Goal: Contribute content: Add original content to the website for others to see

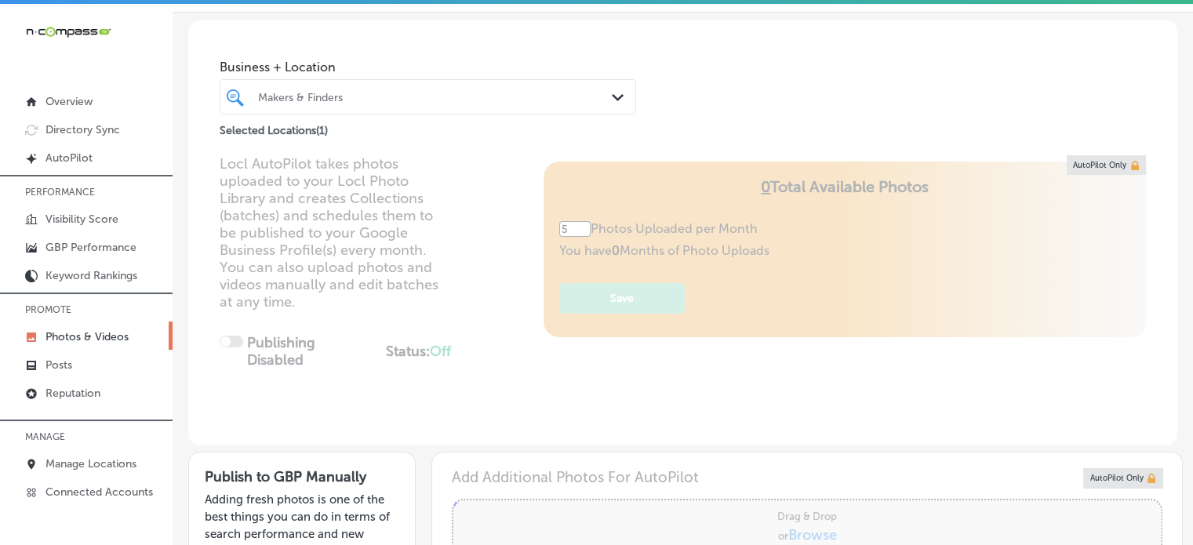
scroll to position [6, 0]
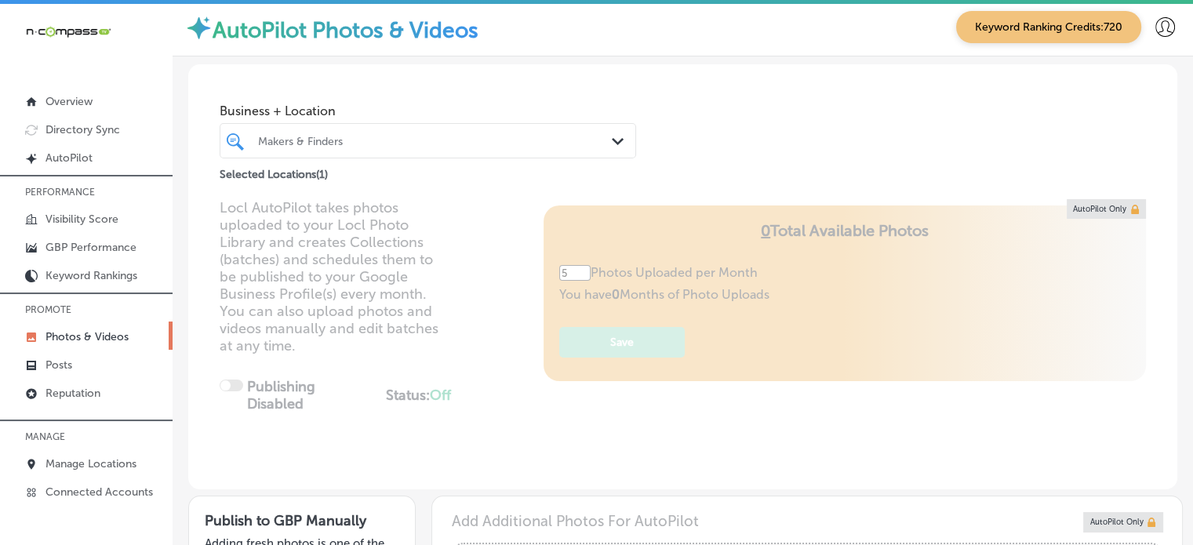
click at [423, 129] on div "Makers & Finders" at bounding box center [427, 141] width 355 height 24
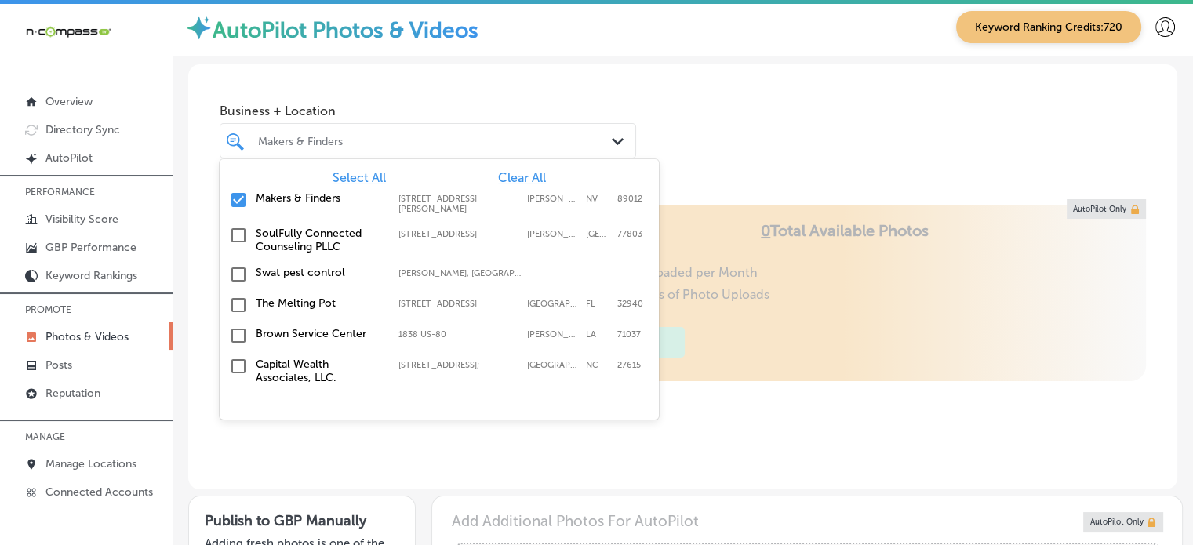
click at [529, 176] on span "Clear All" at bounding box center [522, 177] width 48 height 15
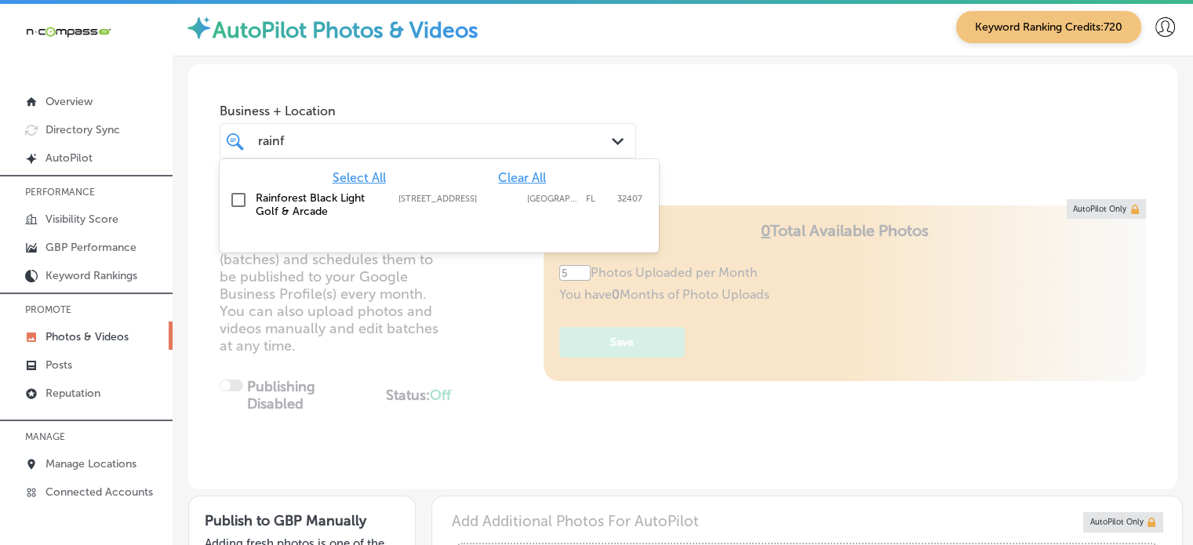
click at [433, 200] on label "[STREET_ADDRESS]" at bounding box center [458, 199] width 121 height 10
type input "rainf"
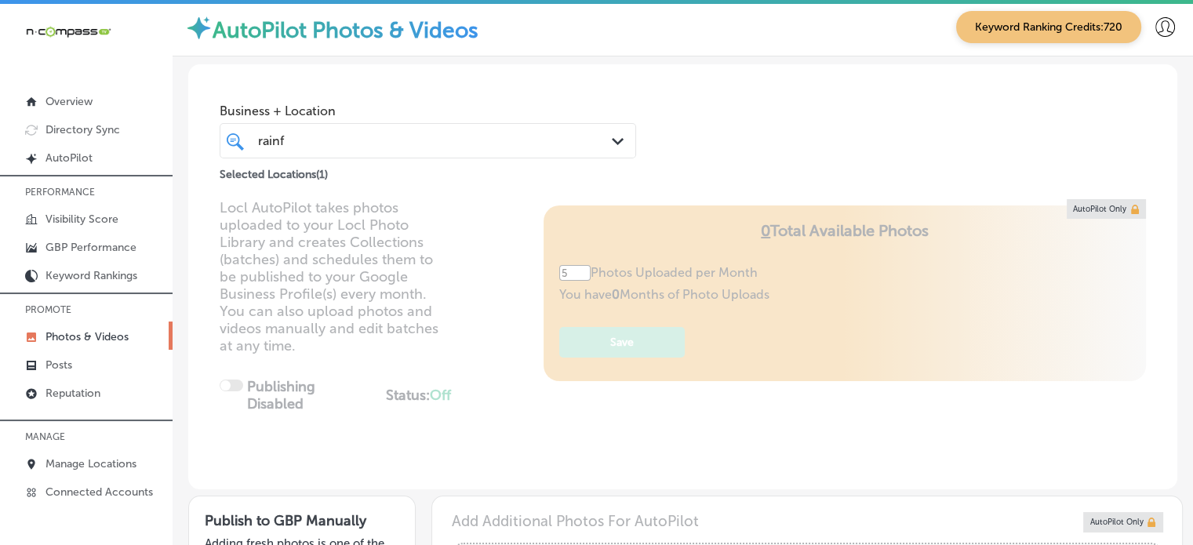
click at [754, 132] on div "Business + Location rainf rainf Path Created with Sketch. Selected Locations ( …" at bounding box center [682, 123] width 989 height 119
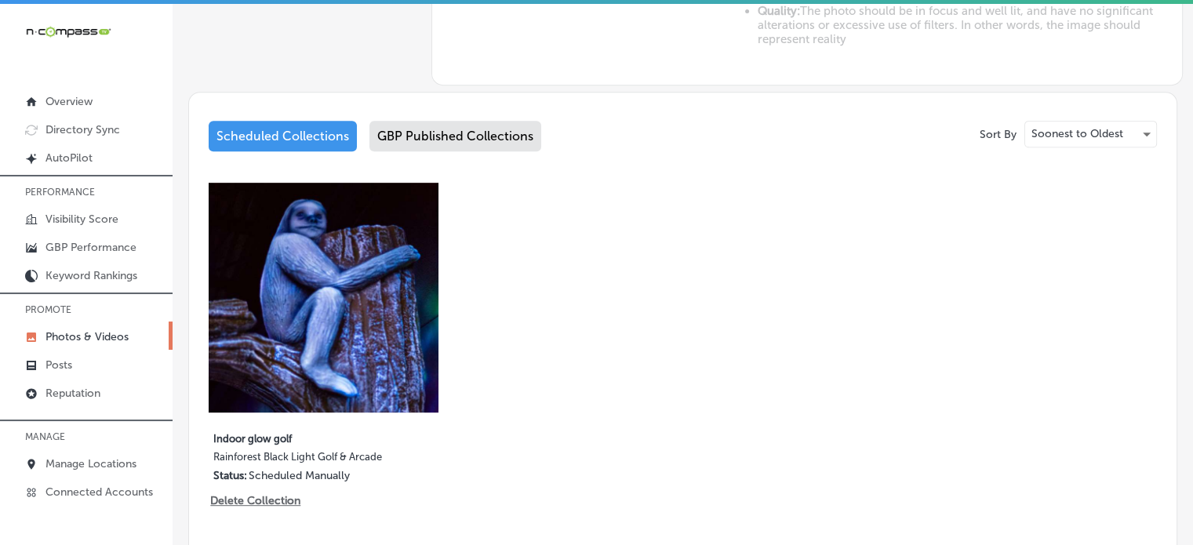
scroll to position [727, 0]
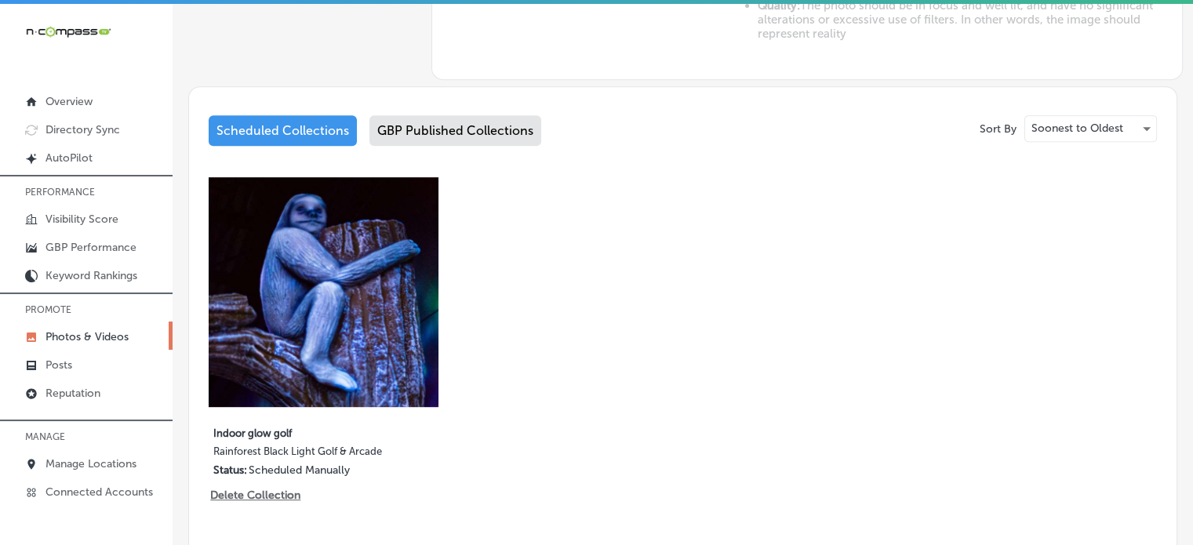
click at [448, 128] on div "GBP Published Collections" at bounding box center [455, 130] width 172 height 31
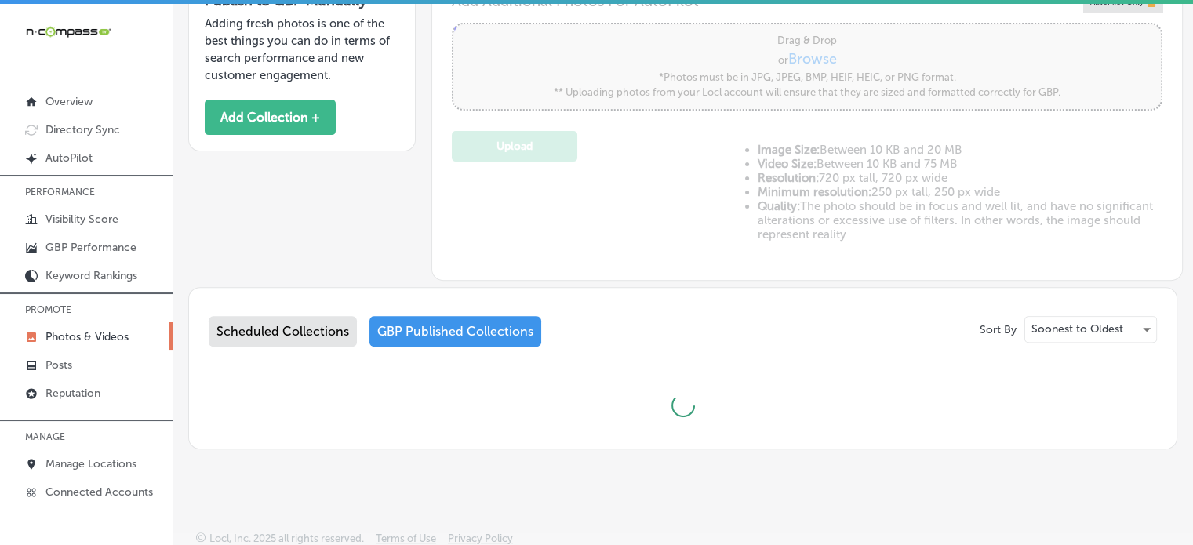
scroll to position [727, 0]
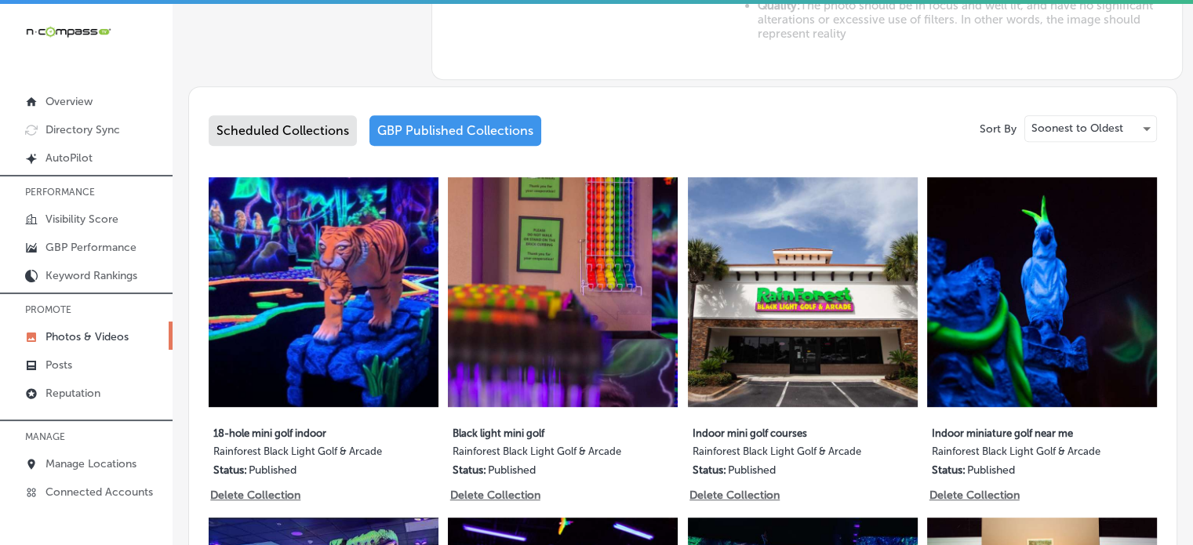
click at [281, 128] on div "Scheduled Collections" at bounding box center [283, 130] width 148 height 31
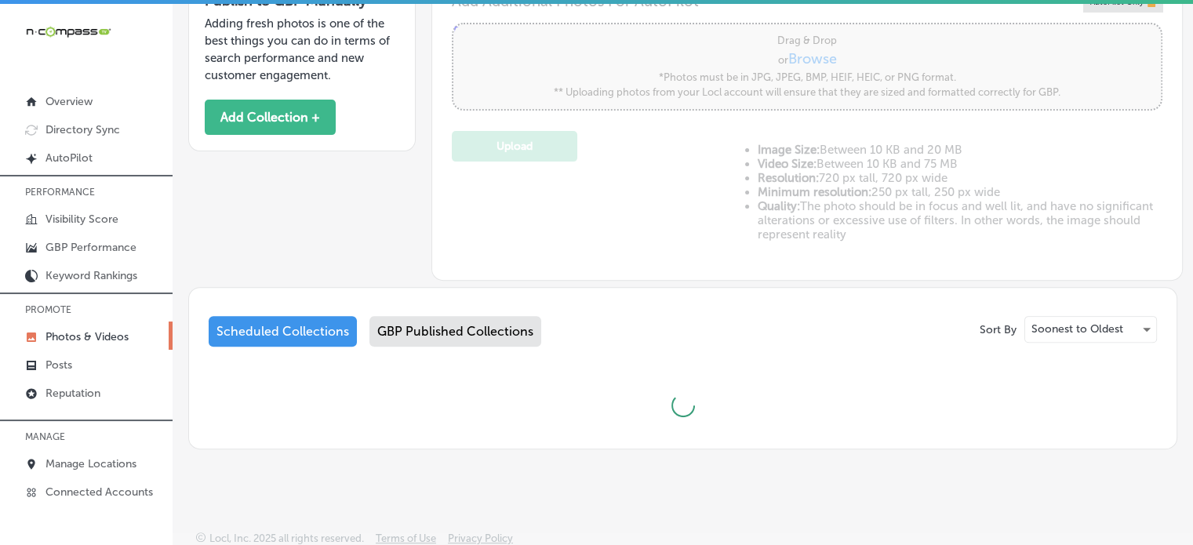
scroll to position [727, 0]
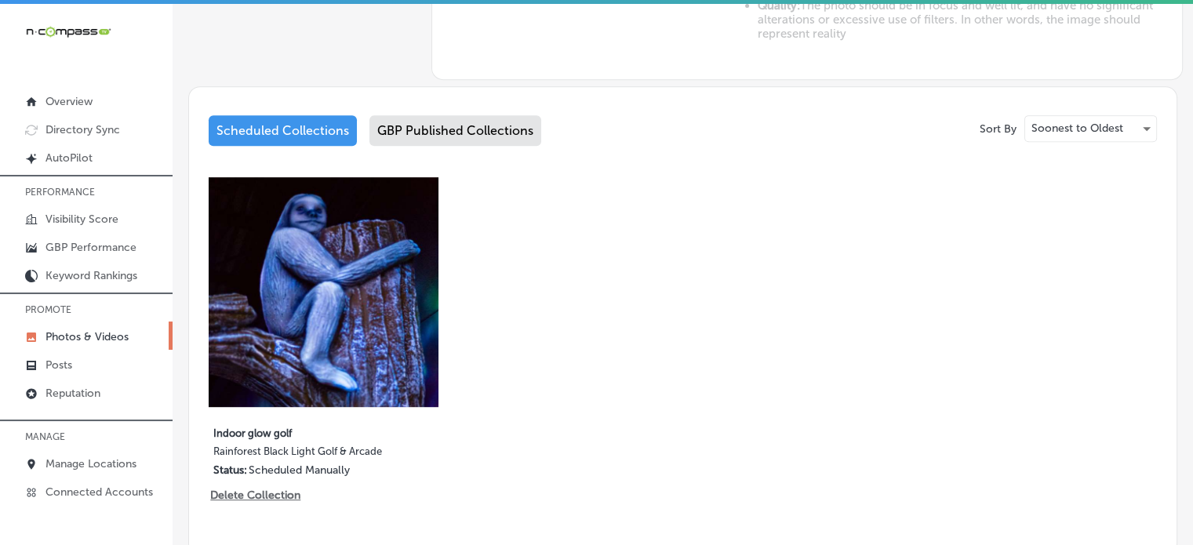
click at [427, 121] on div "GBP Published Collections" at bounding box center [455, 130] width 172 height 31
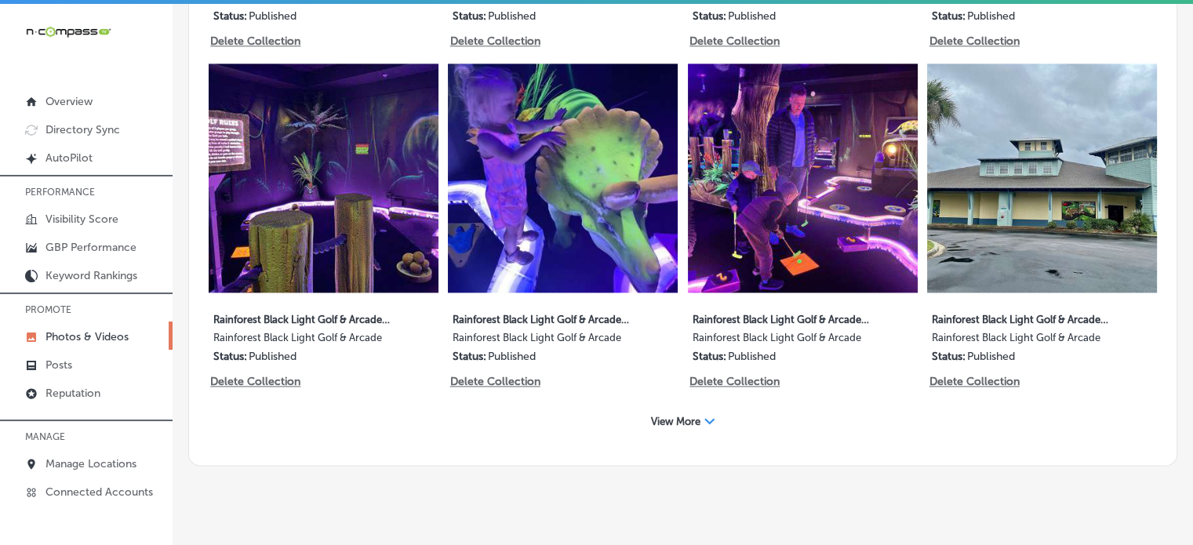
scroll to position [3, 0]
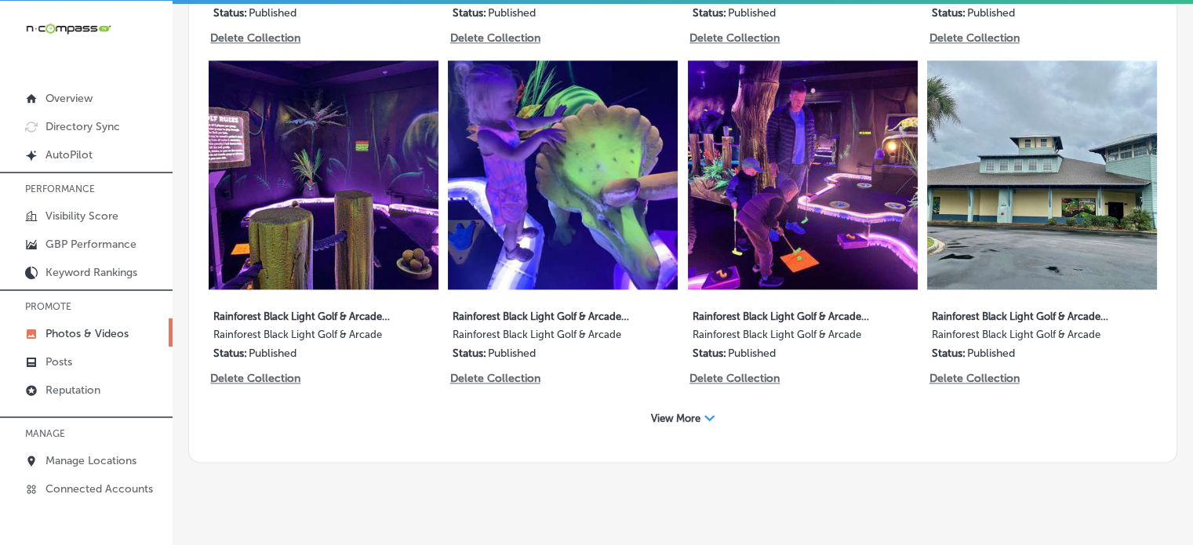
click at [675, 412] on span "View More" at bounding box center [675, 418] width 49 height 12
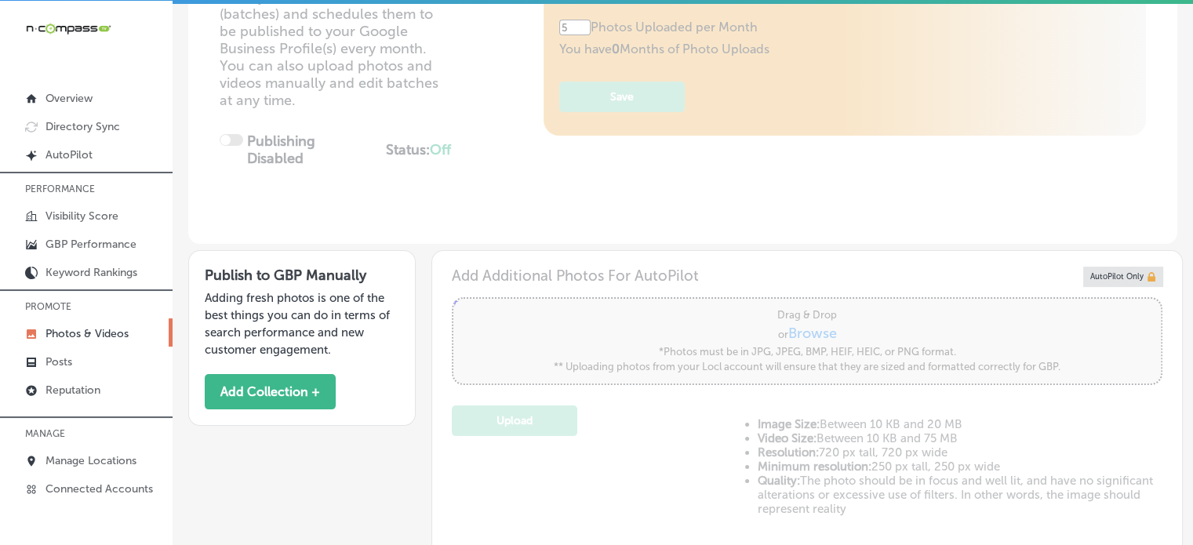
scroll to position [204, 0]
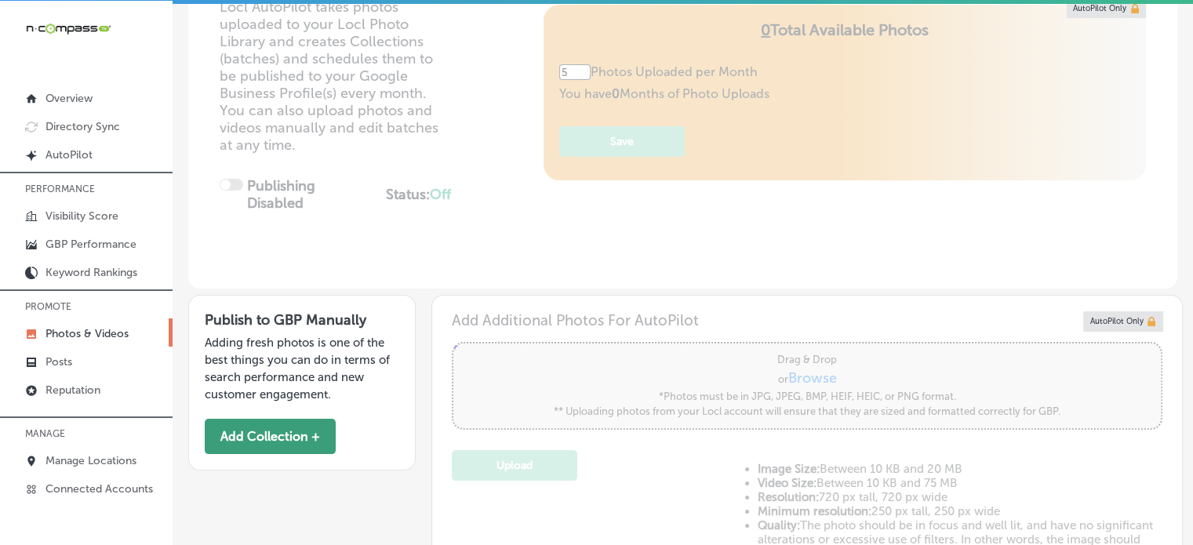
click at [250, 434] on button "Add Collection +" at bounding box center [270, 436] width 131 height 35
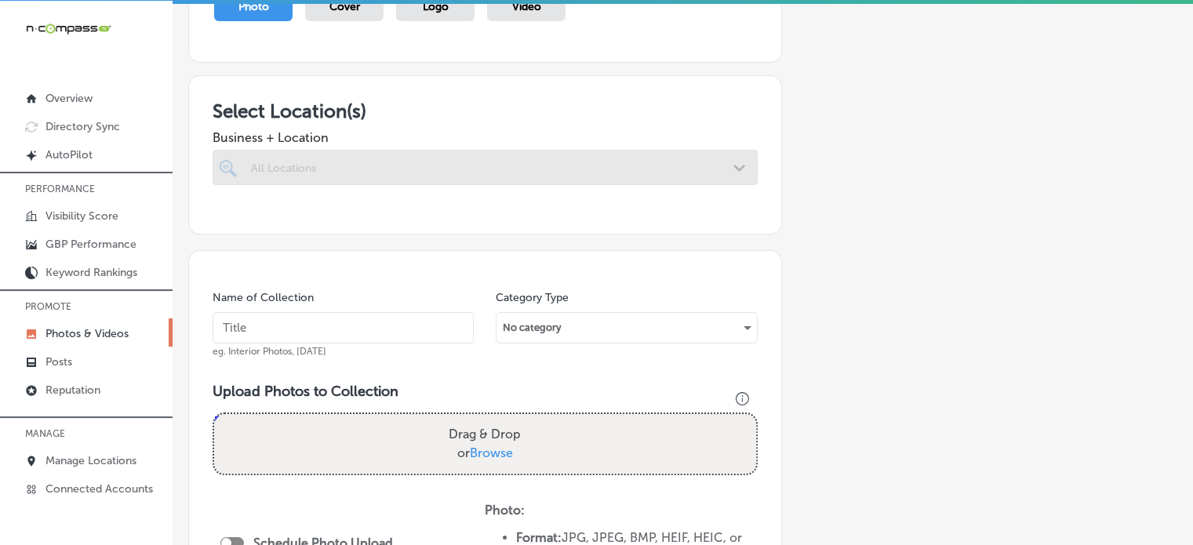
scroll to position [200, 0]
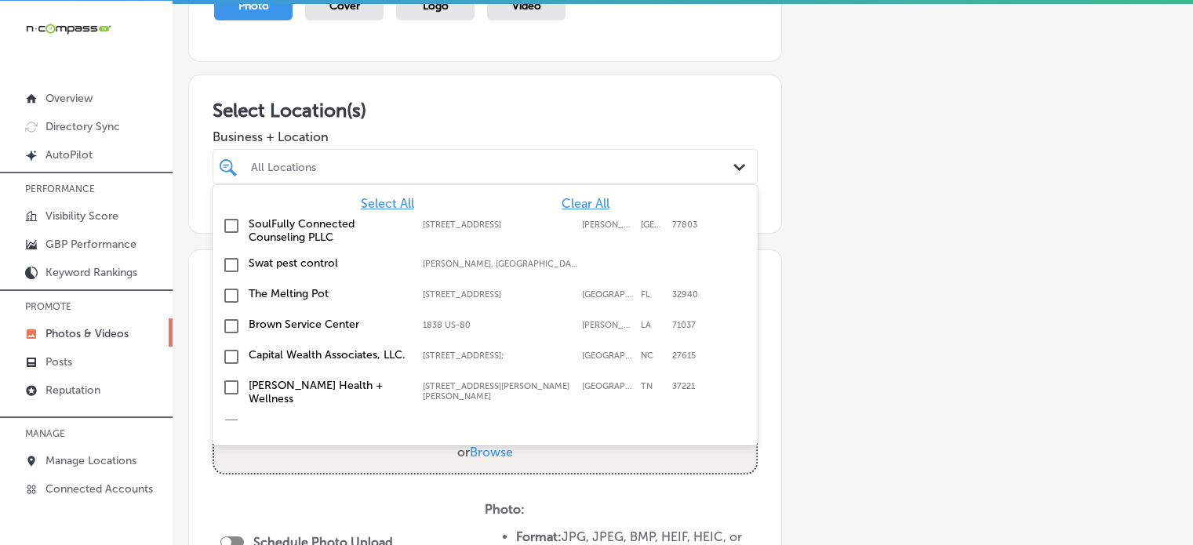
click at [568, 179] on div "All Locations Path Created with Sketch." at bounding box center [485, 166] width 545 height 35
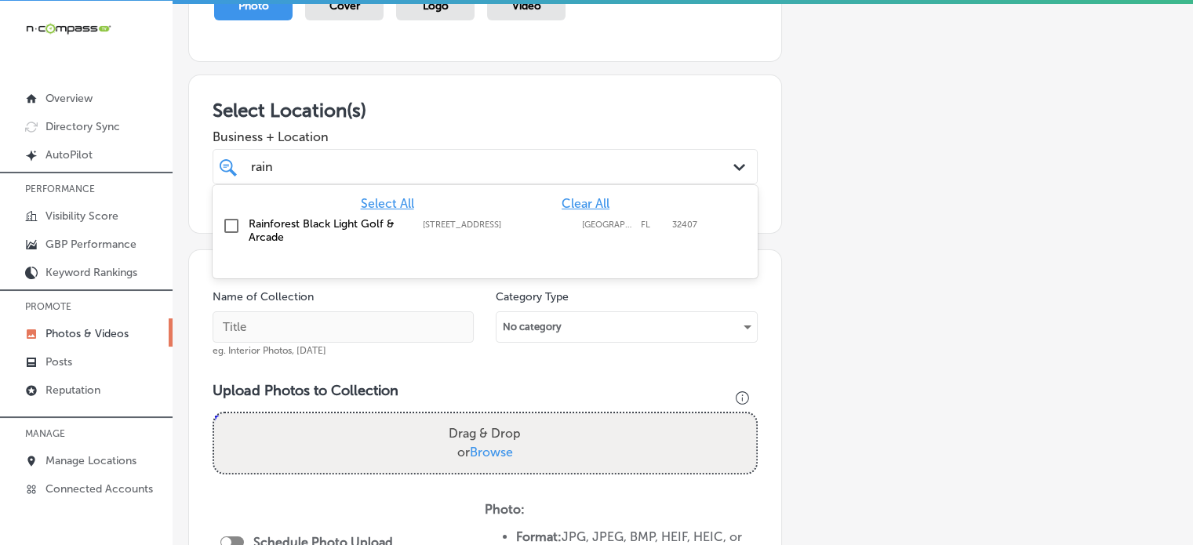
click at [445, 224] on label "[STREET_ADDRESS]" at bounding box center [498, 225] width 151 height 10
type input "rain"
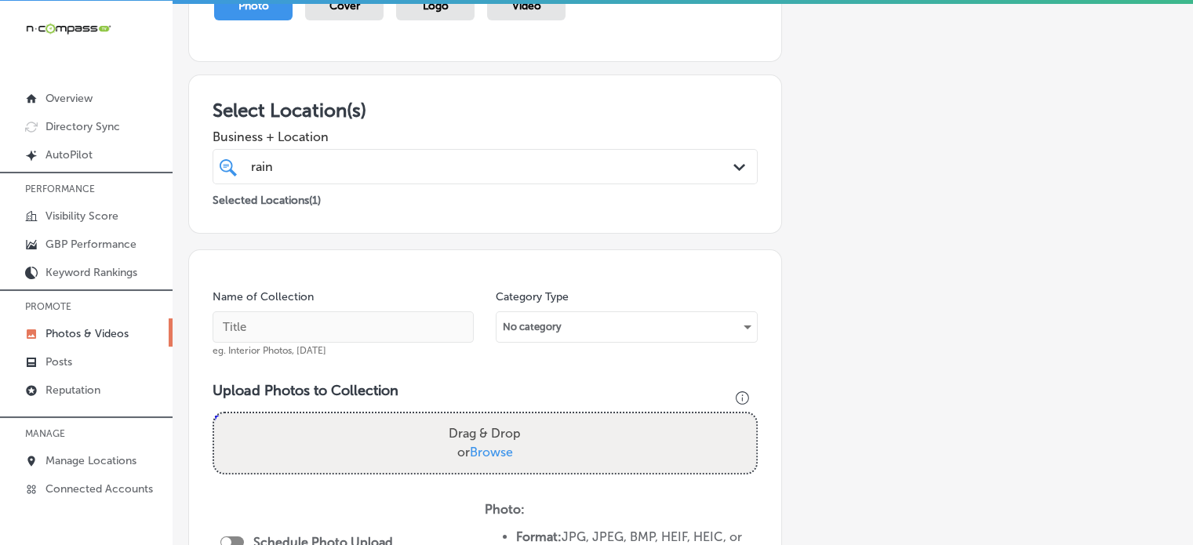
click at [511, 104] on h3 "Select Location(s)" at bounding box center [485, 110] width 545 height 23
click at [319, 317] on input "text" at bounding box center [343, 326] width 261 height 31
paste input "Indoor miniature golf near me"
type input "Indoor miniature golf near me"
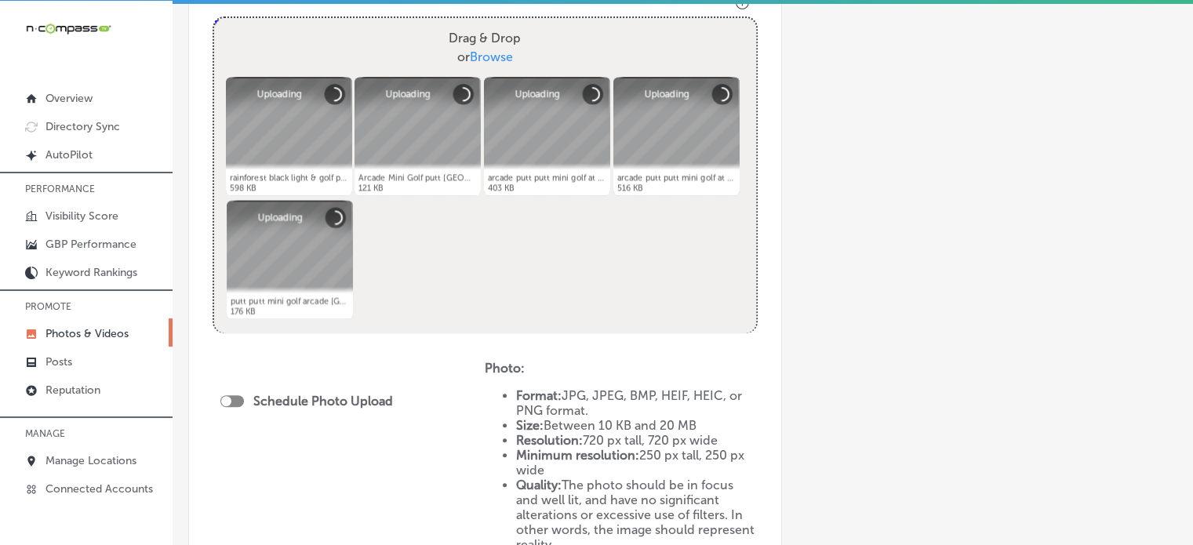
scroll to position [608, 0]
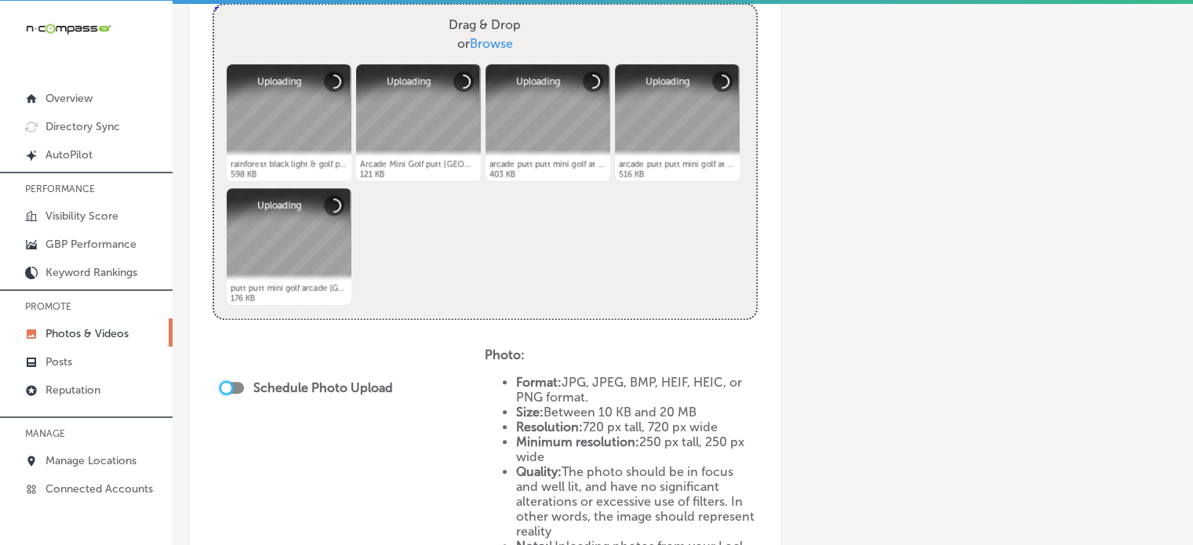
click at [229, 383] on div at bounding box center [226, 388] width 10 height 10
checkbox input "true"
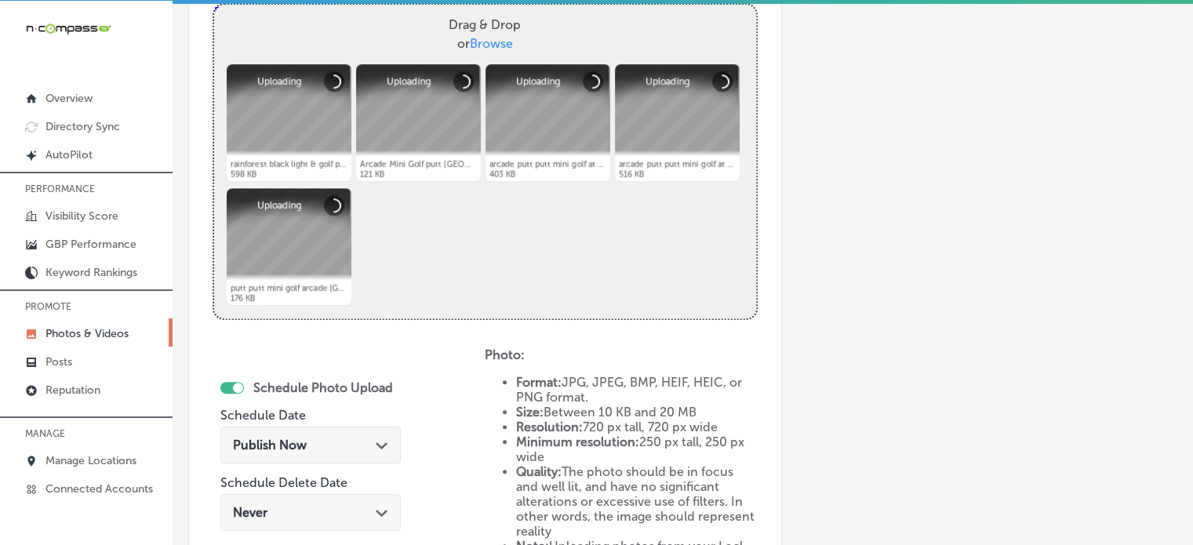
click at [387, 441] on div "Publish Now Path Created with Sketch." at bounding box center [310, 445] width 180 height 37
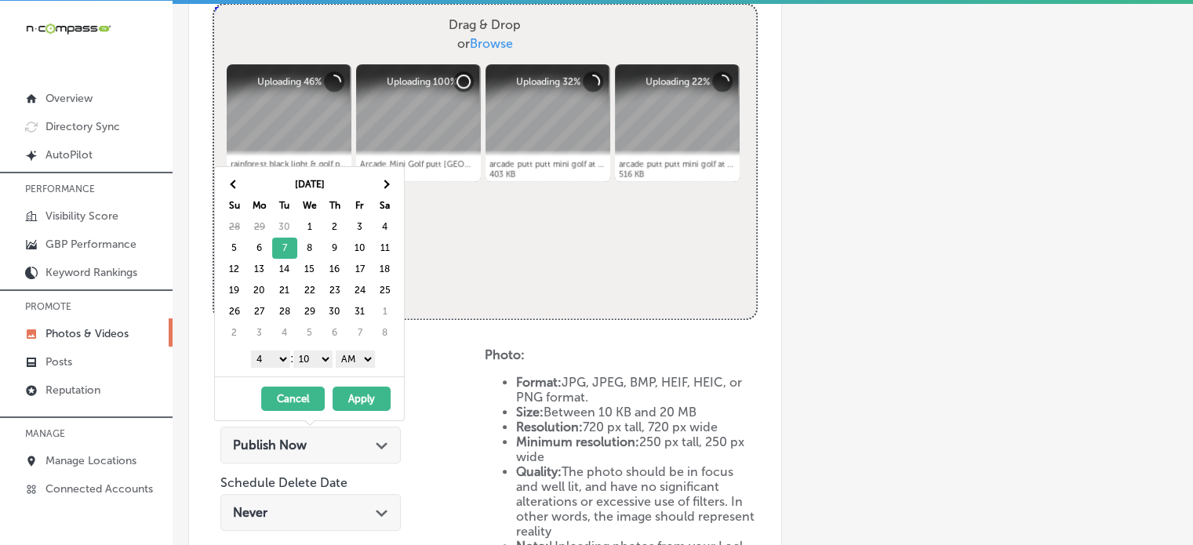
click at [280, 357] on select "1 2 3 4 5 6 7 8 9 10 11 12" at bounding box center [270, 359] width 39 height 17
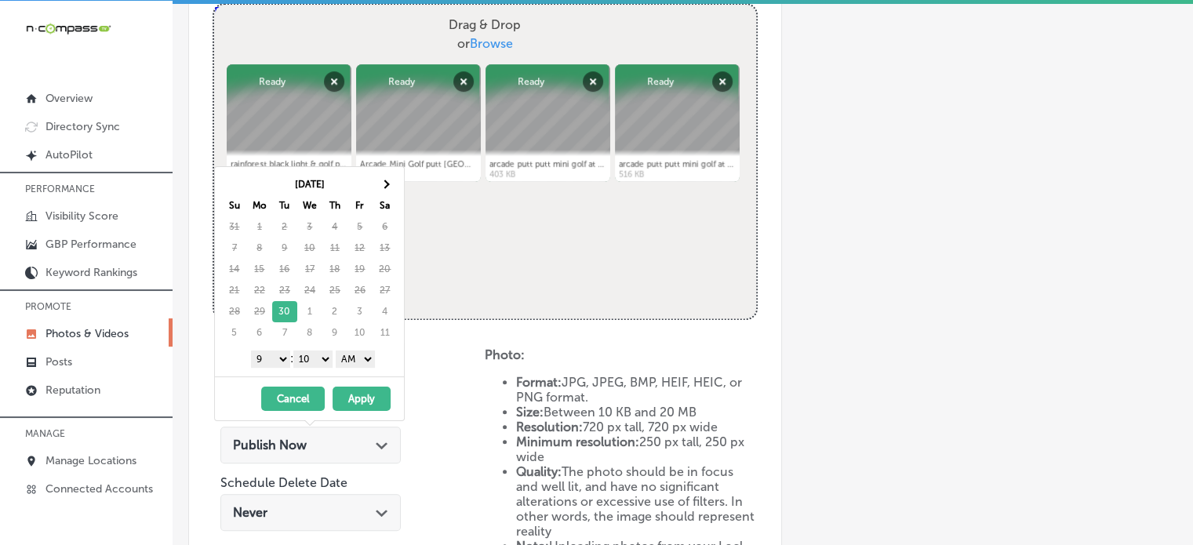
click at [315, 357] on select "00 10 20 30 40 50" at bounding box center [312, 359] width 39 height 17
click at [365, 360] on select "AM PM" at bounding box center [355, 359] width 39 height 17
click at [360, 391] on button "Apply" at bounding box center [361, 399] width 58 height 24
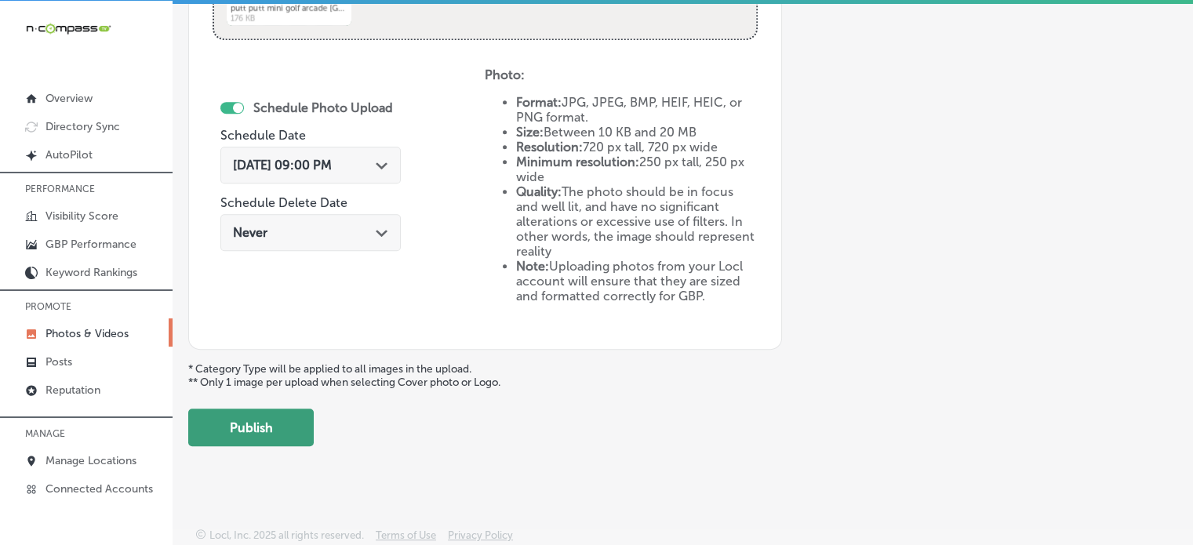
scroll to position [888, 0]
click at [282, 428] on button "Publish" at bounding box center [250, 428] width 125 height 38
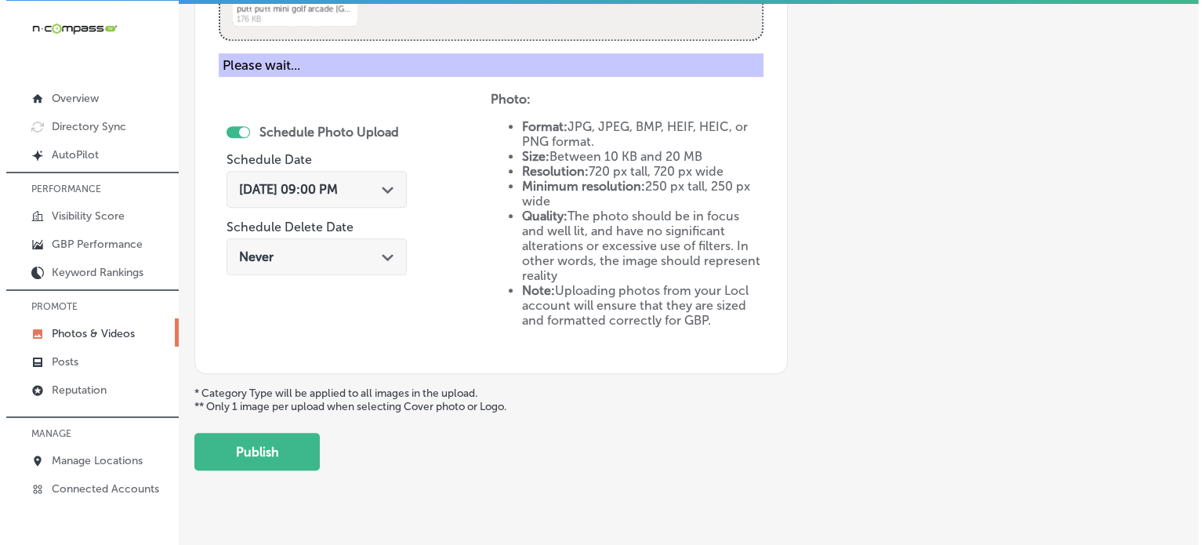
scroll to position [634, 0]
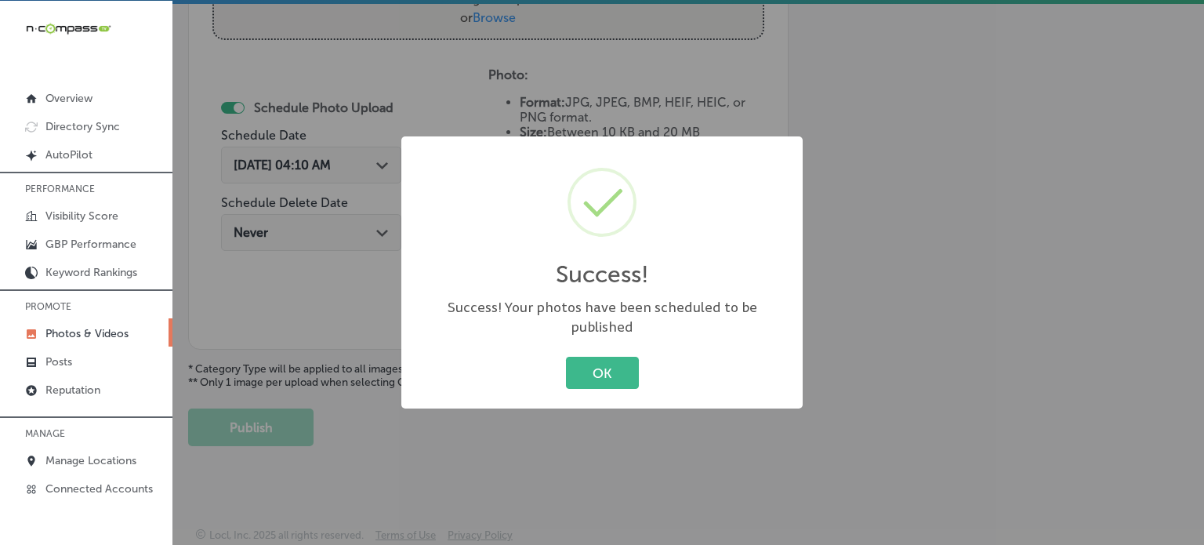
click at [266, 293] on div "Success! × Success! Your photos have been scheduled to be published OK Cancel" at bounding box center [602, 272] width 1204 height 545
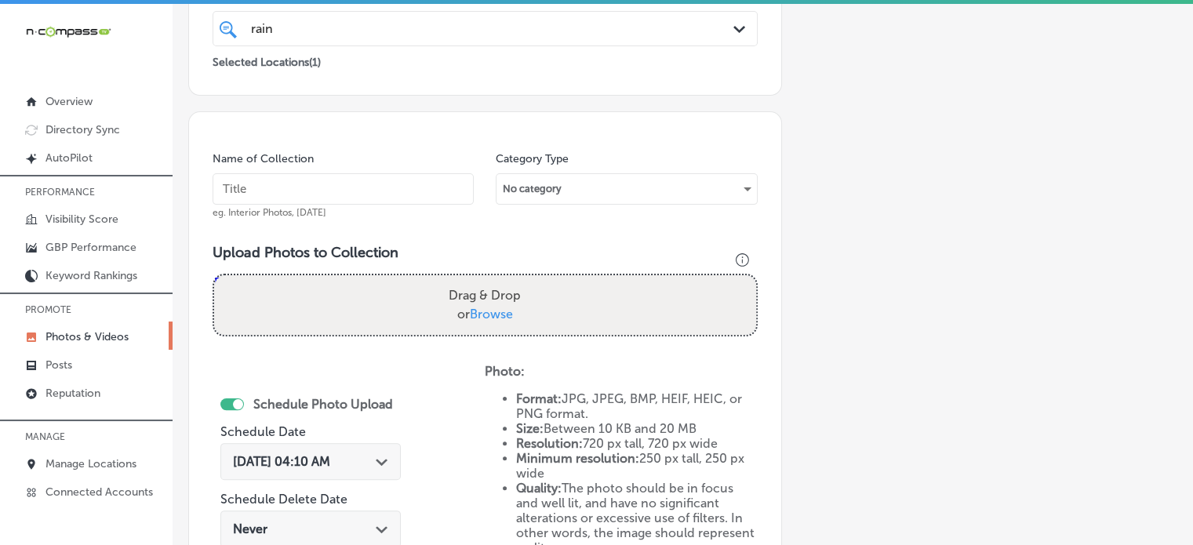
scroll to position [339, 0]
click at [383, 185] on input "text" at bounding box center [343, 191] width 261 height 31
paste input "Indoor mini golf courses"
type input "Indoor mini golf courses"
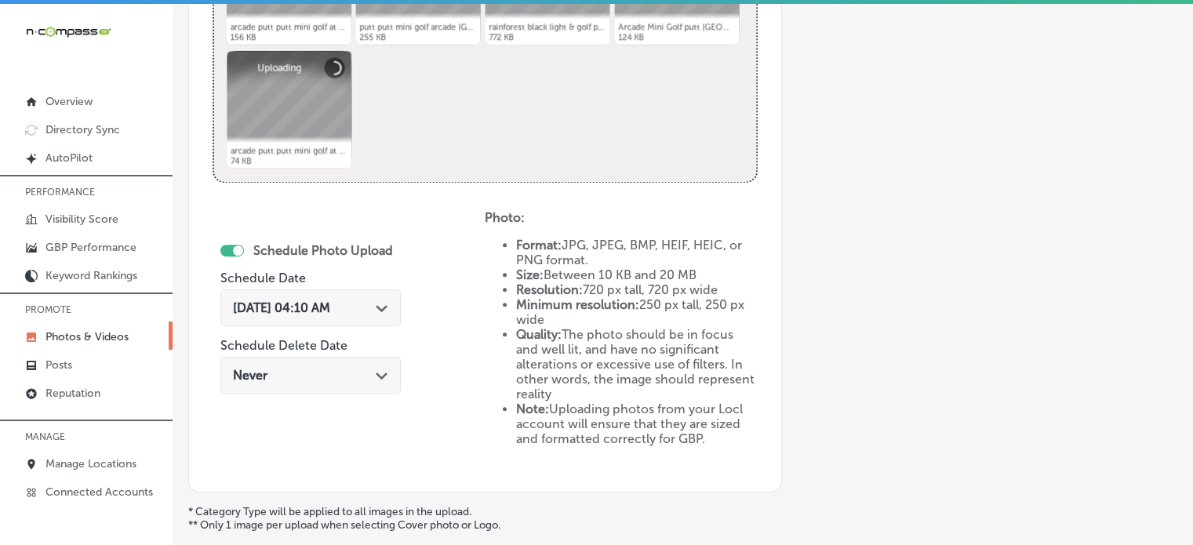
scroll to position [750, 0]
click at [371, 307] on div "[DATE] 04:10 AM Path Created with Sketch." at bounding box center [310, 307] width 155 height 15
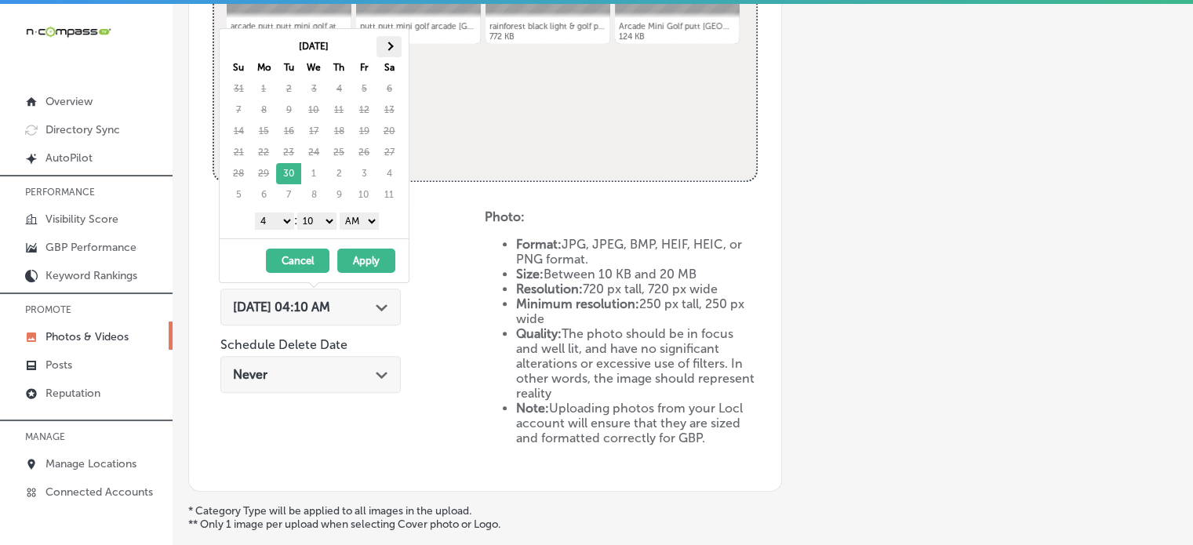
click at [389, 46] on span at bounding box center [388, 46] width 9 height 9
click at [286, 222] on select "1 2 3 4 5 6 7 8 9 10 11 12" at bounding box center [274, 221] width 39 height 17
drag, startPoint x: 324, startPoint y: 218, endPoint x: 323, endPoint y: 239, distance: 21.2
click at [323, 239] on div "[DATE] Su Mo Tu We Th Fr Sa 28 29 30 1 2 3 4 5 6 7 8 9 10 11 12 13 14 15 16 17 …" at bounding box center [314, 155] width 191 height 255
click at [363, 225] on select "AM PM" at bounding box center [359, 221] width 39 height 17
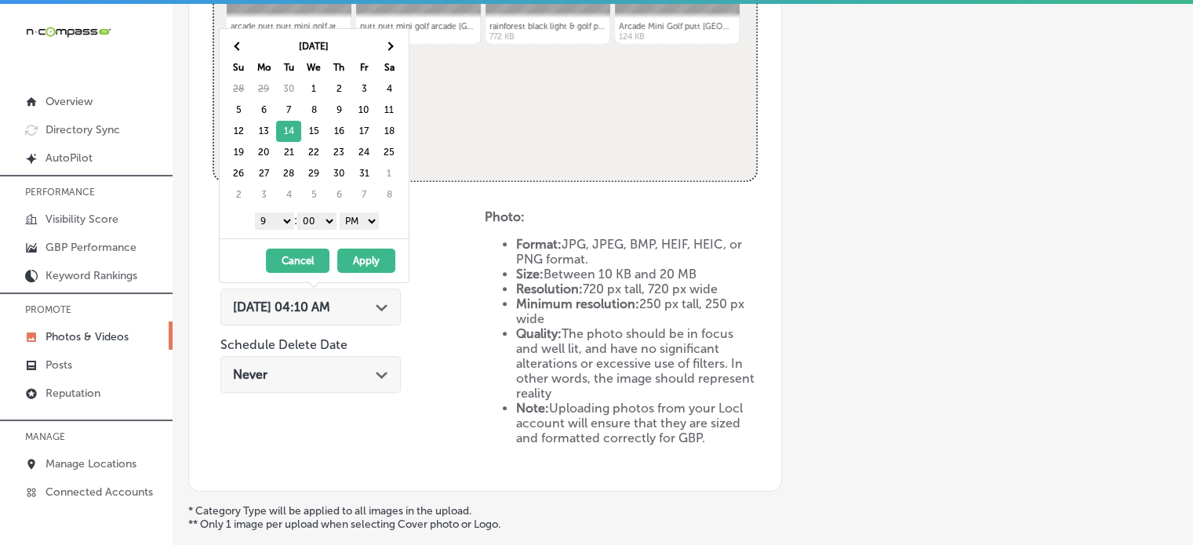
click at [361, 256] on button "Apply" at bounding box center [366, 261] width 58 height 24
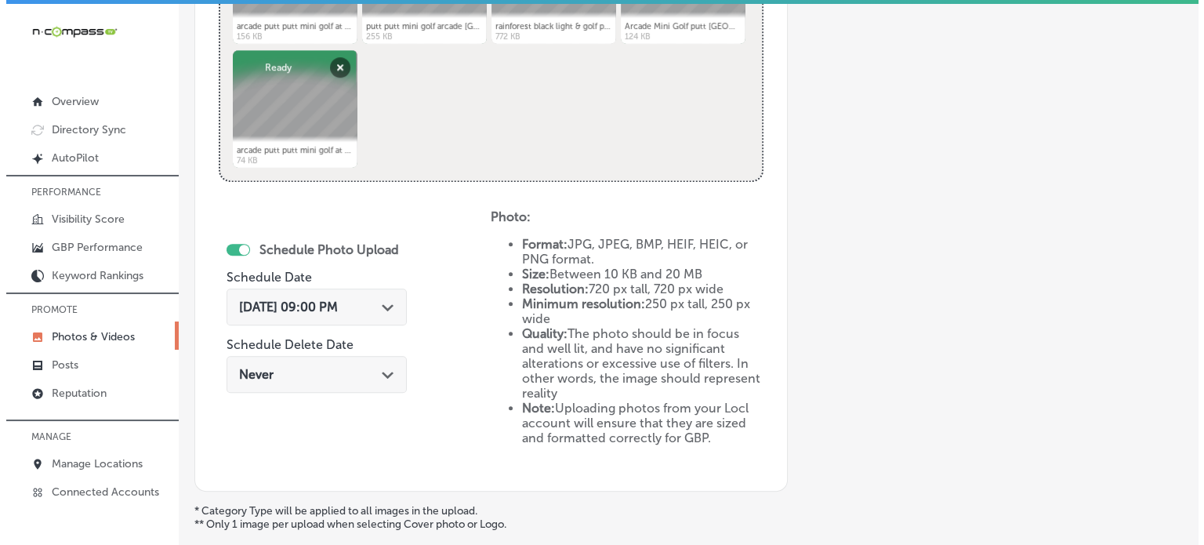
scroll to position [888, 0]
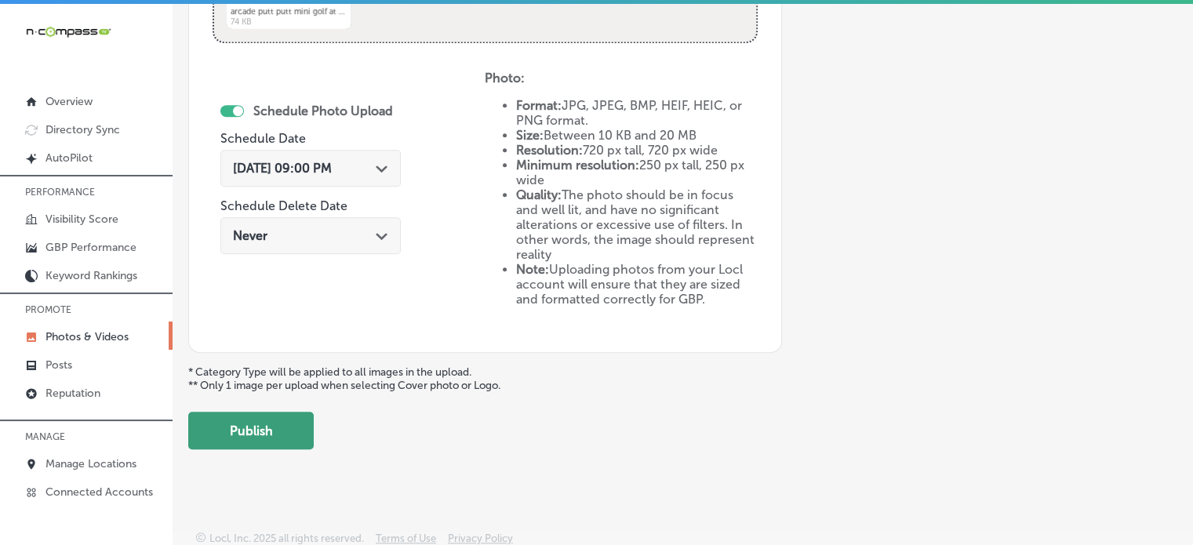
click at [278, 426] on button "Publish" at bounding box center [250, 431] width 125 height 38
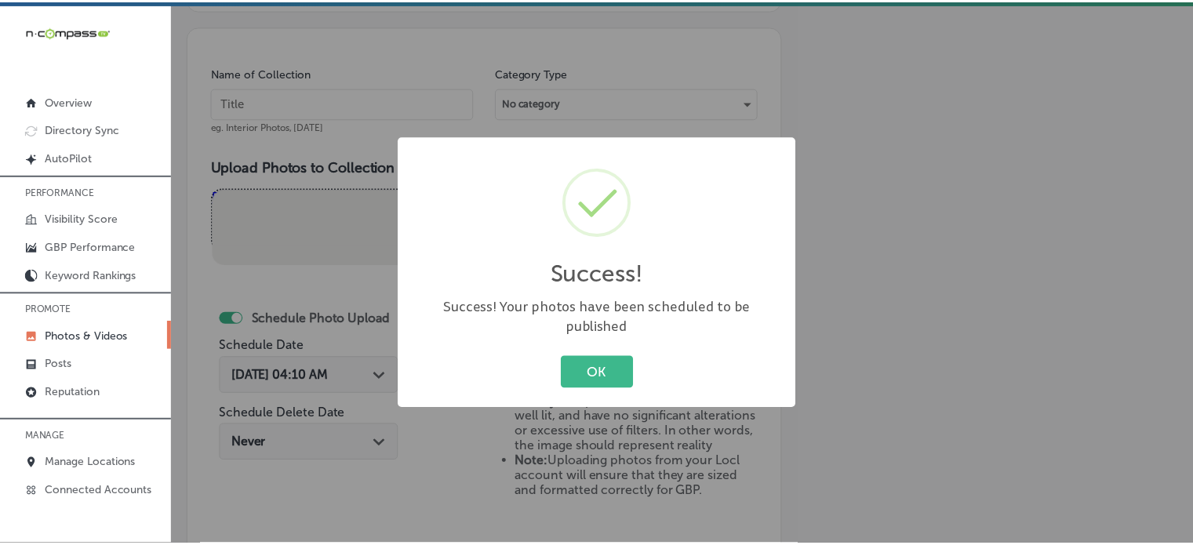
scroll to position [423, 0]
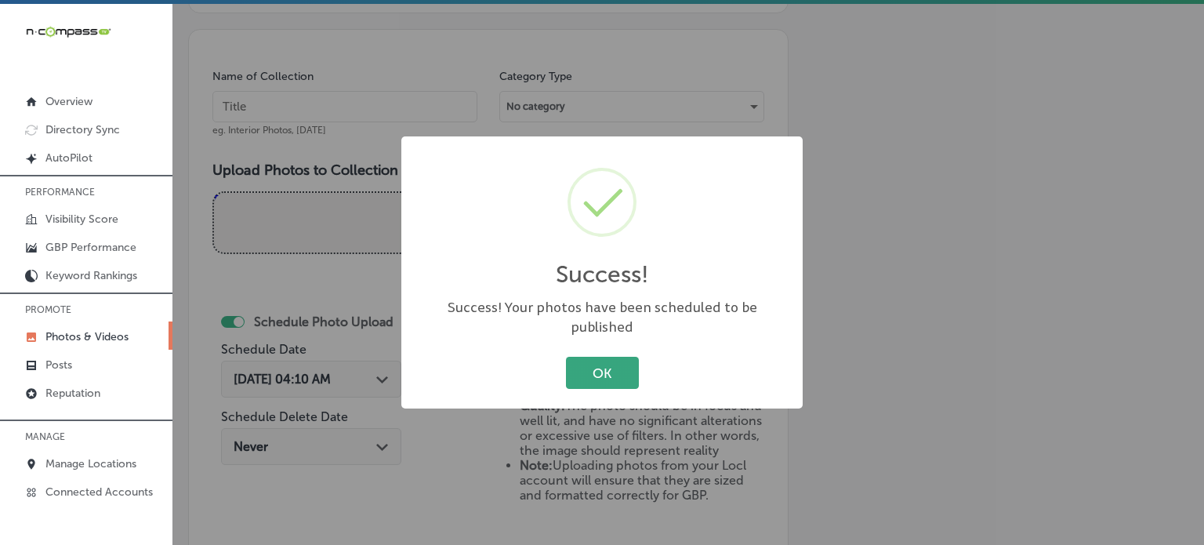
click at [624, 369] on button "OK" at bounding box center [602, 373] width 73 height 32
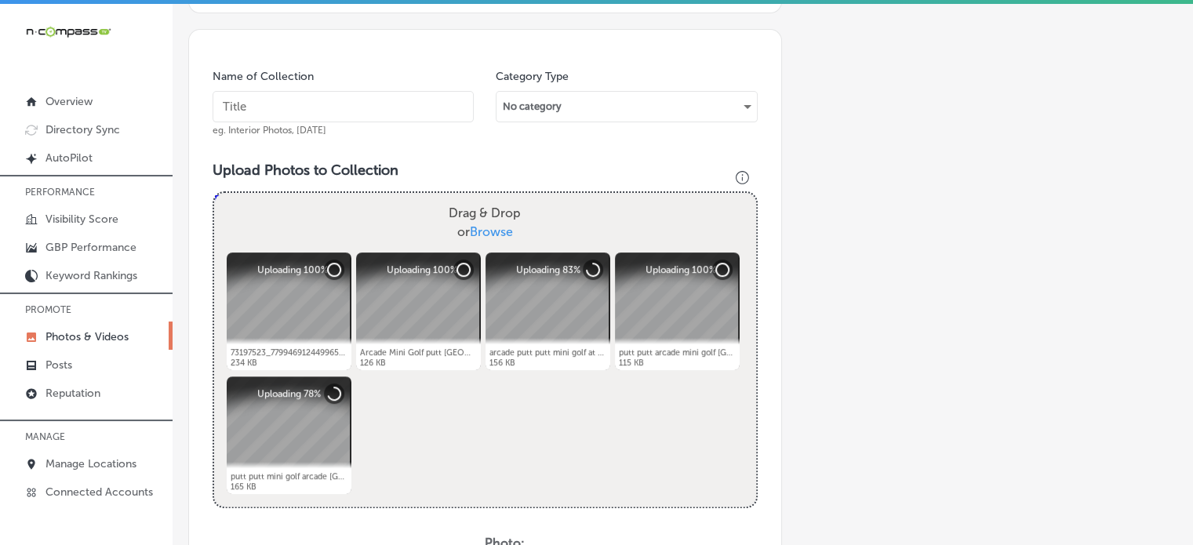
click at [317, 115] on input "text" at bounding box center [343, 106] width 261 height 31
paste input "Black light mini golf"
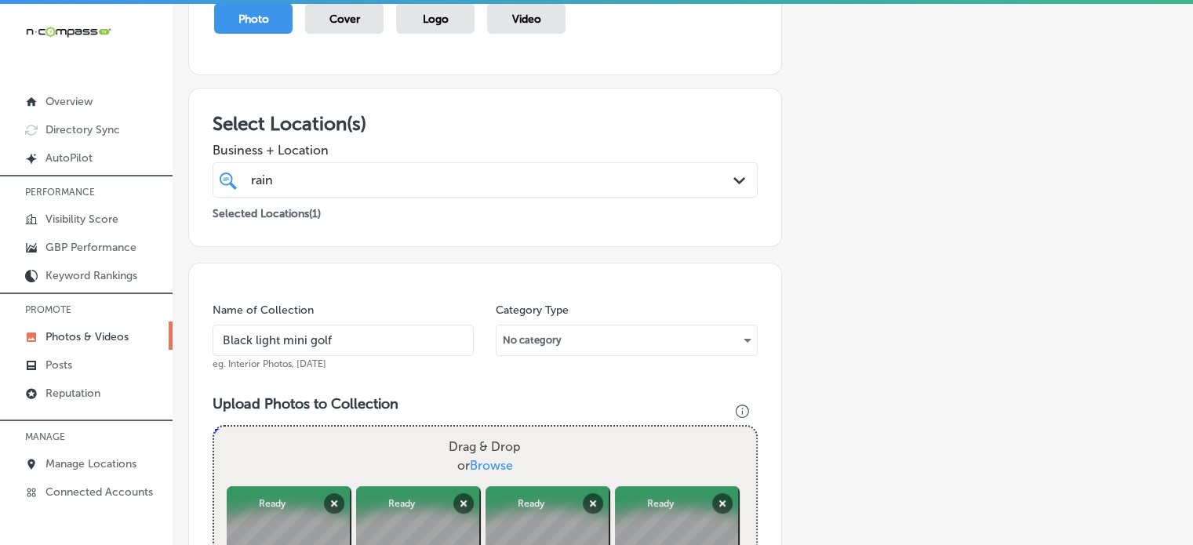
scroll to position [189, 0]
type input "Black light mini golf"
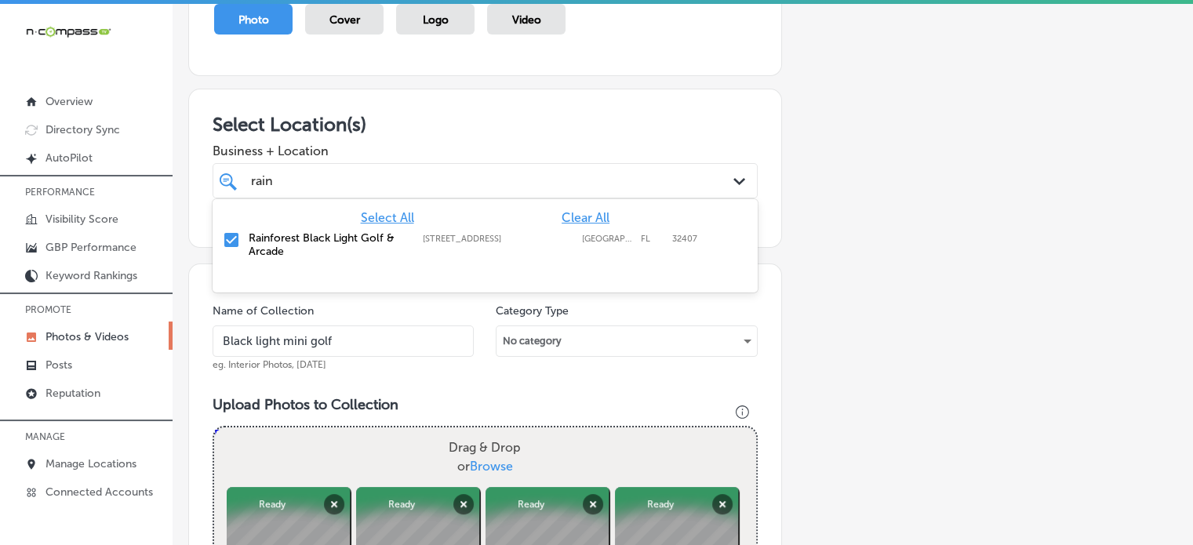
click at [373, 192] on div "rain rain Path Created with Sketch." at bounding box center [485, 180] width 545 height 35
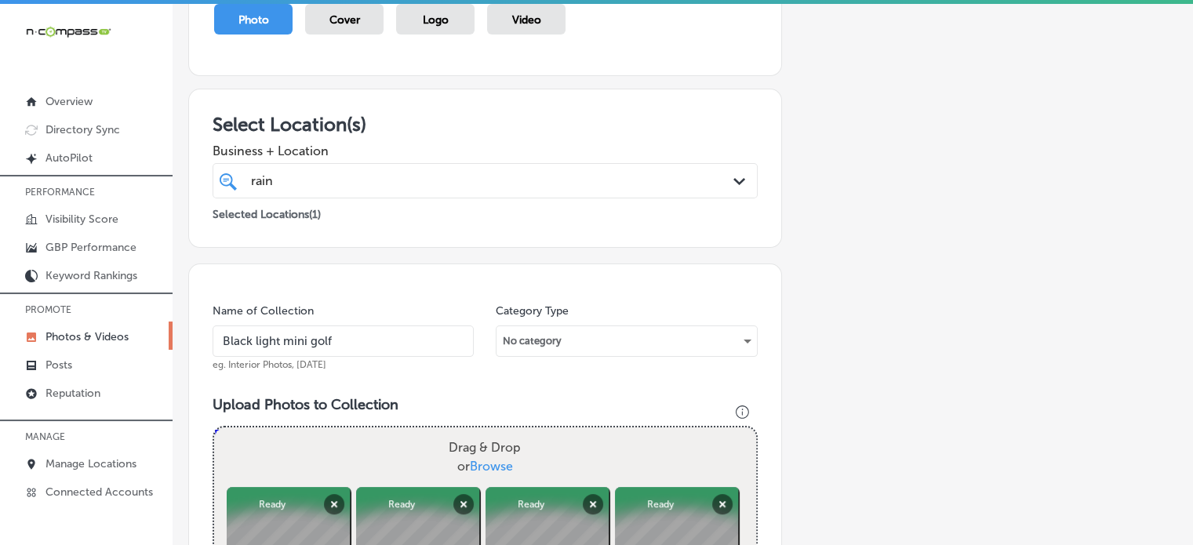
click at [396, 361] on div "Name of Collection Black light mini golf eg. Interior Photos, [DATE]" at bounding box center [343, 336] width 261 height 67
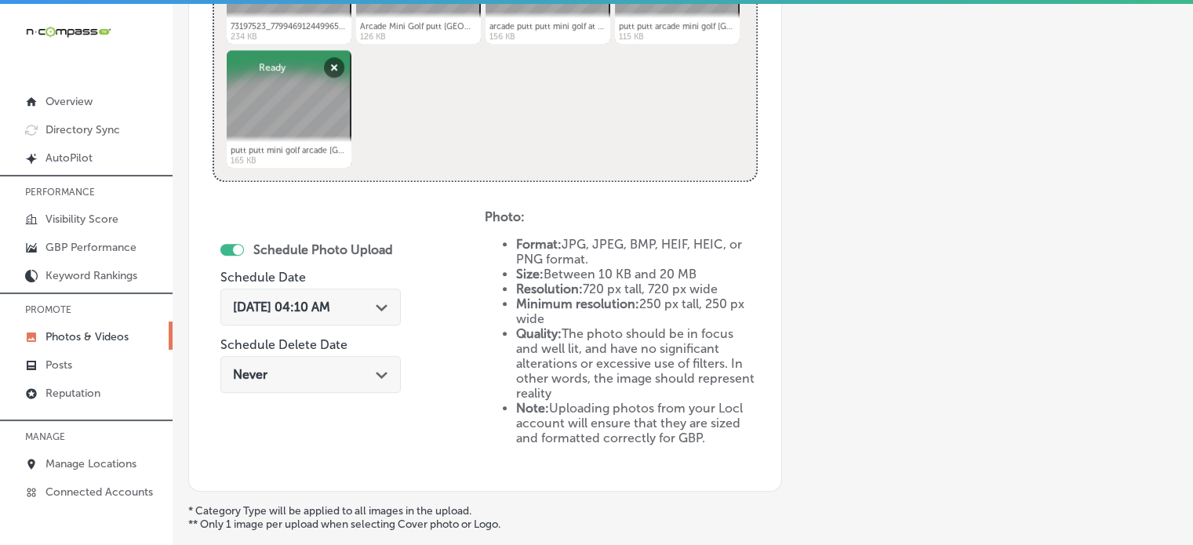
scroll to position [769, 0]
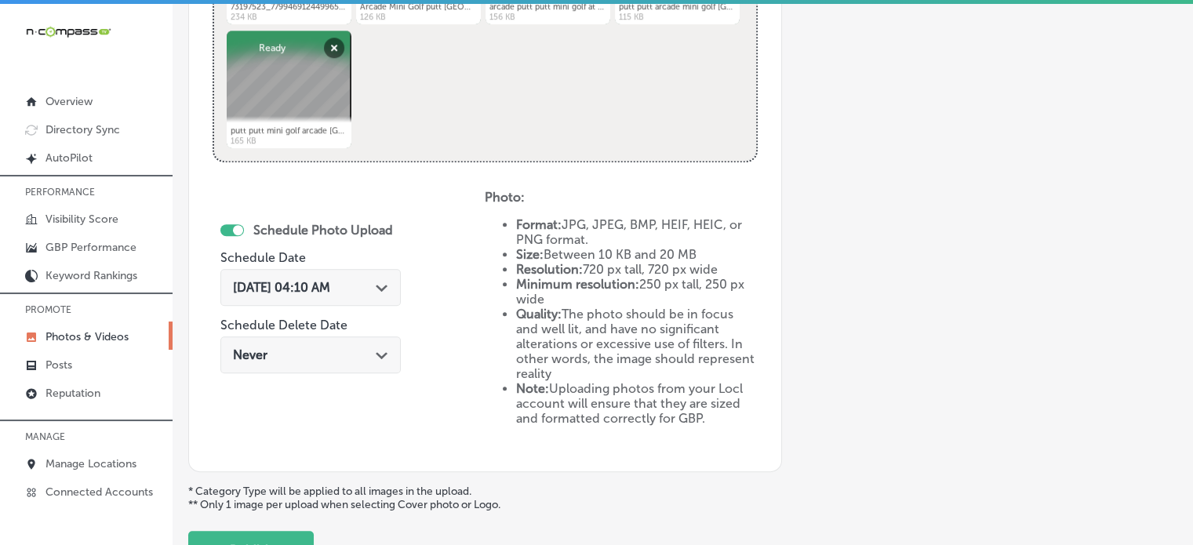
click at [330, 284] on span "[DATE] 04:10 AM" at bounding box center [281, 287] width 97 height 15
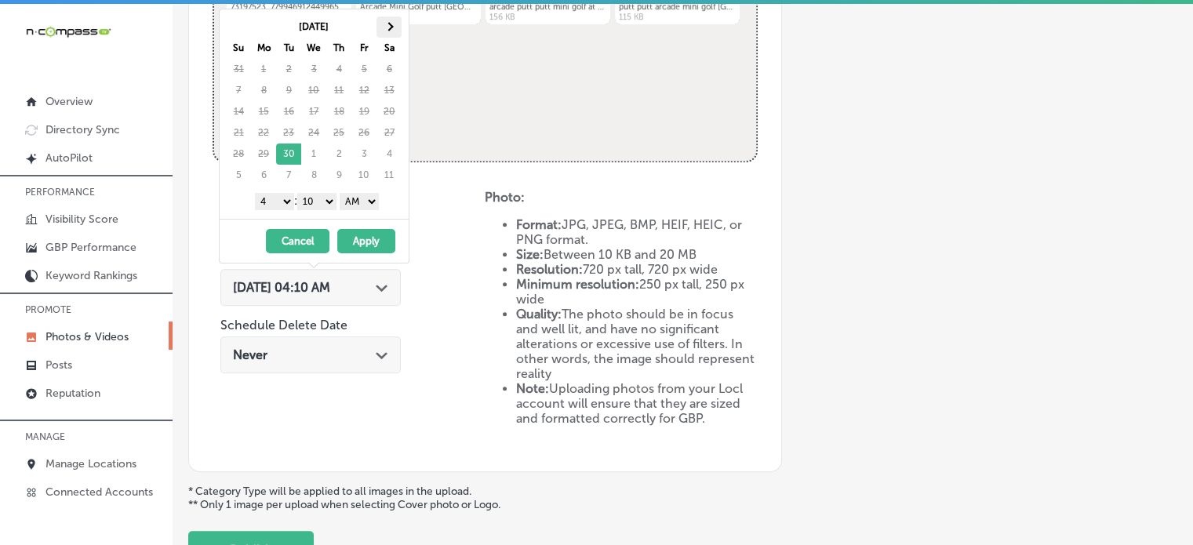
click at [391, 26] on span at bounding box center [388, 27] width 9 height 9
click at [279, 198] on select "1 2 3 4 5 6 7 8 9 10 11 12" at bounding box center [274, 201] width 39 height 17
drag, startPoint x: 321, startPoint y: 197, endPoint x: 327, endPoint y: 214, distance: 18.1
click at [327, 214] on div "[DATE] Su Mo Tu We Th Fr Sa 28 29 30 1 2 3 4 5 6 7 8 9 10 11 12 13 14 15 16 17 …" at bounding box center [314, 113] width 189 height 209
drag, startPoint x: 365, startPoint y: 194, endPoint x: 361, endPoint y: 240, distance: 46.4
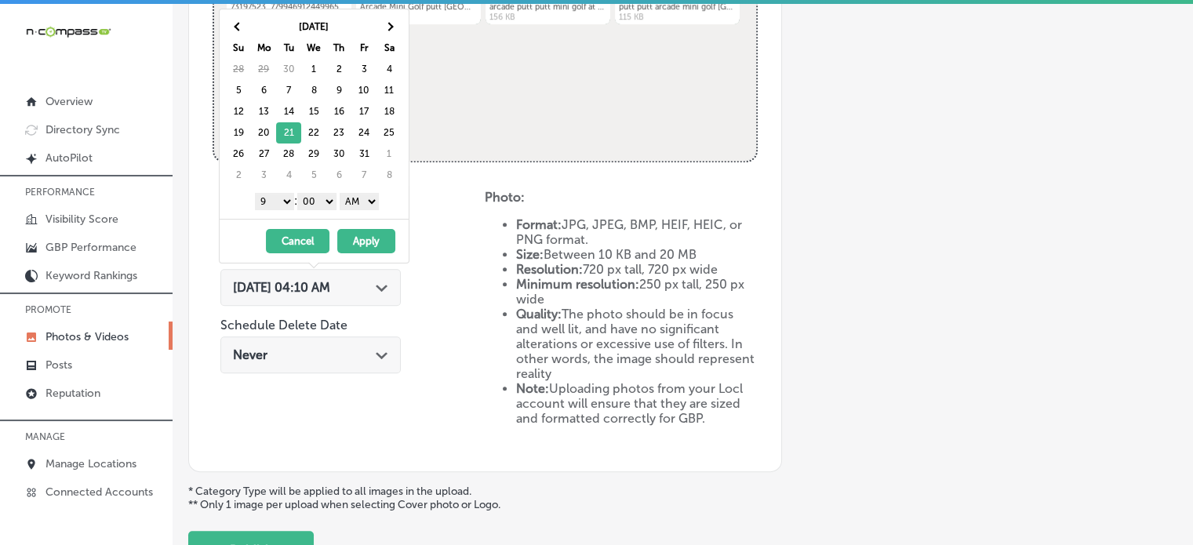
click at [361, 240] on div "[DATE] Su Mo Tu We Th Fr Sa 28 29 30 1 2 3 4 5 6 7 8 9 10 11 12 13 14 15 16 17 …" at bounding box center [314, 136] width 191 height 255
click at [361, 240] on button "Apply" at bounding box center [366, 241] width 58 height 24
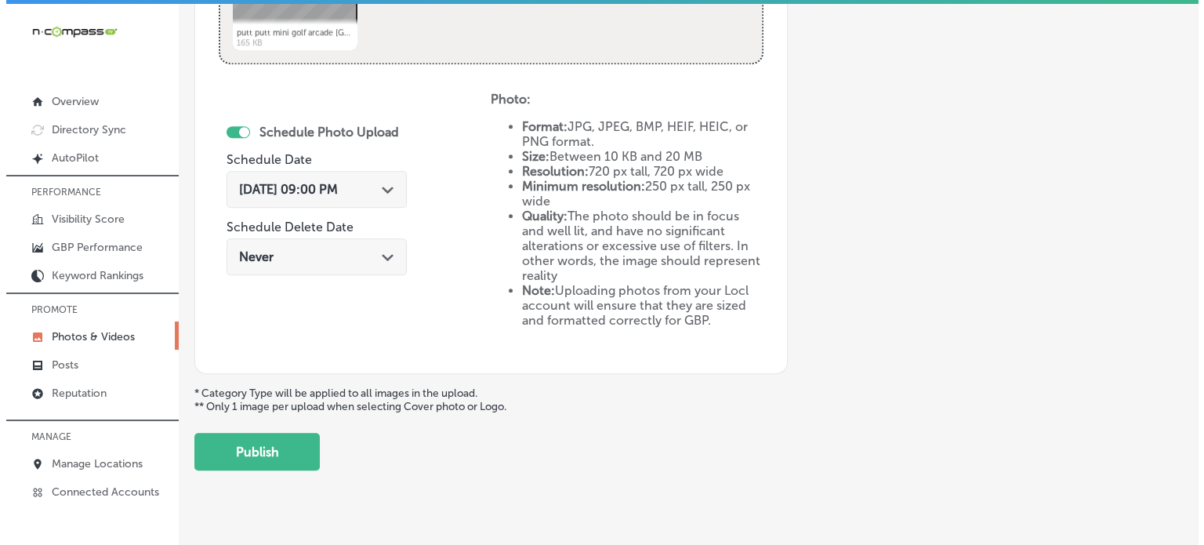
scroll to position [869, 0]
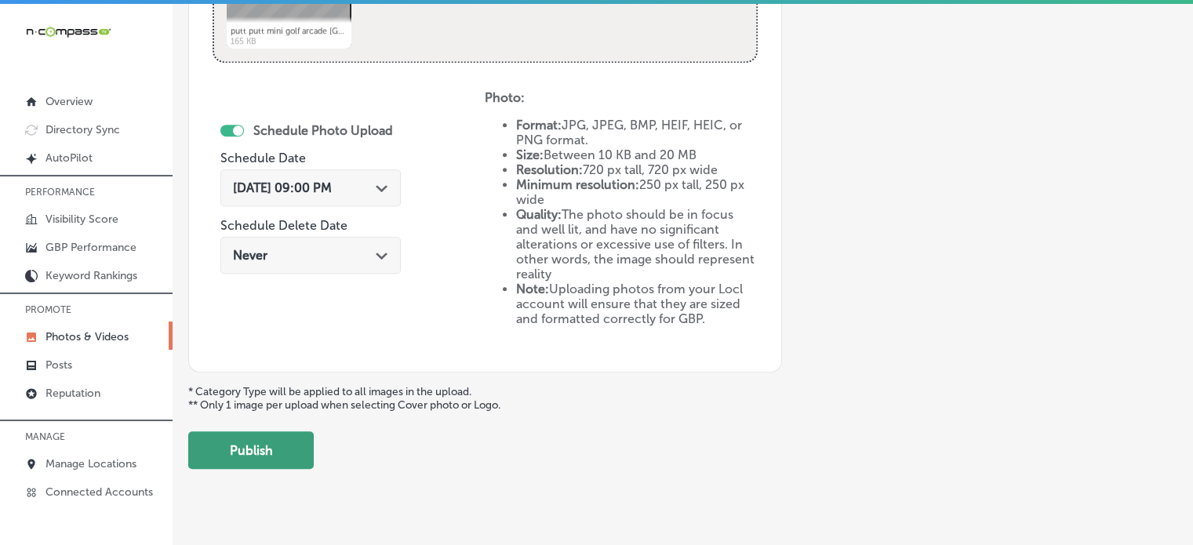
click at [262, 460] on button "Publish" at bounding box center [250, 450] width 125 height 38
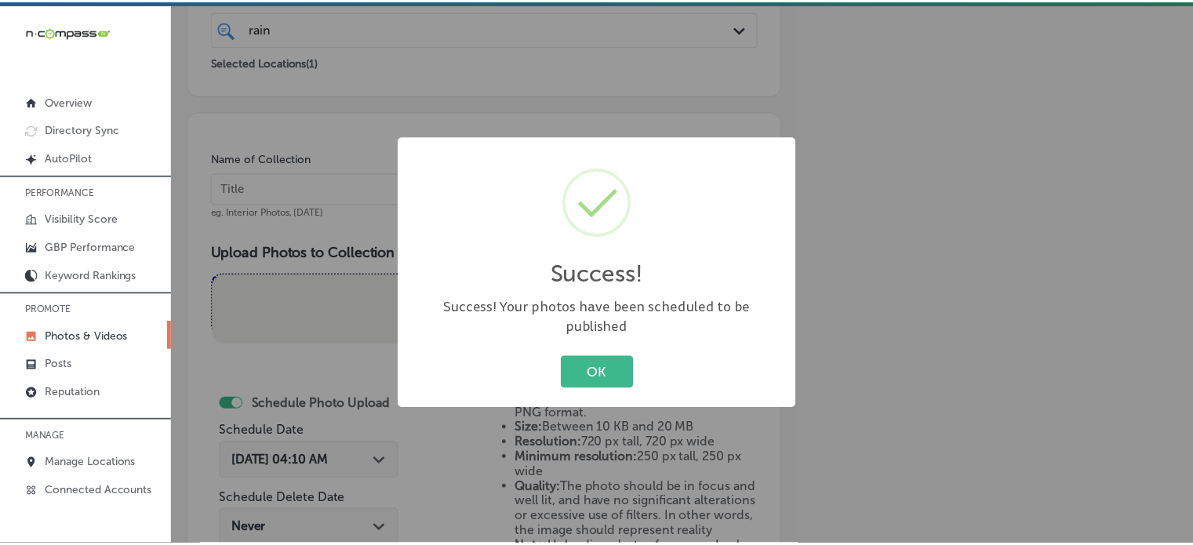
scroll to position [340, 0]
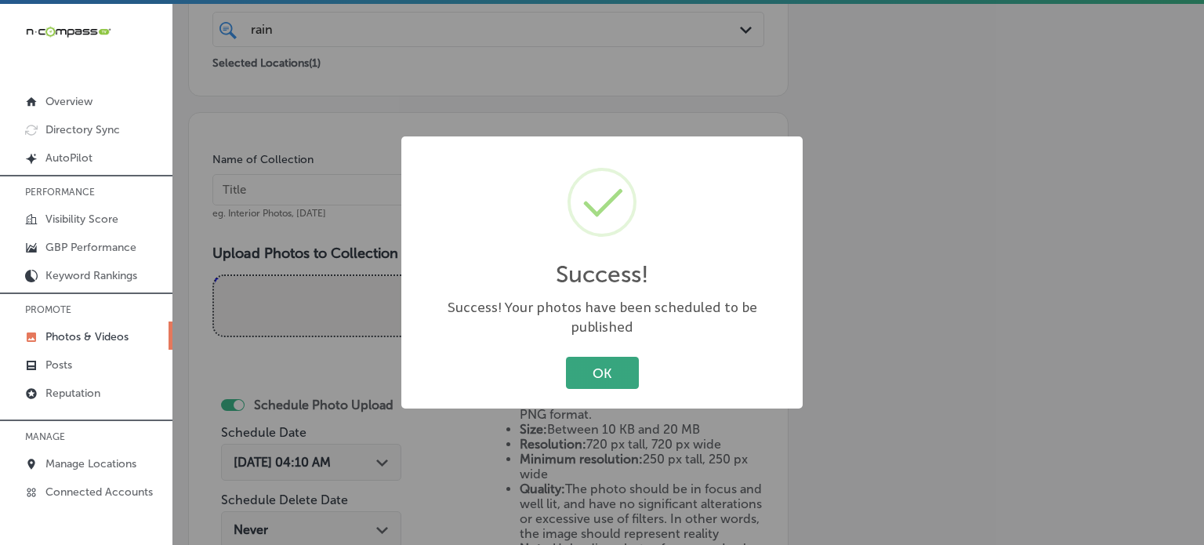
click at [587, 357] on button "OK" at bounding box center [602, 373] width 73 height 32
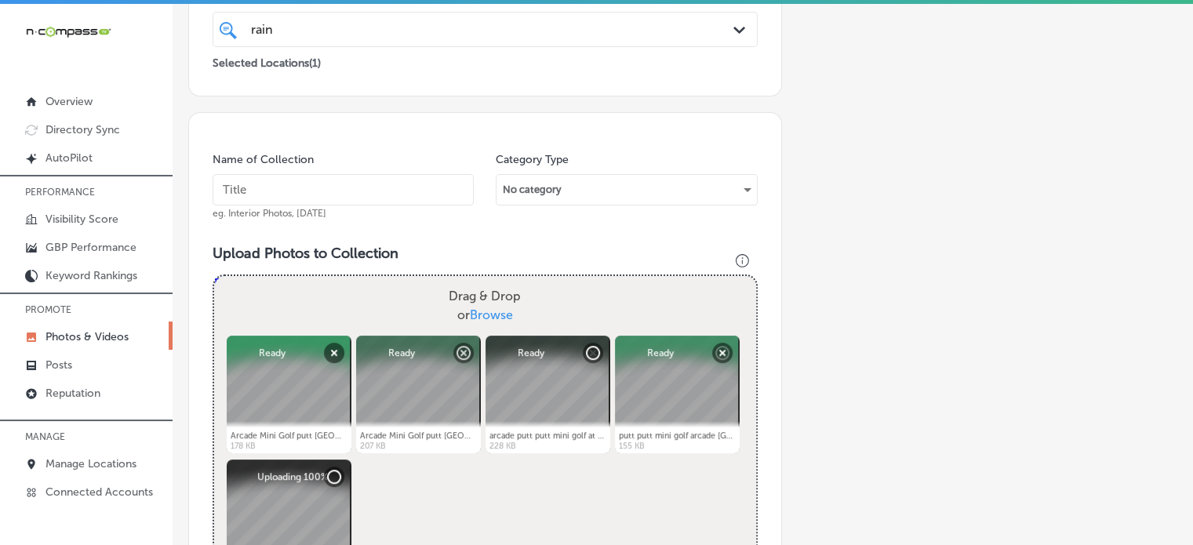
click at [361, 199] on input "text" at bounding box center [343, 189] width 261 height 31
paste input "18-hole mini golf indoor"
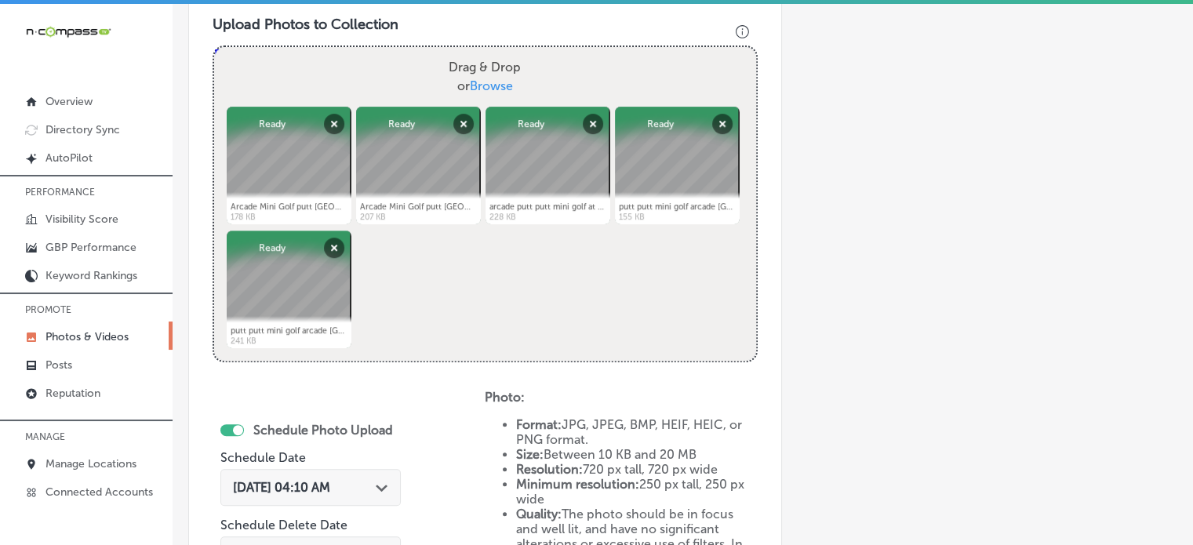
scroll to position [588, 0]
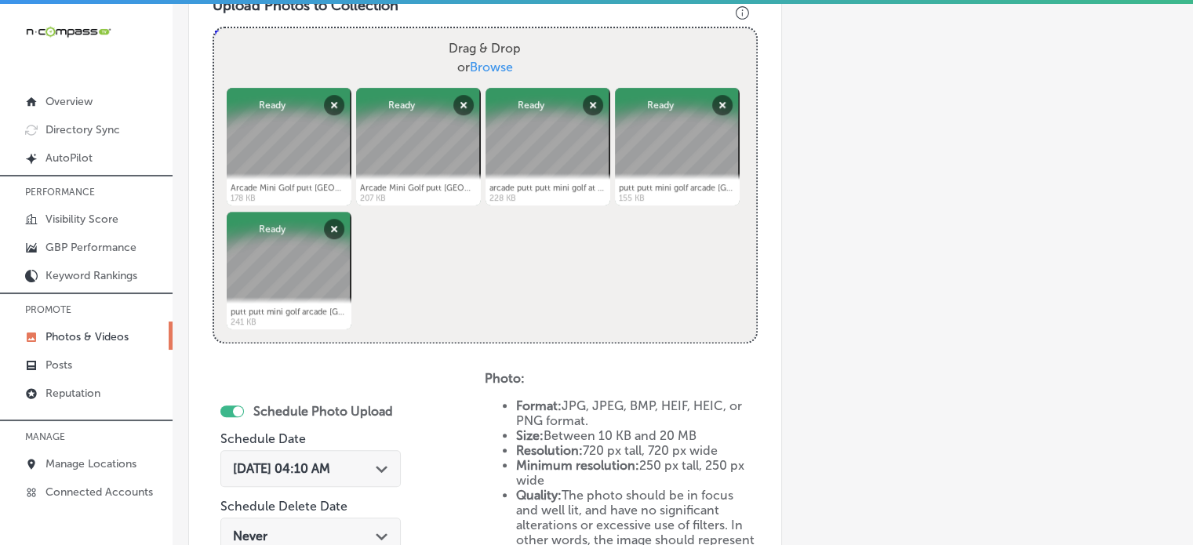
type input "18-hole mini golf indoor"
click at [330, 461] on span "[DATE] 04:10 AM" at bounding box center [281, 468] width 97 height 15
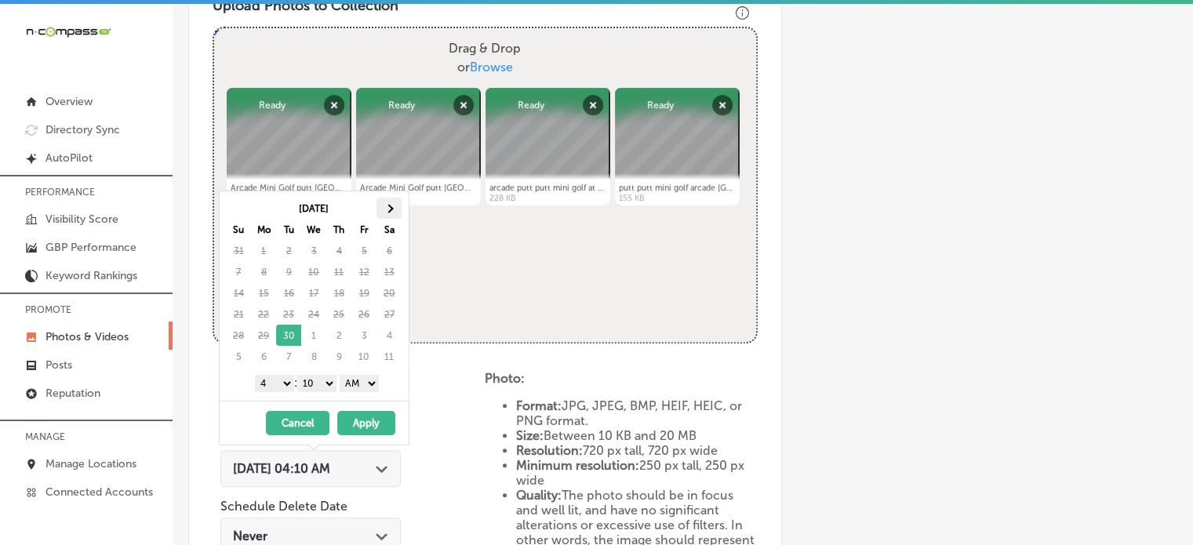
click at [389, 202] on th at bounding box center [388, 208] width 25 height 21
drag, startPoint x: 281, startPoint y: 380, endPoint x: 264, endPoint y: 300, distance: 81.7
click at [264, 300] on div "[DATE] Su Mo Tu We Th Fr Sa 28 29 30 1 2 3 4 5 6 7 8 9 10 11 12 13 14 15 16 17 …" at bounding box center [314, 295] width 189 height 209
drag, startPoint x: 320, startPoint y: 381, endPoint x: 320, endPoint y: 398, distance: 16.5
click at [320, 398] on div "[DATE] Su Mo Tu We Th Fr Sa 28 29 30 1 2 3 4 5 6 7 8 9 10 11 12 13 14 15 16 17 …" at bounding box center [314, 295] width 189 height 209
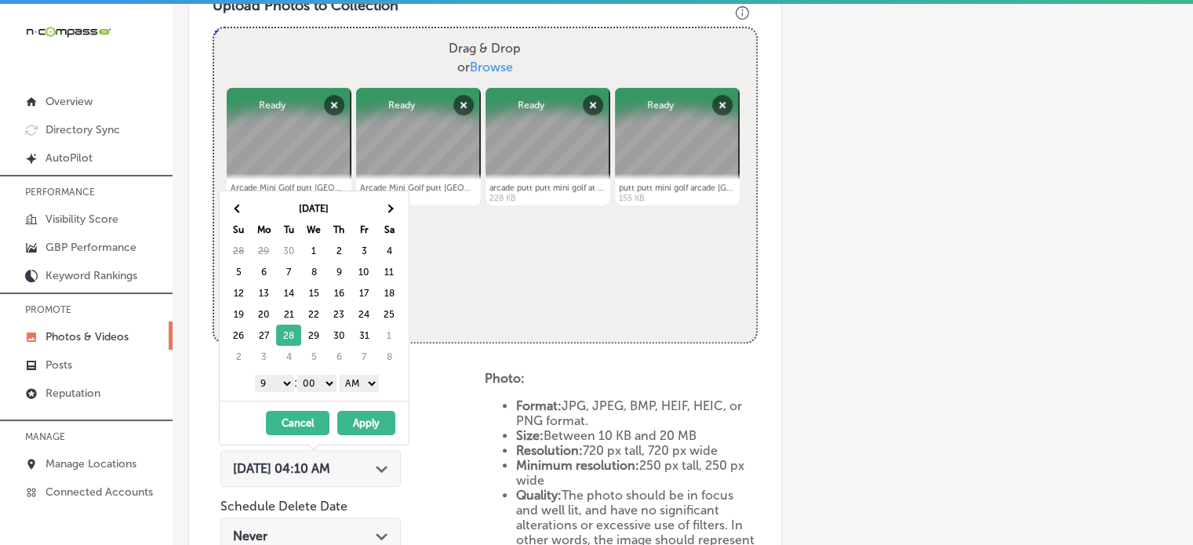
click at [362, 388] on select "AM PM" at bounding box center [359, 383] width 39 height 17
click at [368, 420] on button "Apply" at bounding box center [366, 423] width 58 height 24
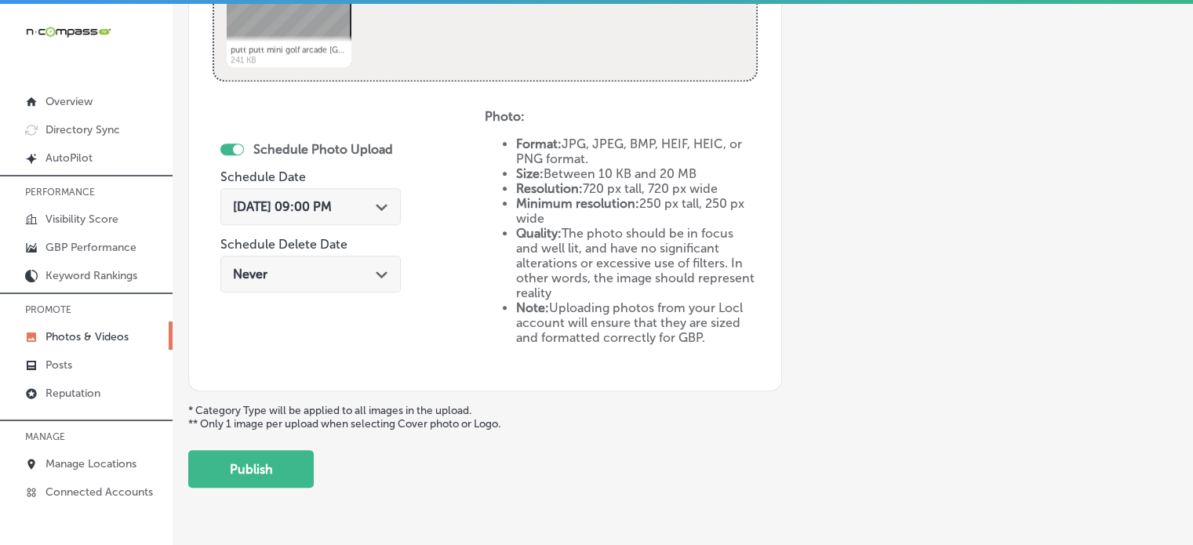
scroll to position [855, 0]
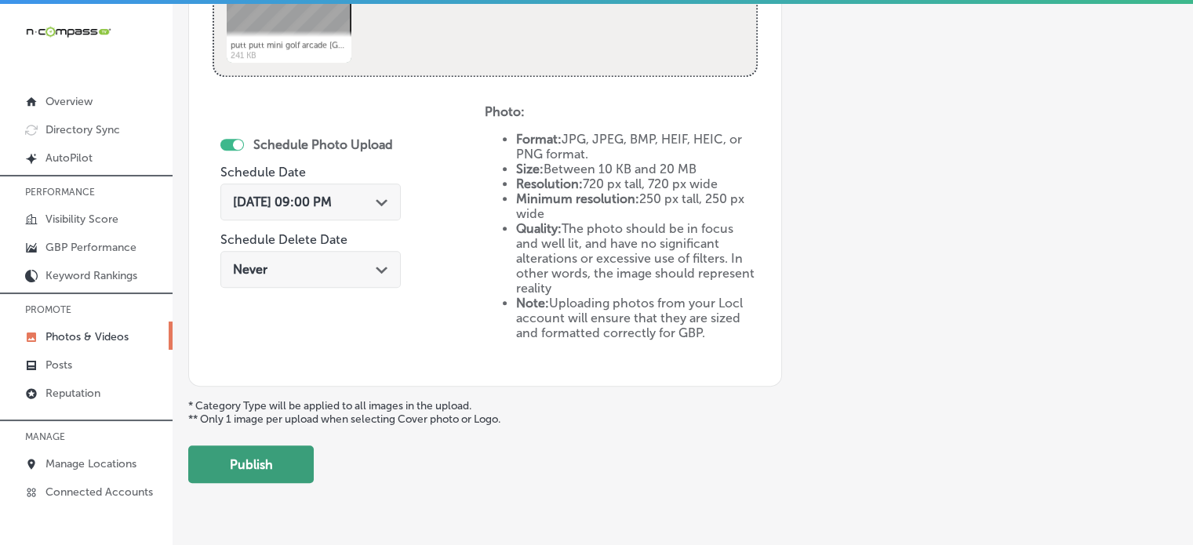
click at [230, 457] on button "Publish" at bounding box center [250, 464] width 125 height 38
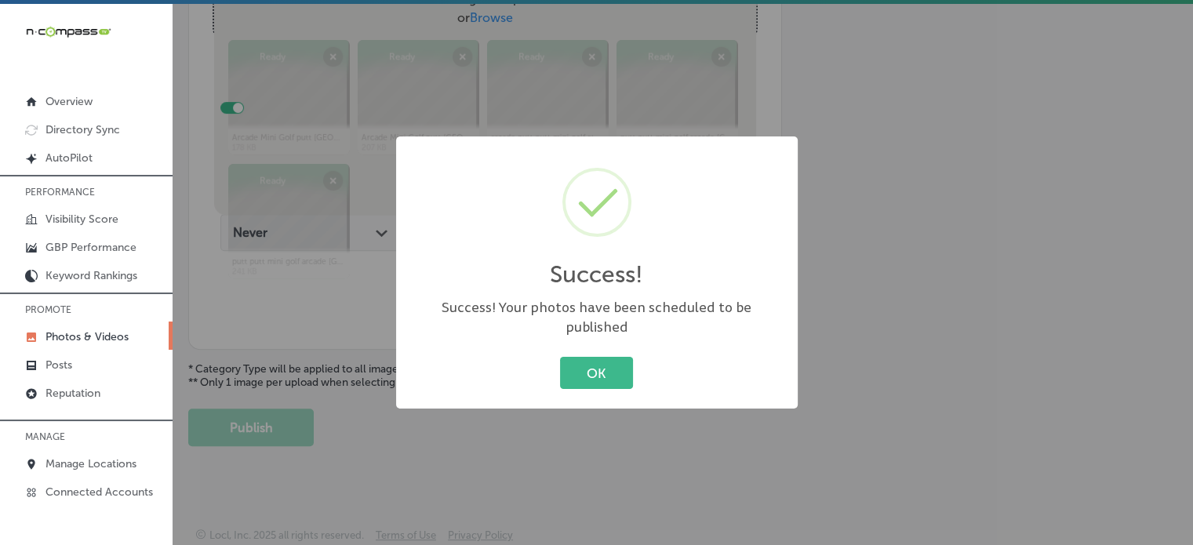
scroll to position [340, 0]
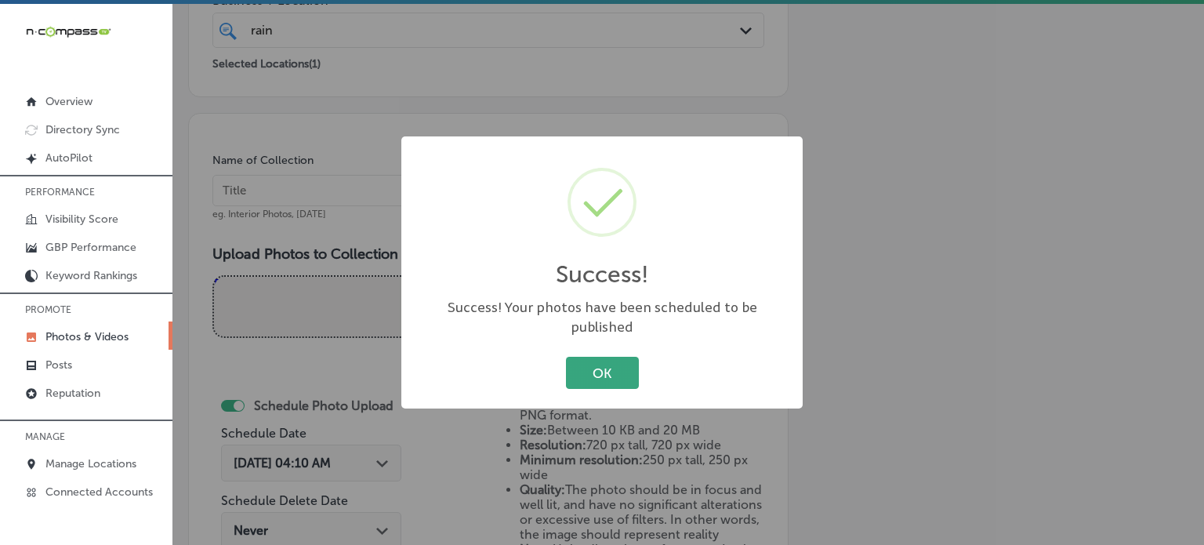
click at [604, 360] on button "OK" at bounding box center [602, 373] width 73 height 32
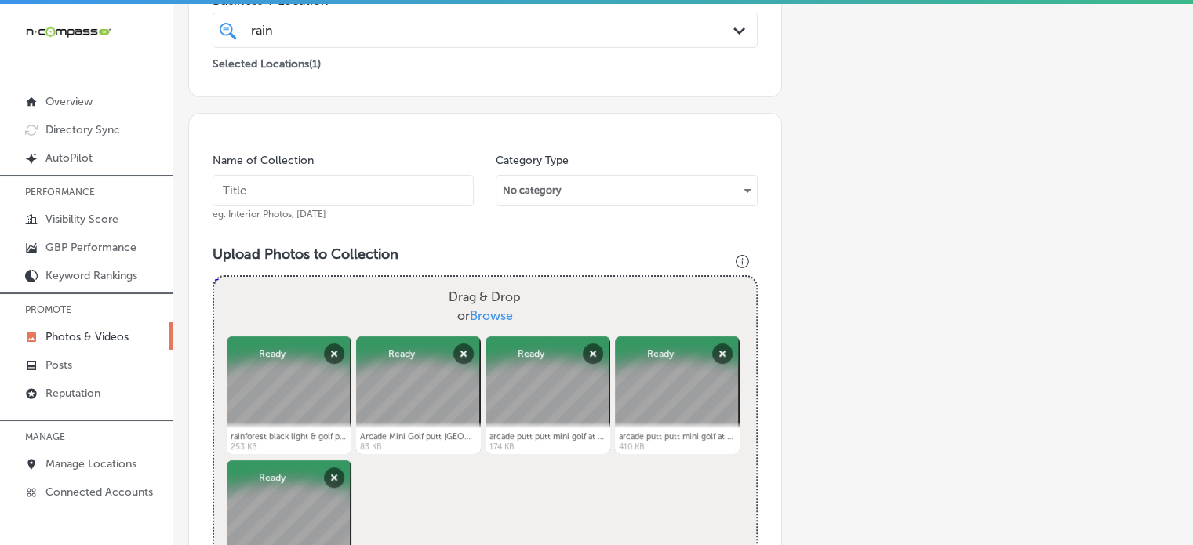
click at [334, 197] on input "text" at bounding box center [343, 190] width 261 height 31
paste input "Arcade games and mini golf"
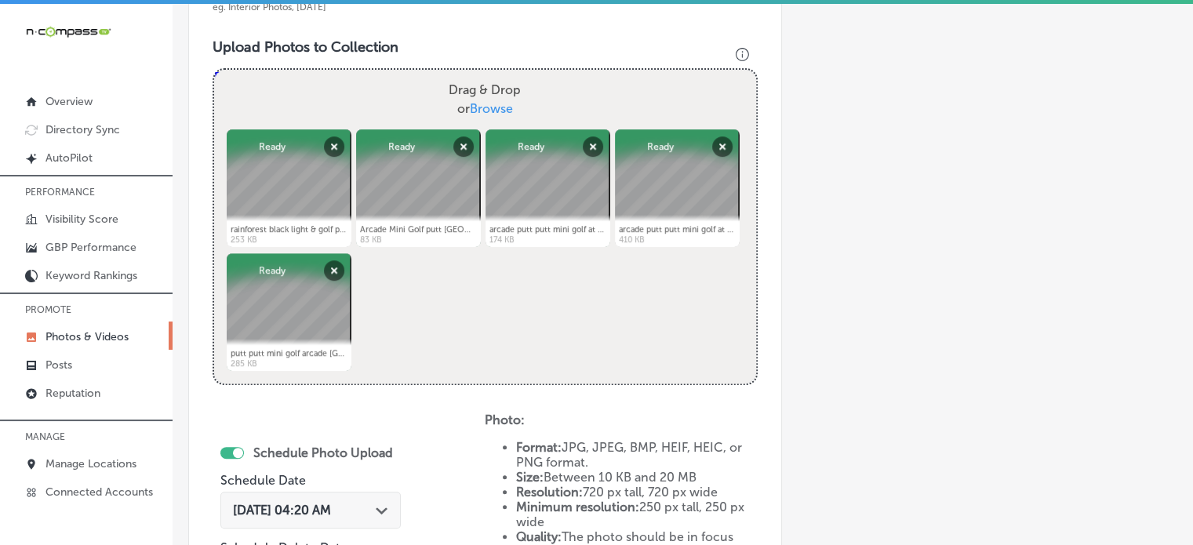
scroll to position [559, 0]
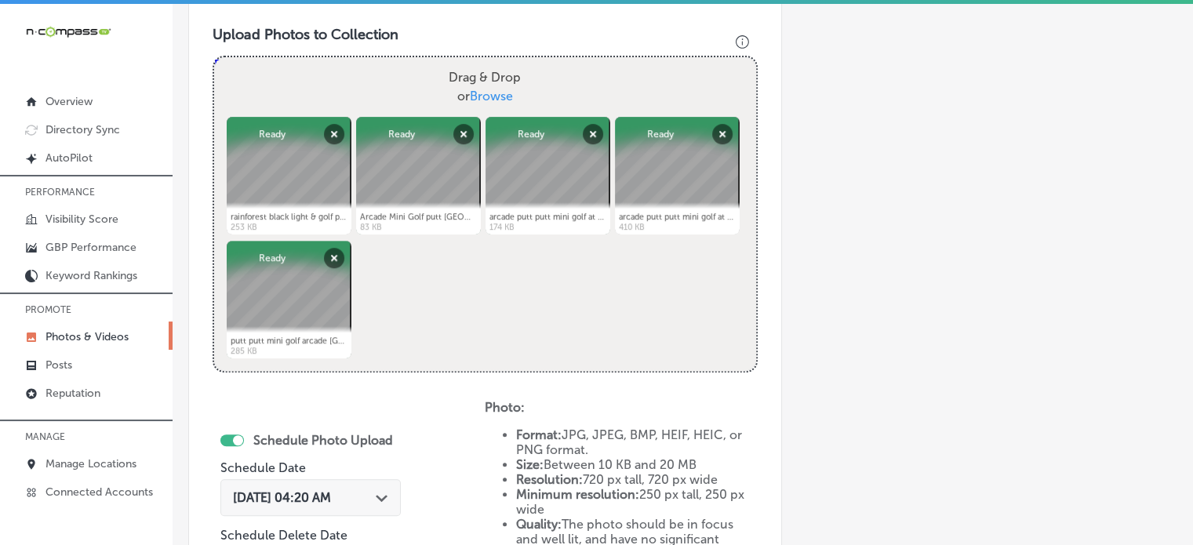
type input "Arcade games and mini golf"
click at [386, 495] on icon "Path Created with Sketch." at bounding box center [382, 498] width 12 height 7
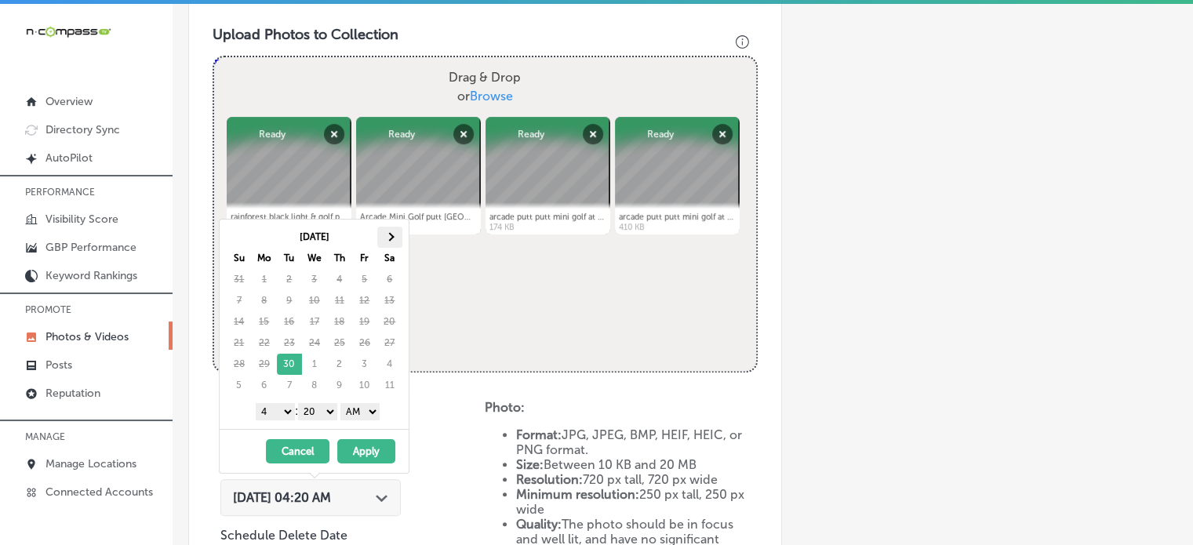
click at [388, 239] on span at bounding box center [389, 237] width 9 height 9
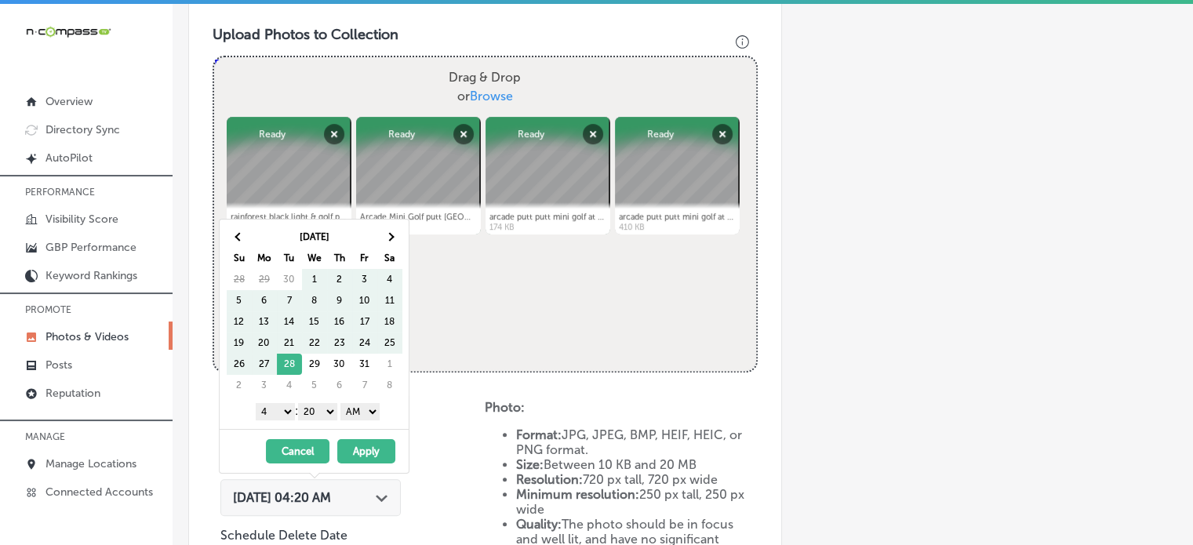
click at [388, 239] on span at bounding box center [389, 237] width 9 height 9
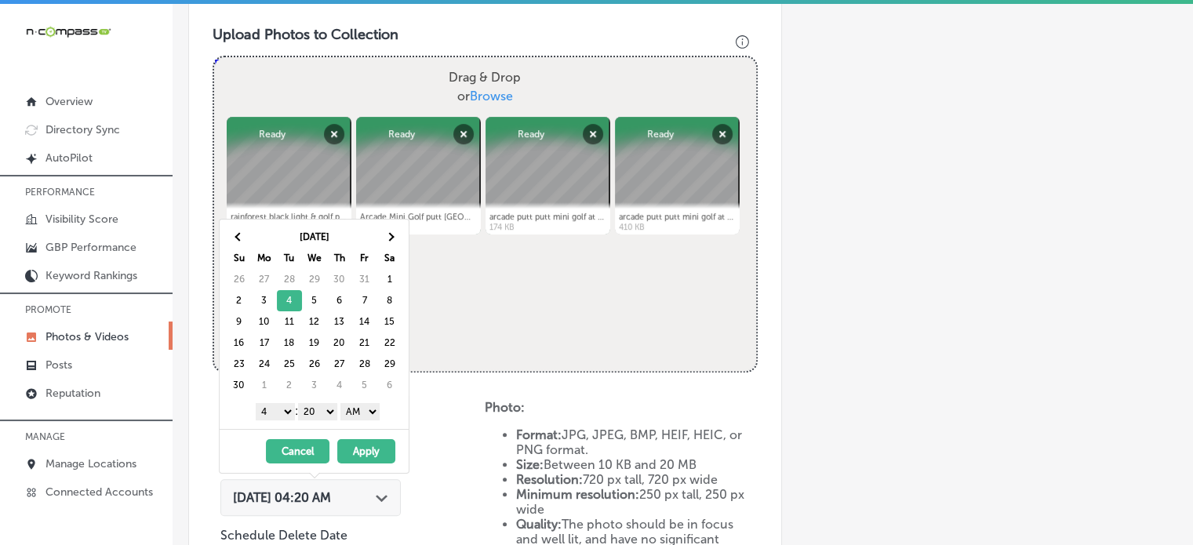
click at [270, 412] on select "1 2 3 4 5 6 7 8 9 10 11 12" at bounding box center [275, 411] width 39 height 17
drag, startPoint x: 319, startPoint y: 414, endPoint x: 325, endPoint y: 430, distance: 16.9
click at [325, 430] on div "[DATE] Su Mo Tu We Th Fr Sa 26 27 28 29 30 31 1 2 3 4 5 6 7 8 9 10 11 12 13 14 …" at bounding box center [314, 346] width 191 height 255
drag, startPoint x: 367, startPoint y: 414, endPoint x: 367, endPoint y: 442, distance: 28.2
click at [367, 442] on div "[DATE] Su Mo Tu We Th Fr Sa 26 27 28 29 30 31 1 2 3 4 5 6 7 8 9 10 11 12 13 14 …" at bounding box center [314, 346] width 191 height 255
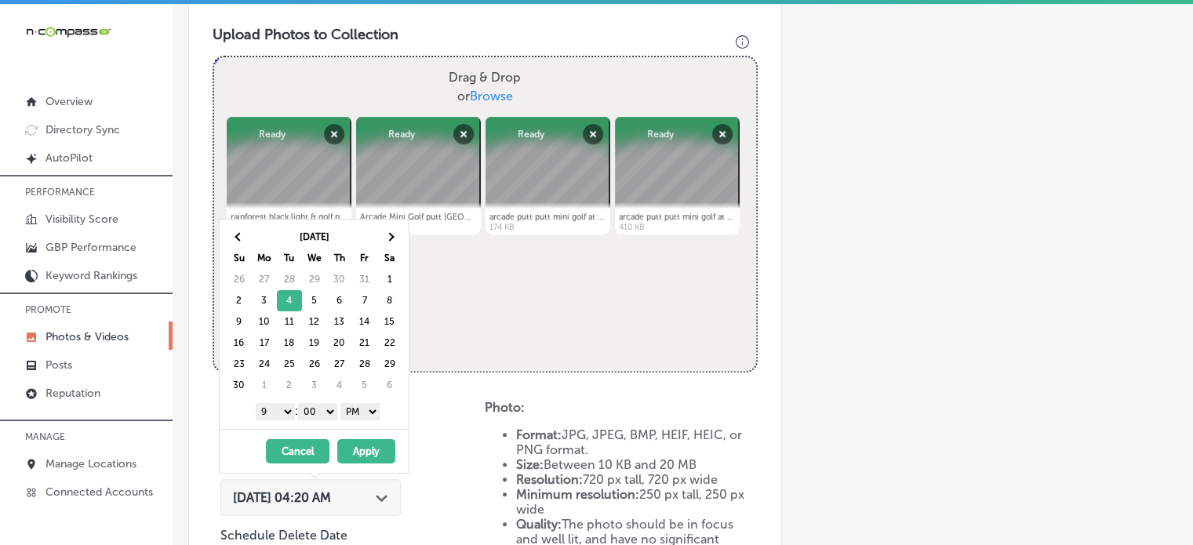
click at [367, 442] on button "Apply" at bounding box center [366, 451] width 58 height 24
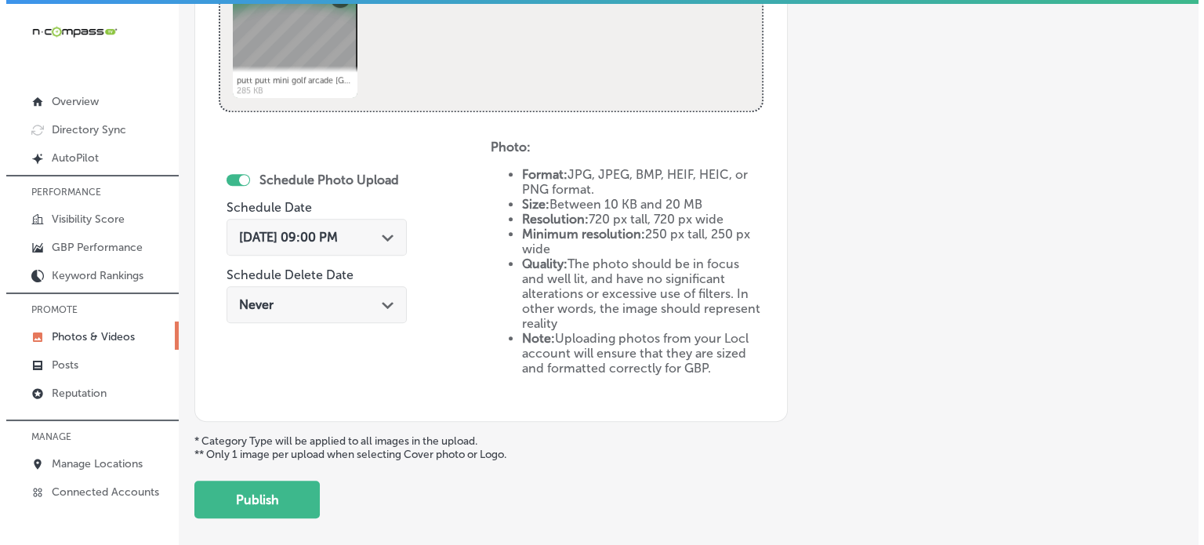
scroll to position [825, 0]
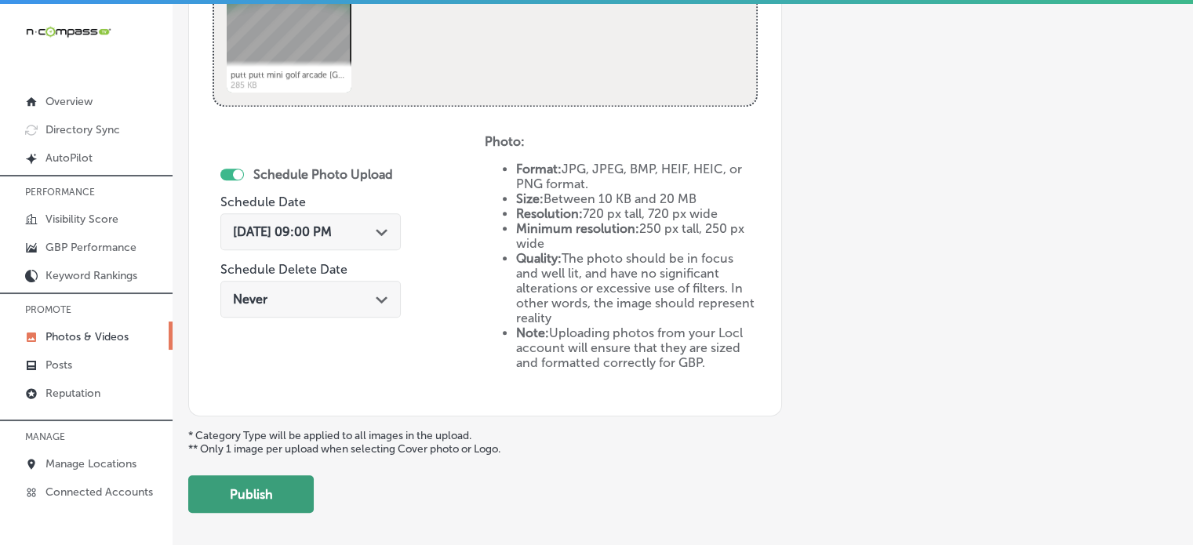
click at [278, 486] on button "Publish" at bounding box center [250, 494] width 125 height 38
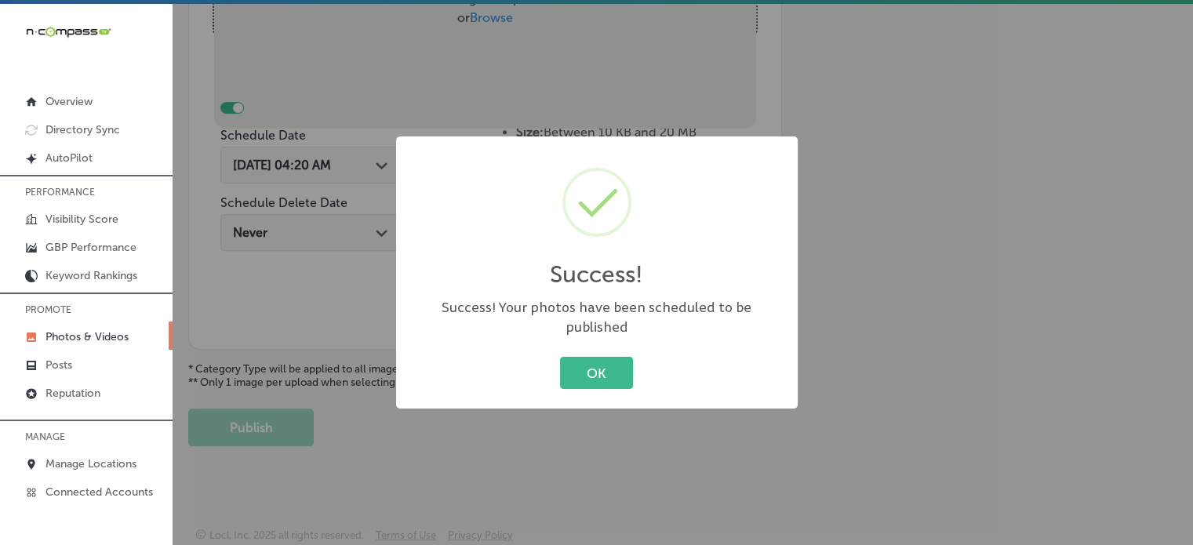
scroll to position [421, 0]
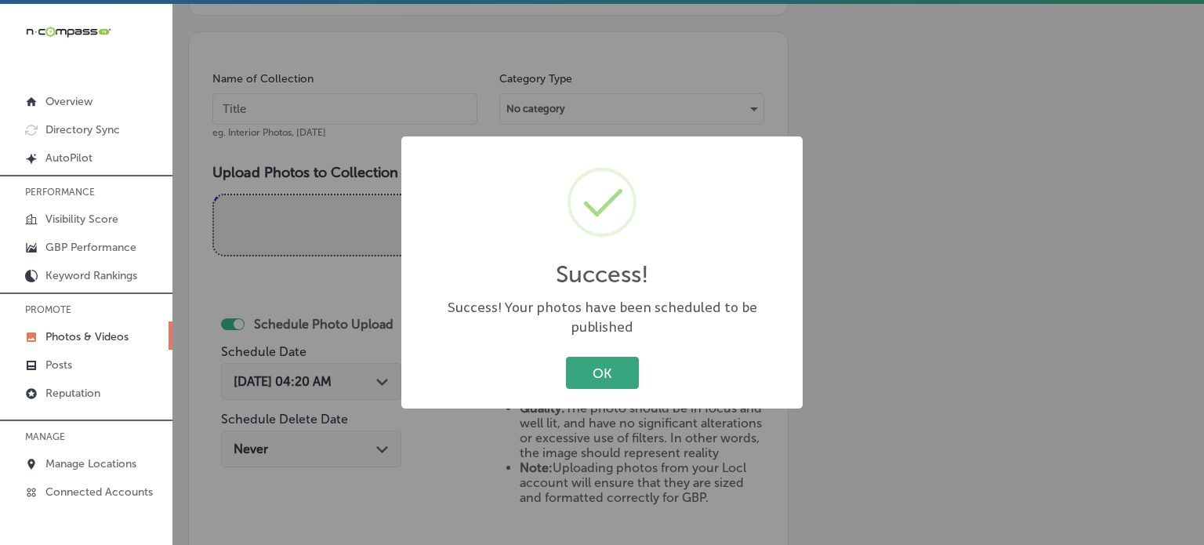
click at [627, 369] on button "OK" at bounding box center [602, 373] width 73 height 32
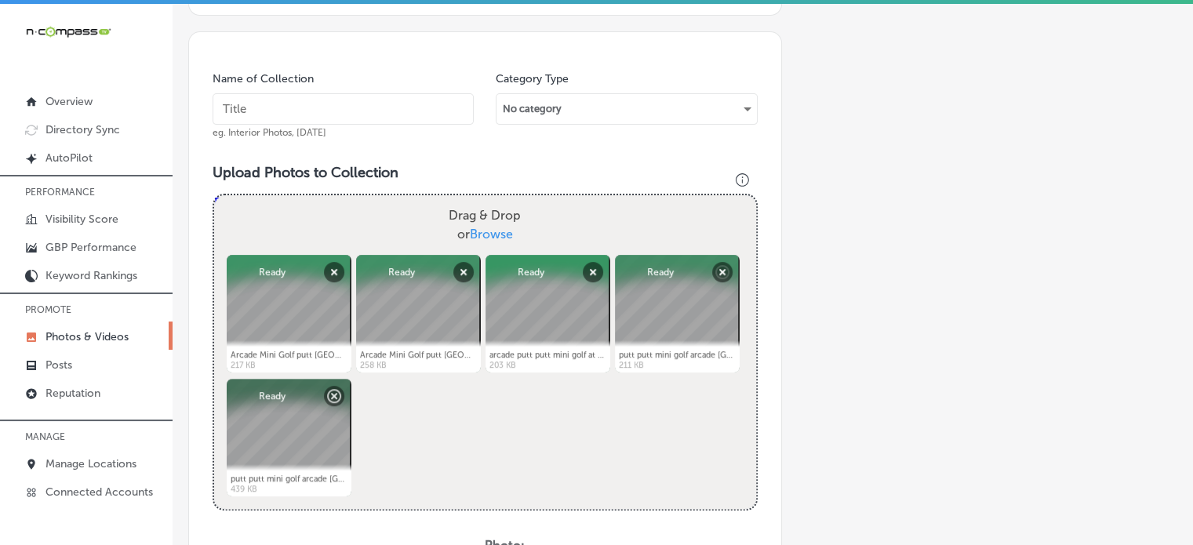
click at [353, 112] on input "text" at bounding box center [343, 108] width 261 height 31
paste input "Indoor glow golf"
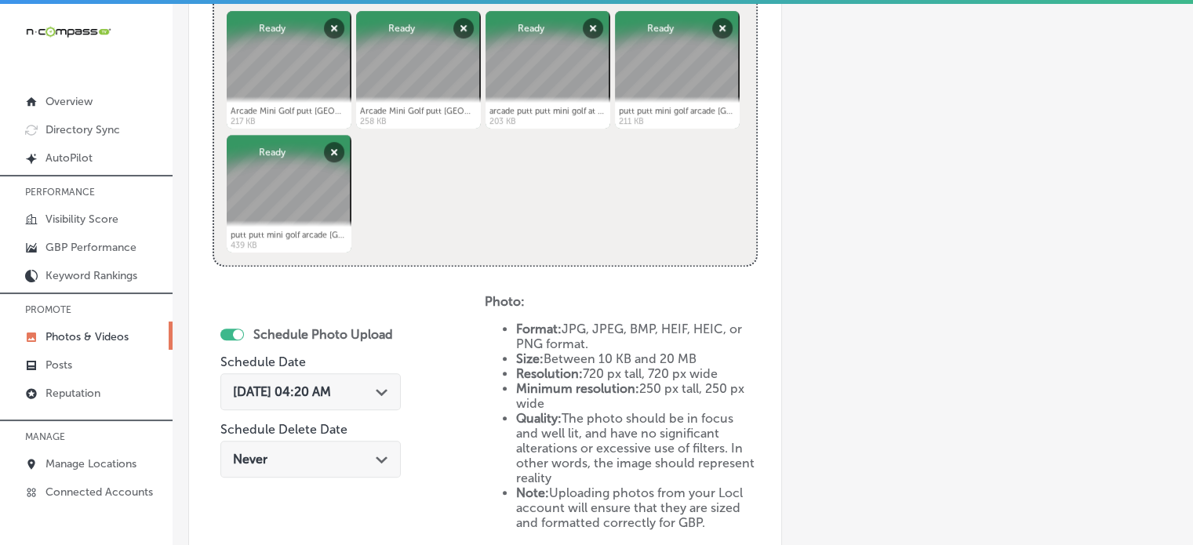
scroll to position [696, 0]
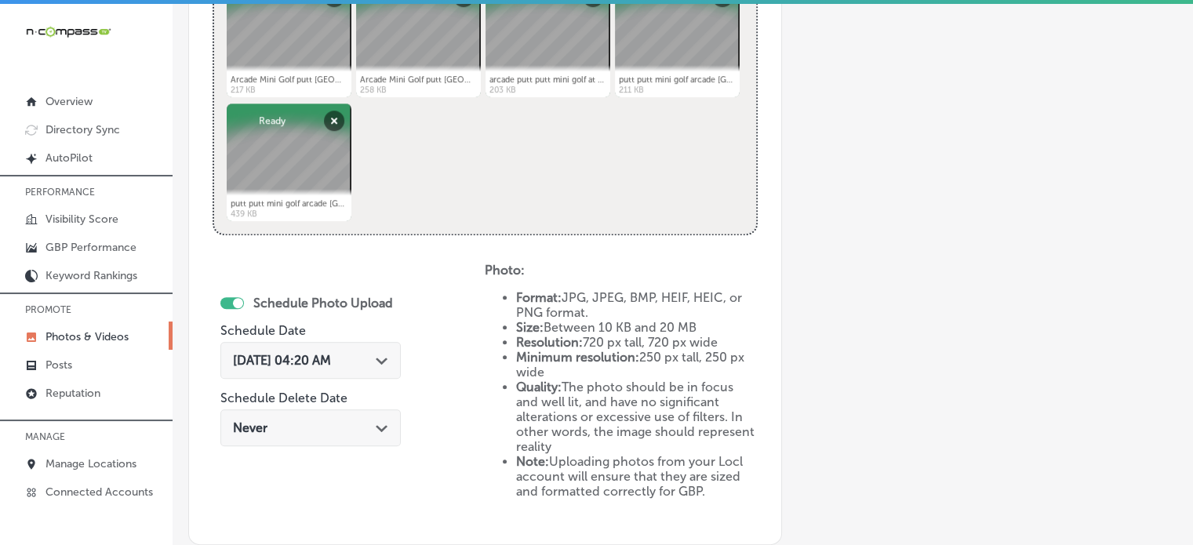
type input "Indoor glow golf"
click at [383, 367] on div "[DATE] 04:20 AM Path Created with Sketch." at bounding box center [310, 360] width 180 height 37
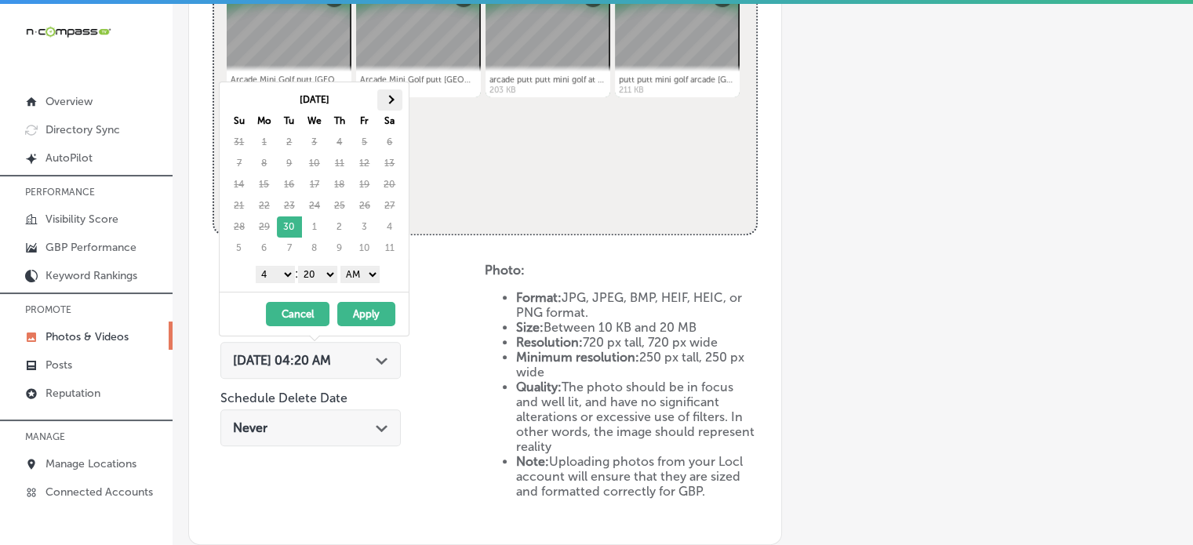
click at [386, 103] on th at bounding box center [389, 99] width 25 height 21
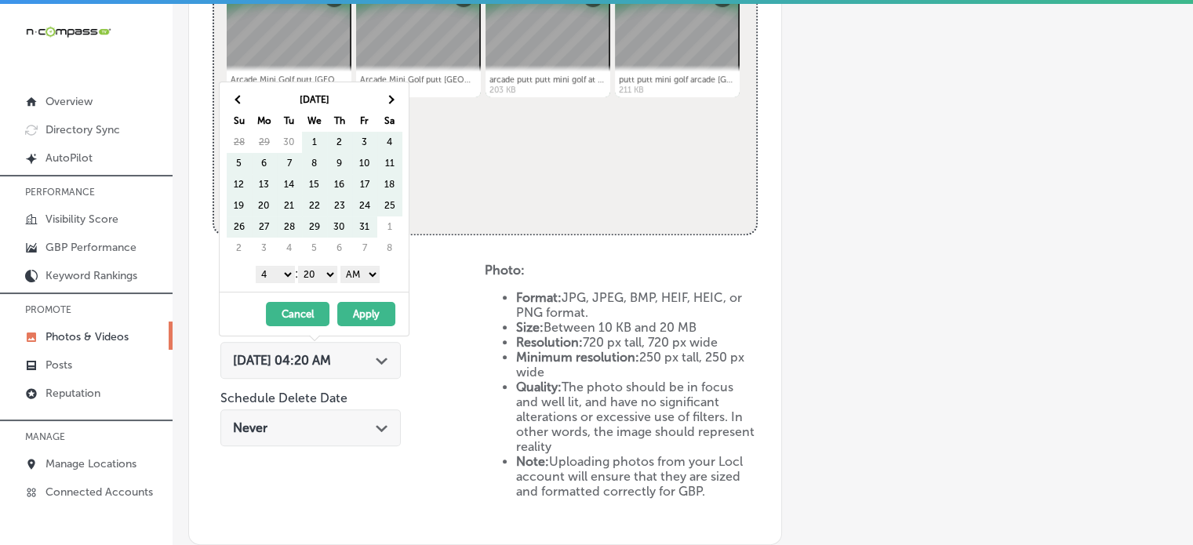
click at [386, 103] on th at bounding box center [389, 99] width 25 height 21
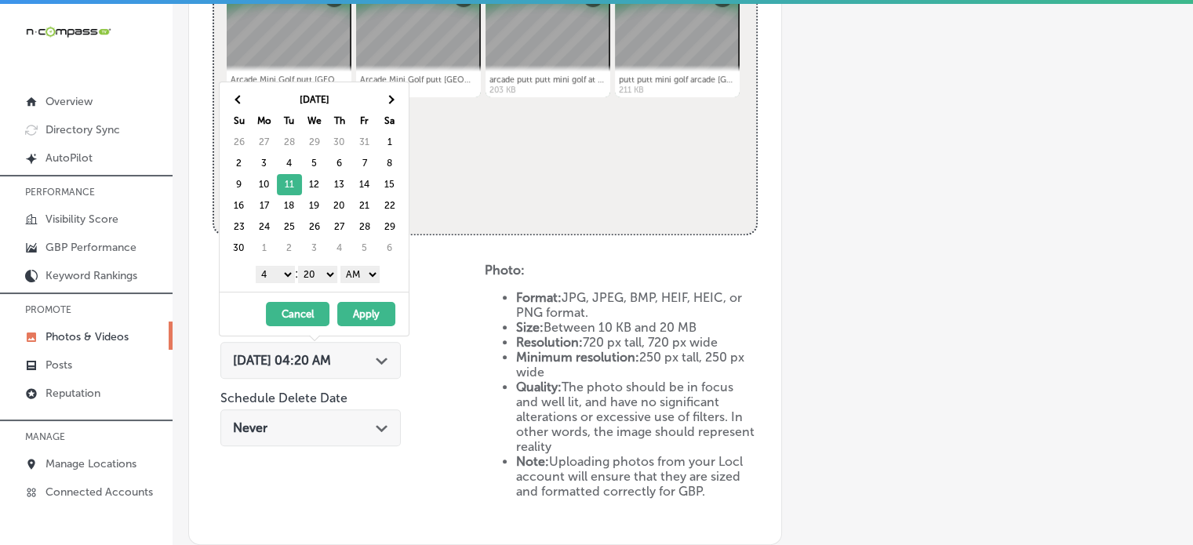
drag, startPoint x: 278, startPoint y: 271, endPoint x: 263, endPoint y: 438, distance: 167.8
click at [263, 438] on body "iconmonstr-menu-thin copy Created with Sketch. Overview Directory Sync Created …" at bounding box center [596, 274] width 1193 height 549
drag, startPoint x: 318, startPoint y: 267, endPoint x: 323, endPoint y: 294, distance: 27.2
click at [323, 294] on div "[DATE] Su Mo Tu We Th Fr Sa 26 27 28 29 30 31 1 2 3 4 5 6 7 8 9 10 11 12 13 14 …" at bounding box center [314, 209] width 191 height 255
drag, startPoint x: 361, startPoint y: 273, endPoint x: 361, endPoint y: 314, distance: 40.8
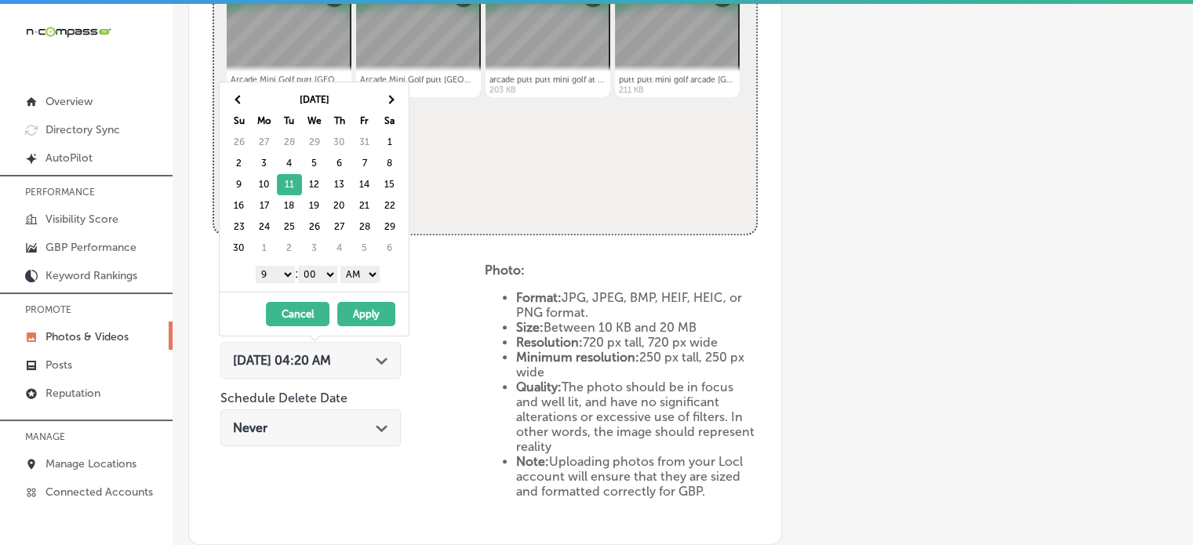
click at [361, 314] on div "[DATE] Su Mo Tu We Th Fr Sa 26 27 28 29 30 31 1 2 3 4 5 6 7 8 9 10 11 12 13 14 …" at bounding box center [314, 209] width 191 height 255
click at [361, 314] on button "Apply" at bounding box center [366, 314] width 58 height 24
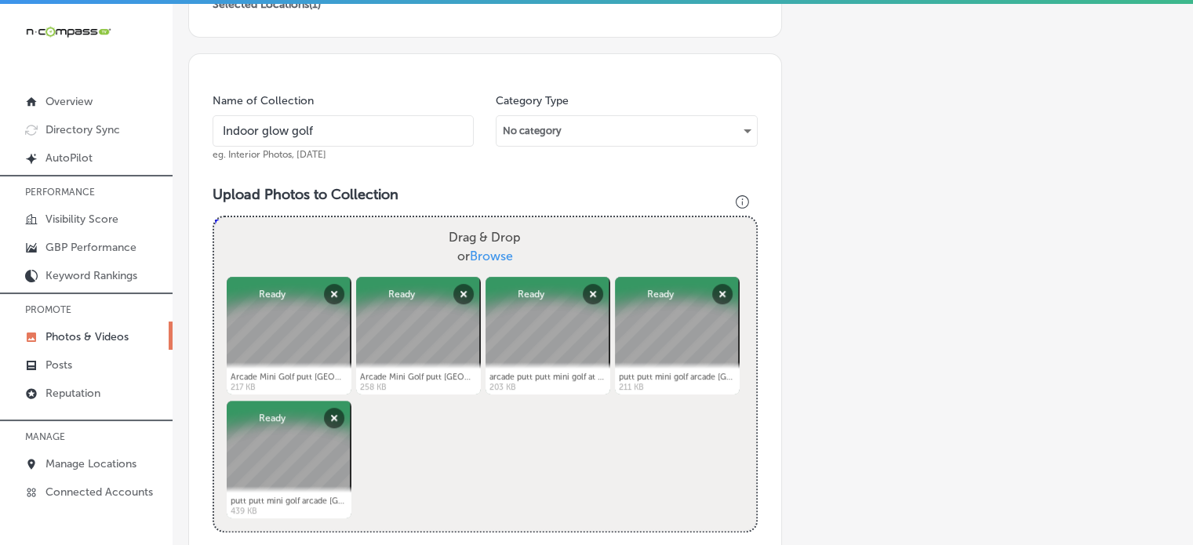
scroll to position [888, 0]
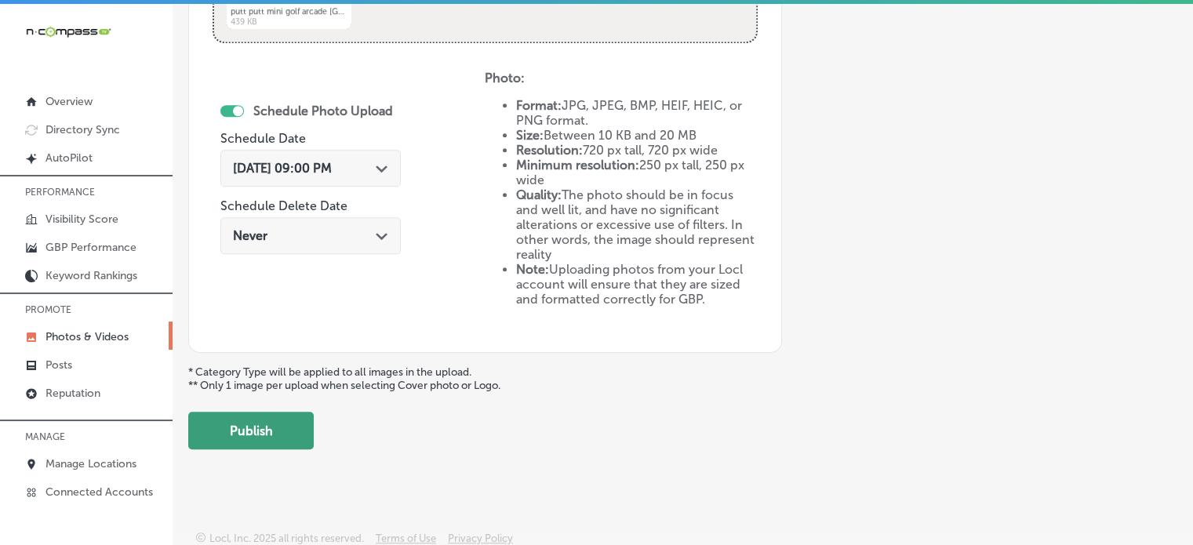
click at [289, 429] on button "Publish" at bounding box center [250, 431] width 125 height 38
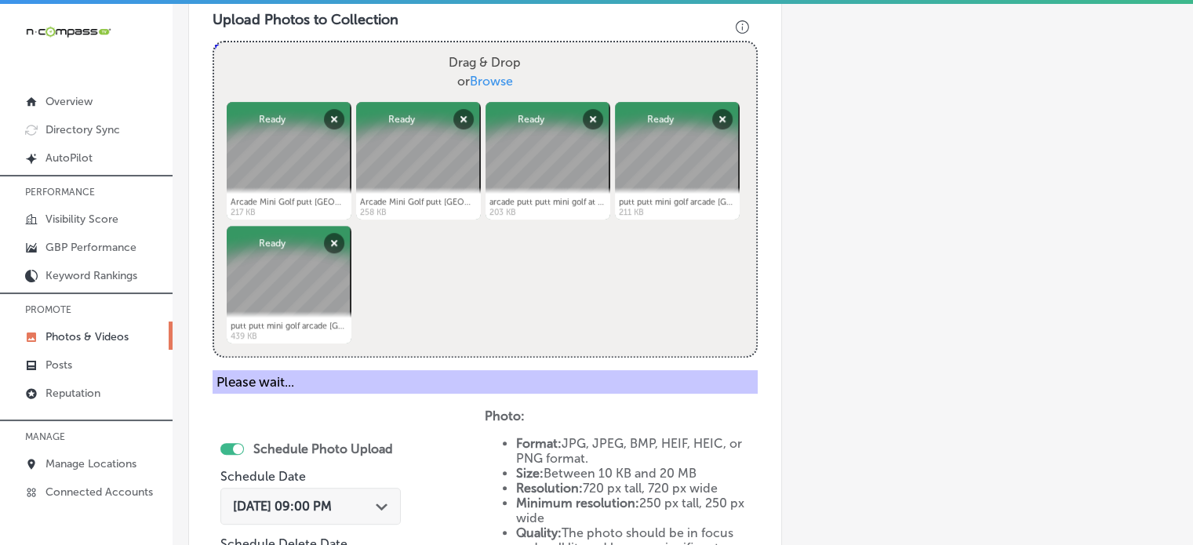
scroll to position [572, 0]
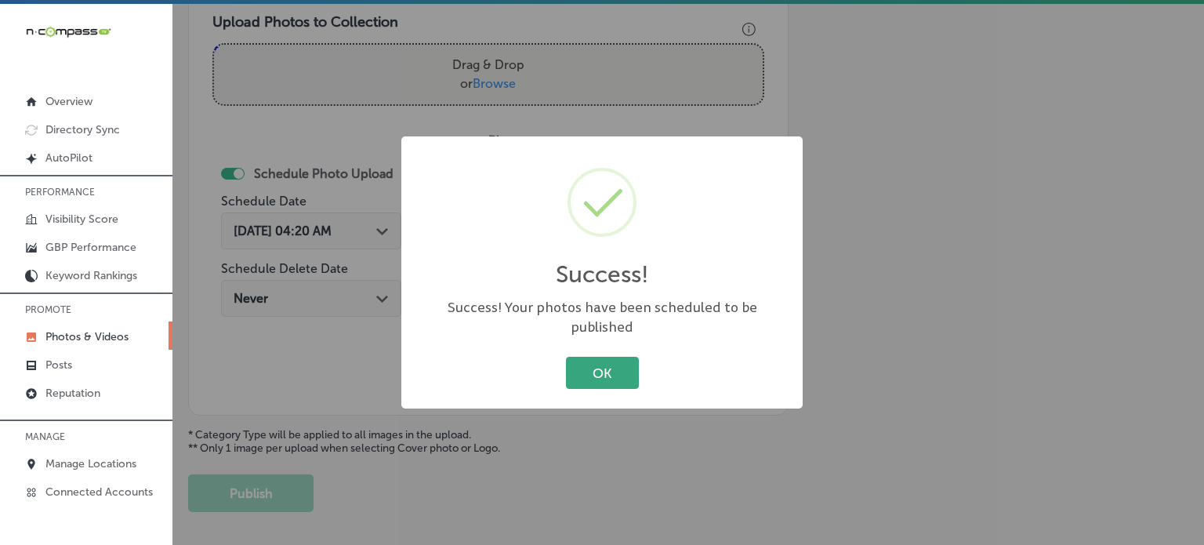
click at [590, 357] on button "OK" at bounding box center [602, 373] width 73 height 32
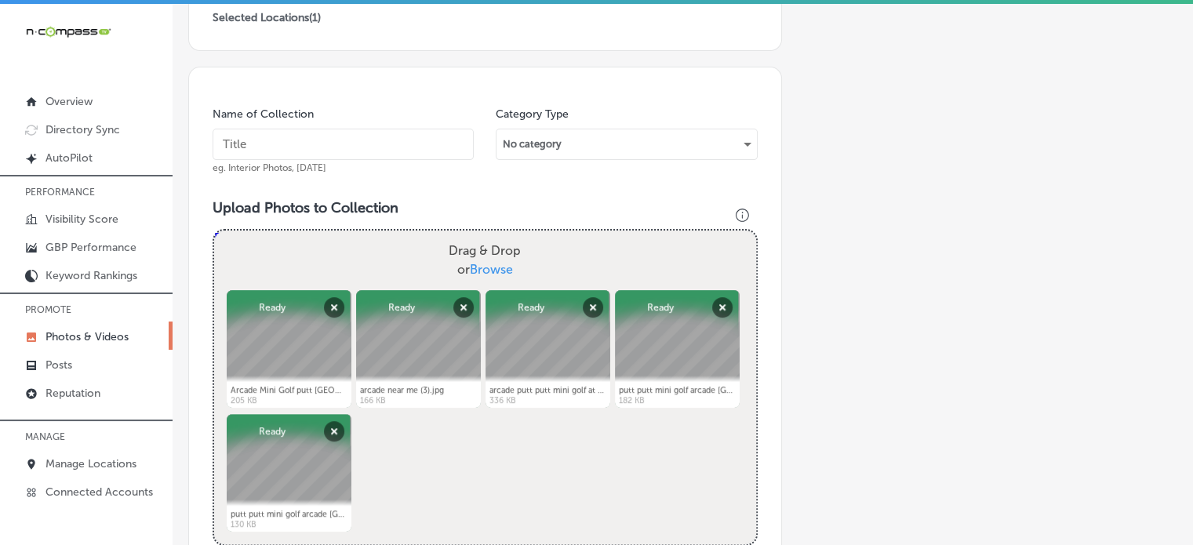
scroll to position [380, 0]
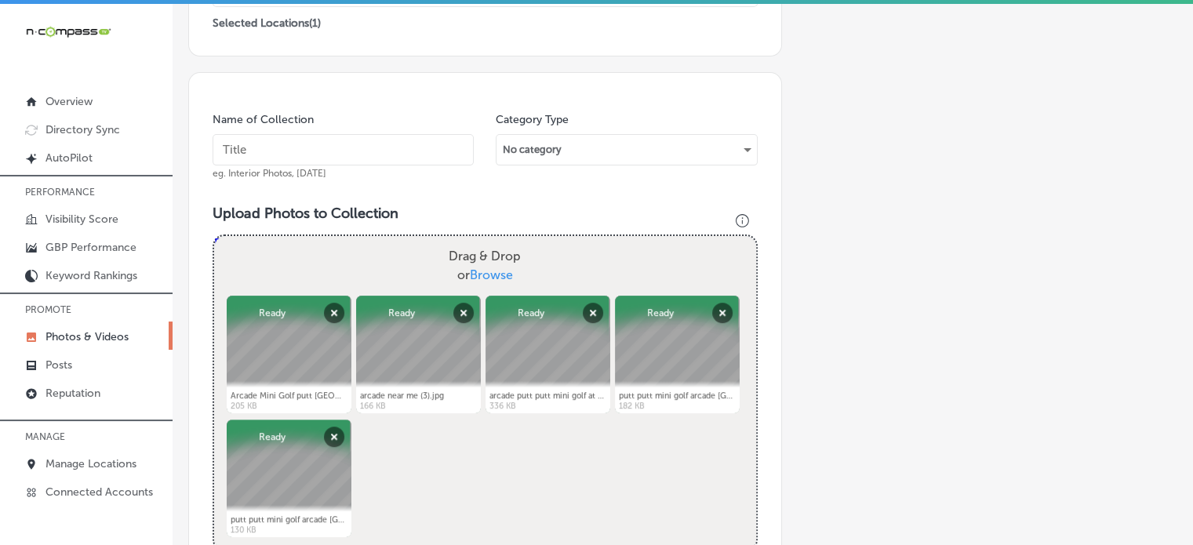
click at [363, 162] on input "text" at bounding box center [343, 149] width 261 height 31
paste input "Family indoor mini golf"
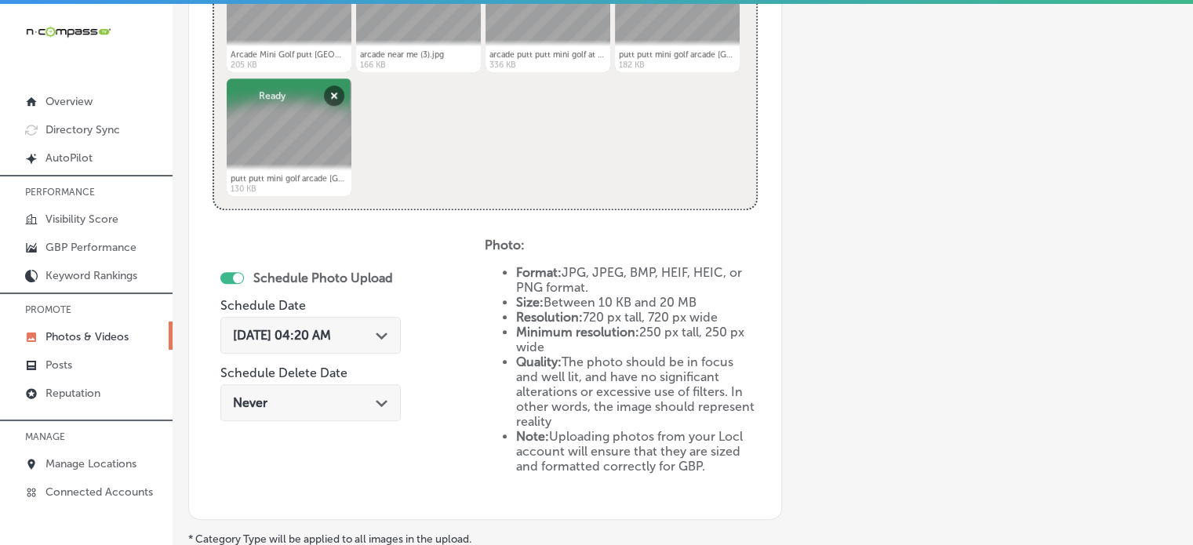
scroll to position [732, 0]
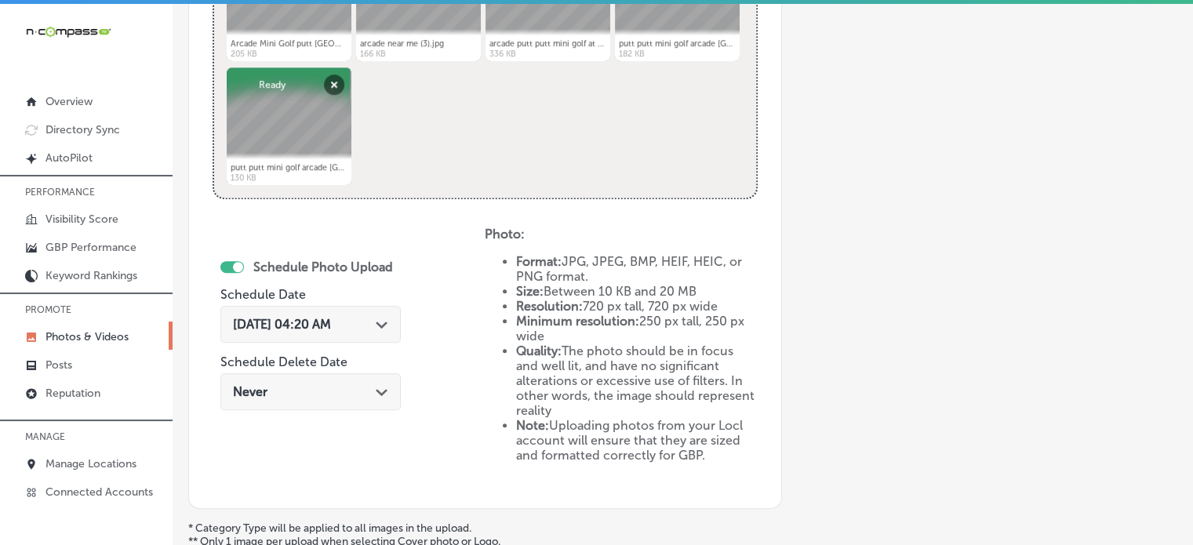
type input "Family indoor mini golf"
click at [384, 322] on polygon at bounding box center [382, 324] width 12 height 7
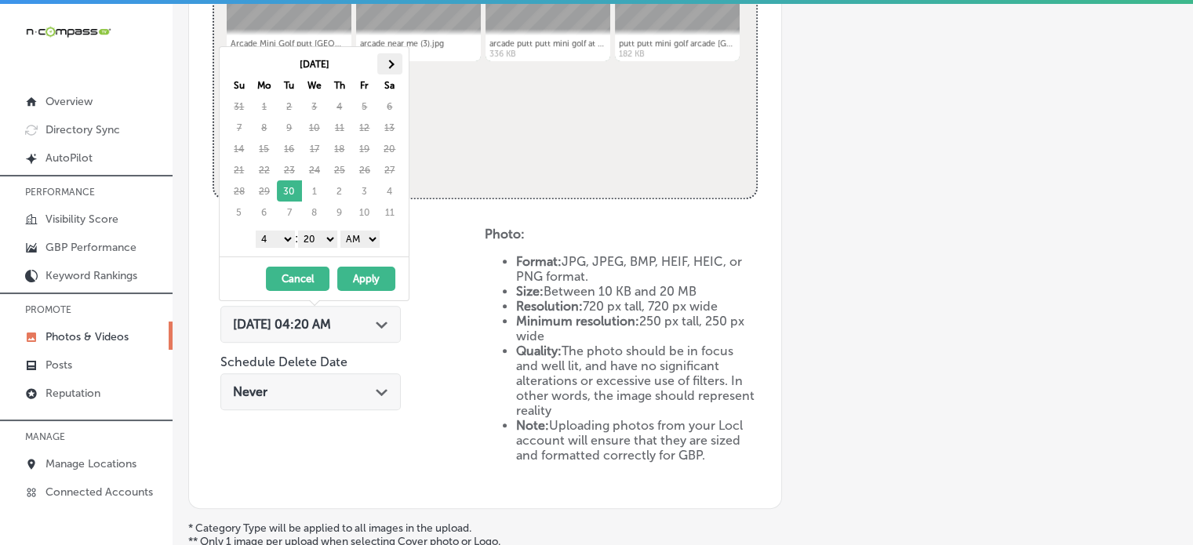
click at [389, 65] on span at bounding box center [389, 64] width 9 height 9
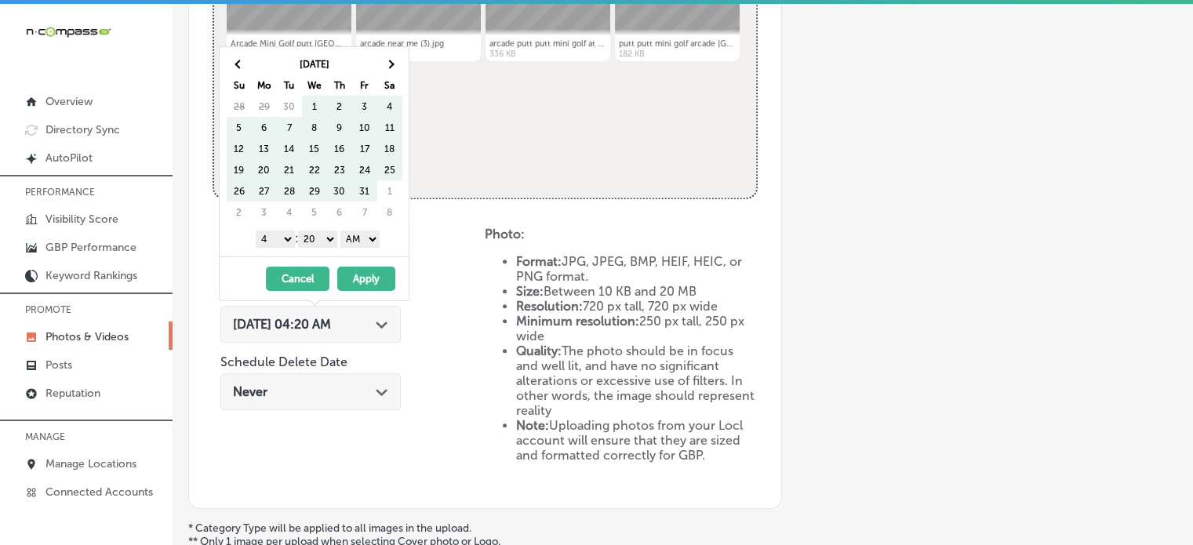
click at [389, 65] on span at bounding box center [389, 64] width 9 height 9
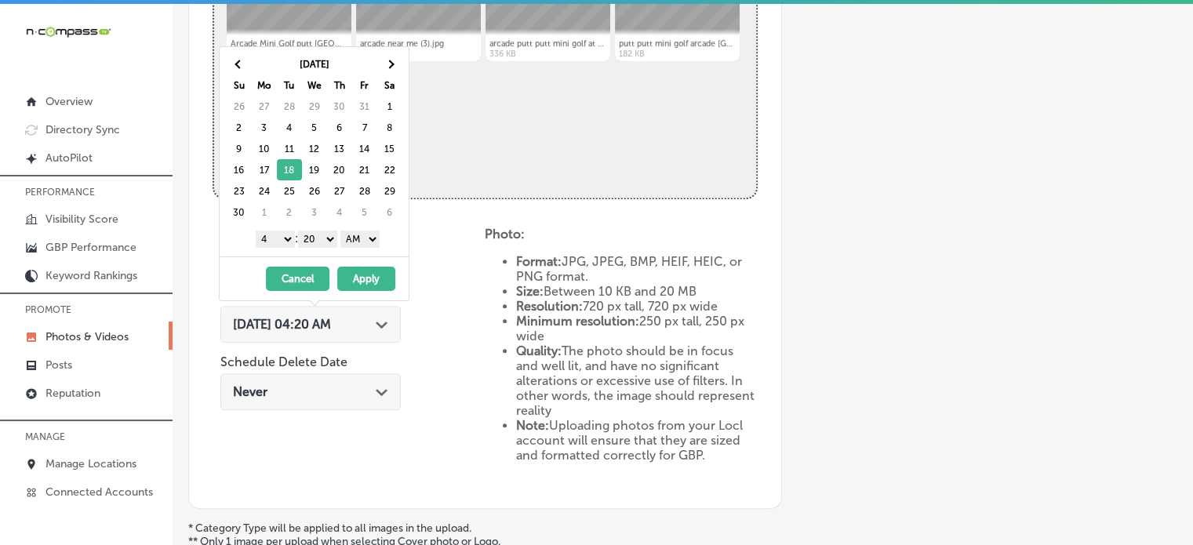
click at [282, 238] on select "1 2 3 4 5 6 7 8 9 10 11 12" at bounding box center [275, 239] width 39 height 17
drag, startPoint x: 318, startPoint y: 238, endPoint x: 318, endPoint y: 262, distance: 24.3
click at [318, 262] on div "[DATE] Su Mo Tu We Th Fr Sa 26 27 28 29 30 31 1 2 3 4 5 6 7 8 9 10 11 12 13 14 …" at bounding box center [314, 173] width 191 height 255
click at [355, 240] on select "AM PM" at bounding box center [359, 239] width 39 height 17
click at [365, 285] on button "Apply" at bounding box center [366, 279] width 58 height 24
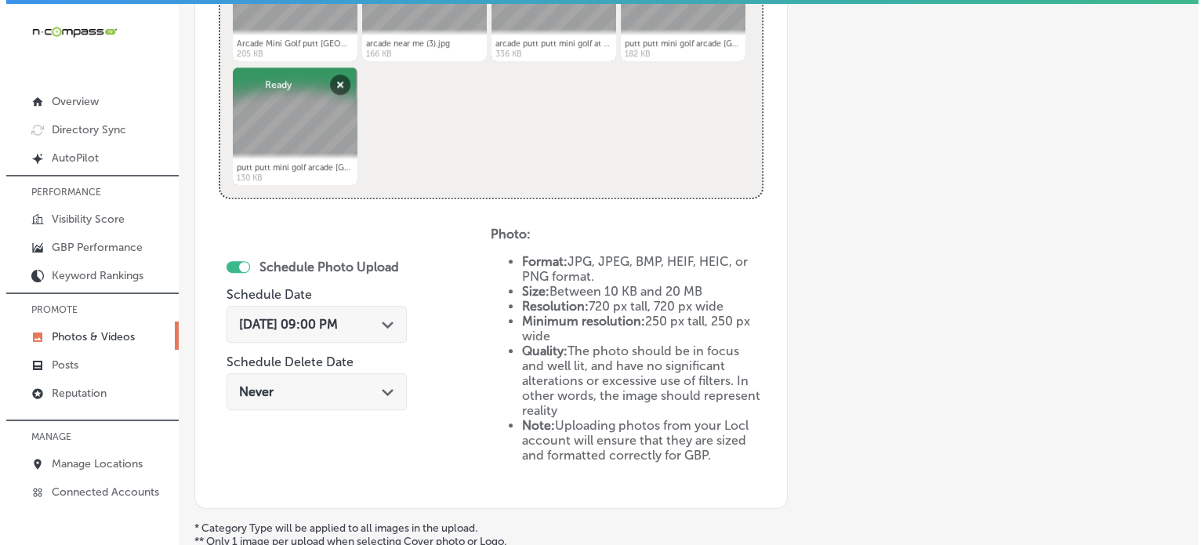
scroll to position [888, 0]
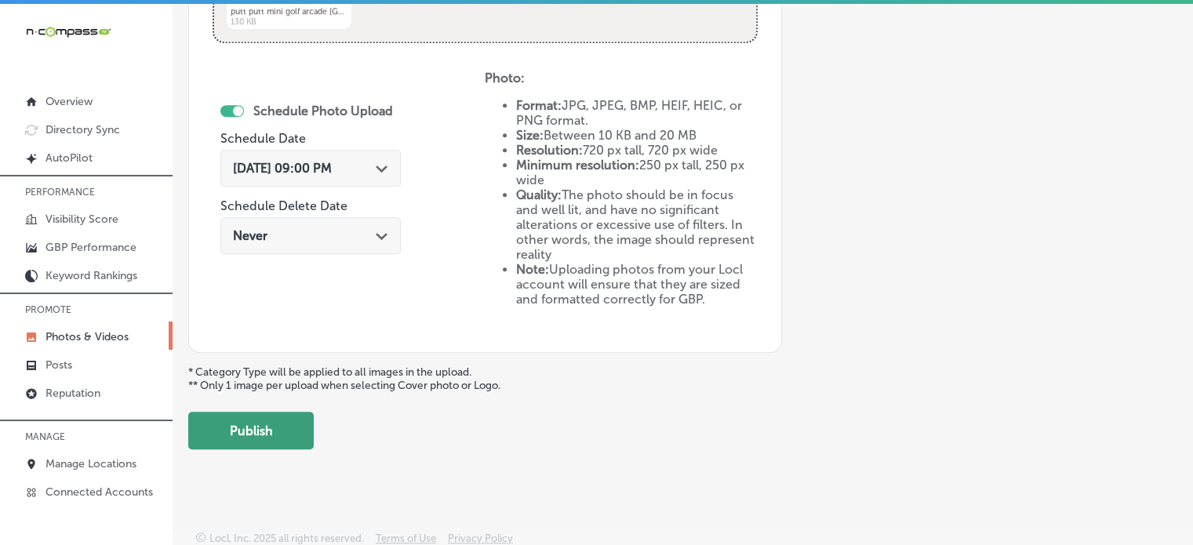
click at [277, 418] on button "Publish" at bounding box center [250, 431] width 125 height 38
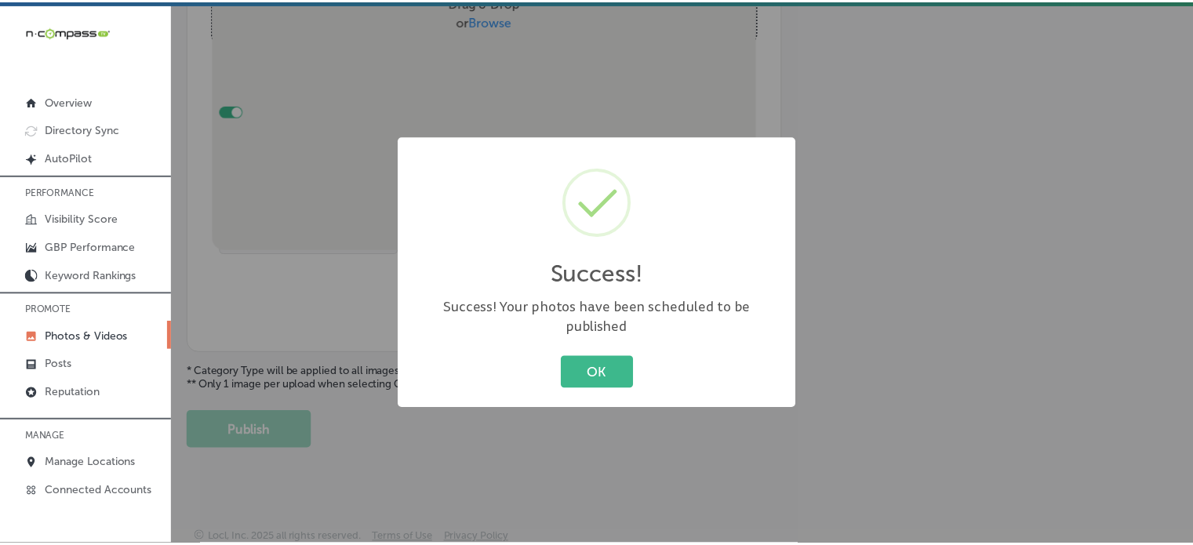
scroll to position [513, 0]
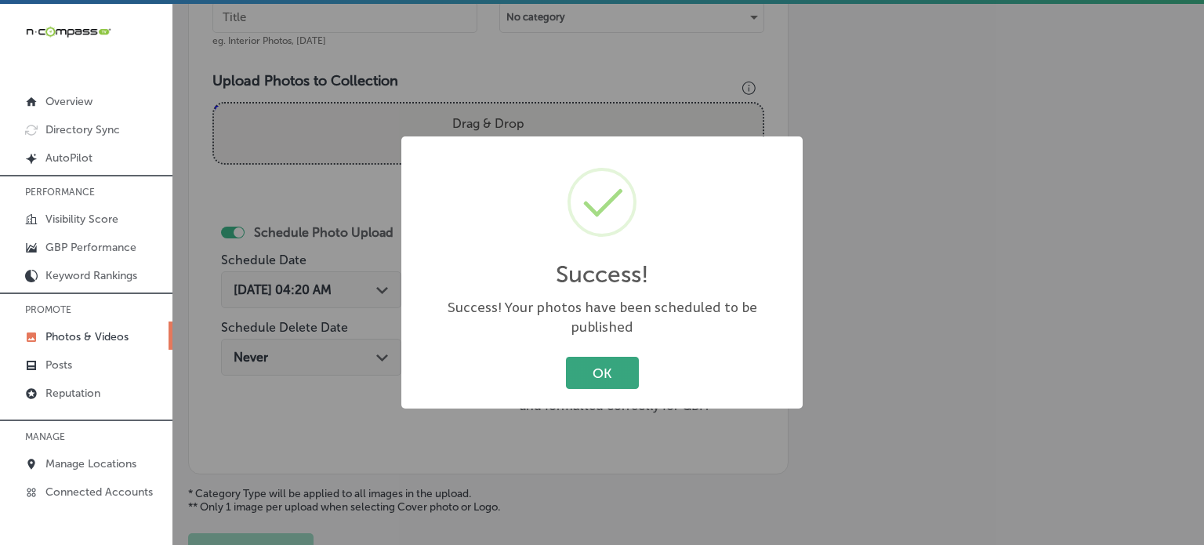
click at [595, 361] on button "OK" at bounding box center [602, 373] width 73 height 32
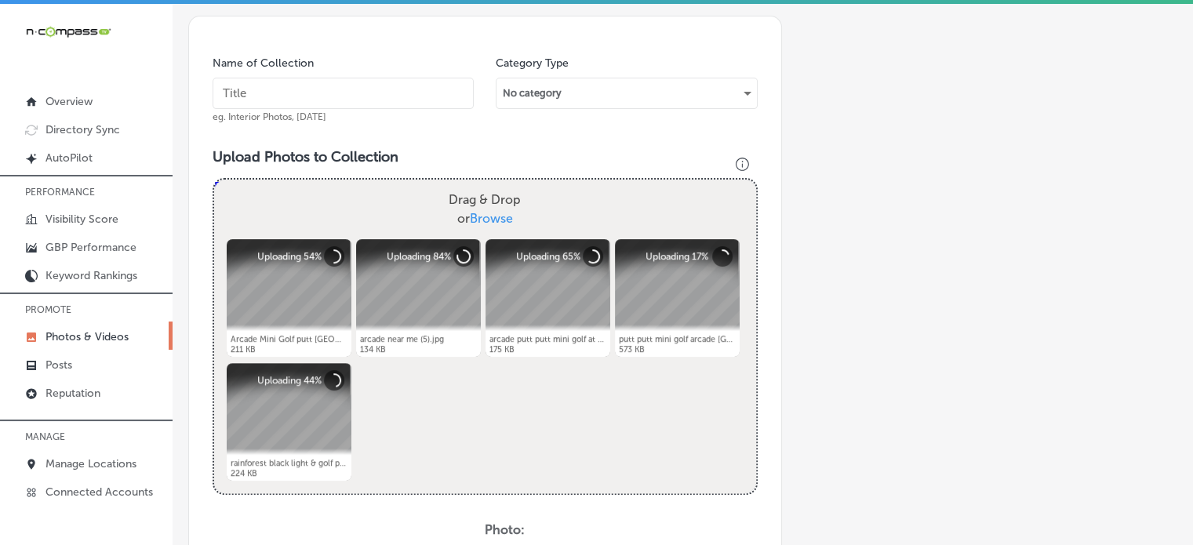
scroll to position [428, 0]
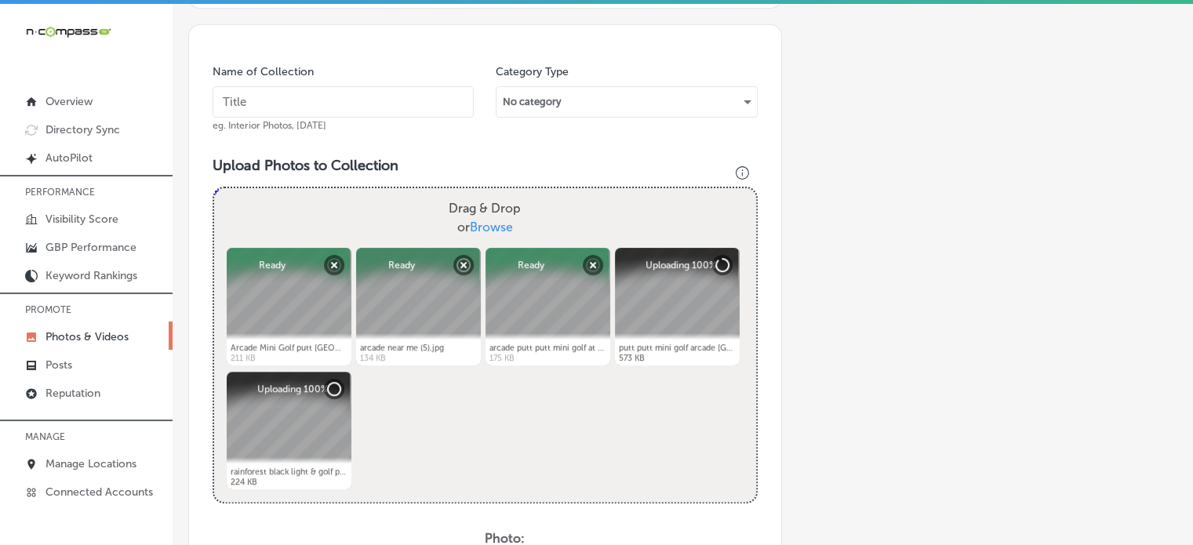
click at [348, 89] on input "text" at bounding box center [343, 101] width 261 height 31
paste input "Indoor mini golf with arcade"
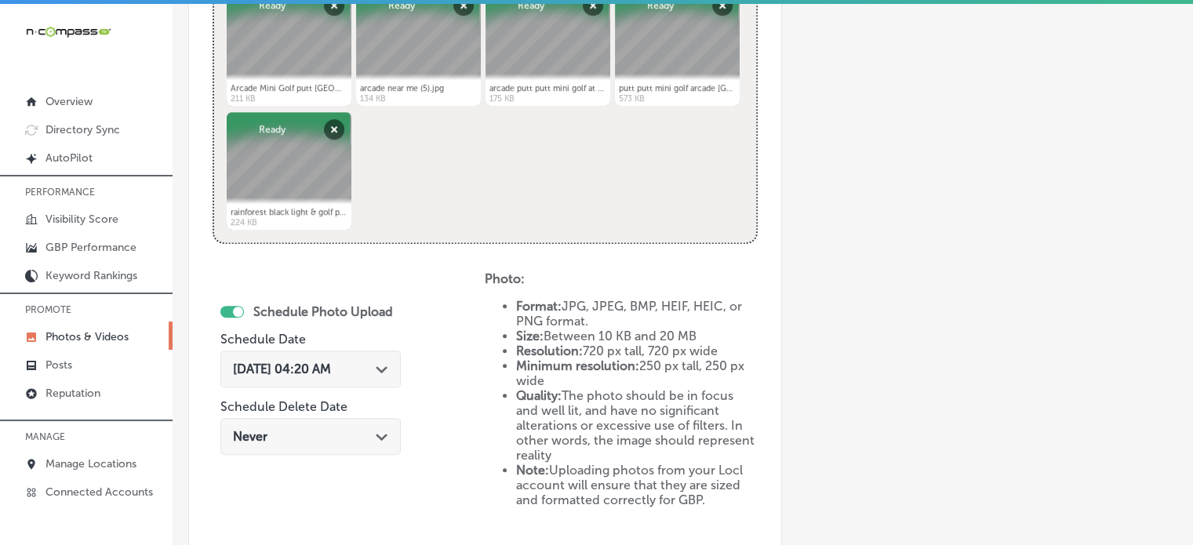
scroll to position [706, 0]
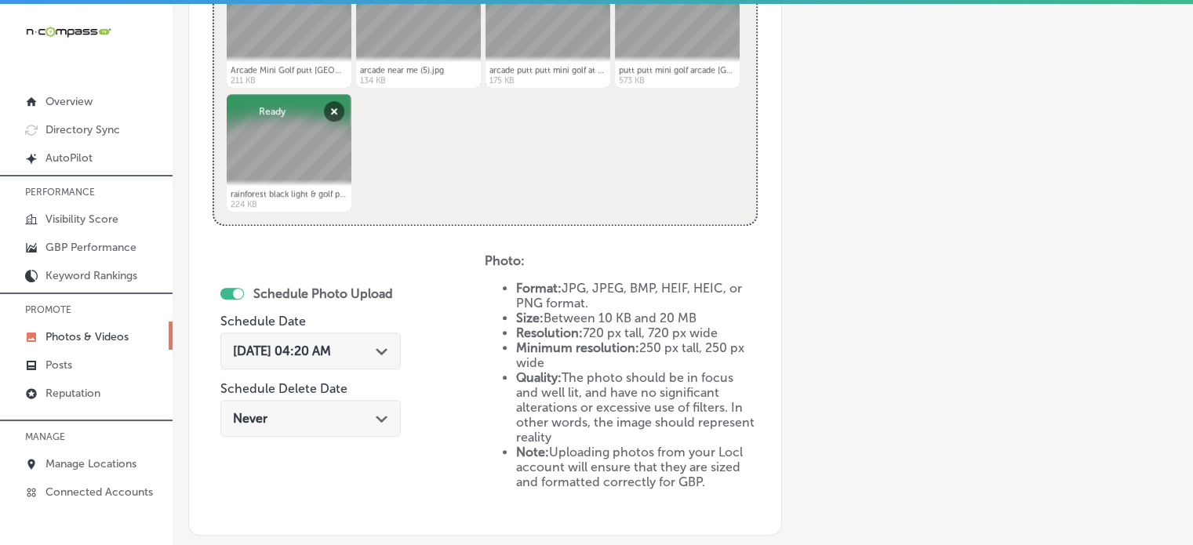
type input "Indoor mini golf with arcade"
click at [386, 343] on div "Path Created with Sketch." at bounding box center [382, 349] width 13 height 13
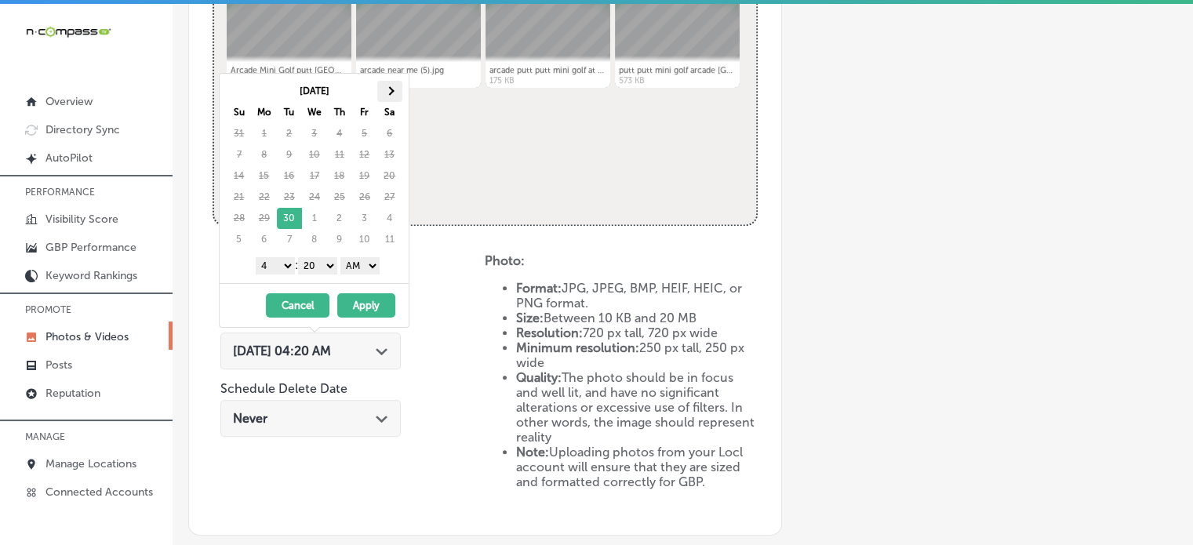
click at [391, 90] on span at bounding box center [389, 90] width 9 height 9
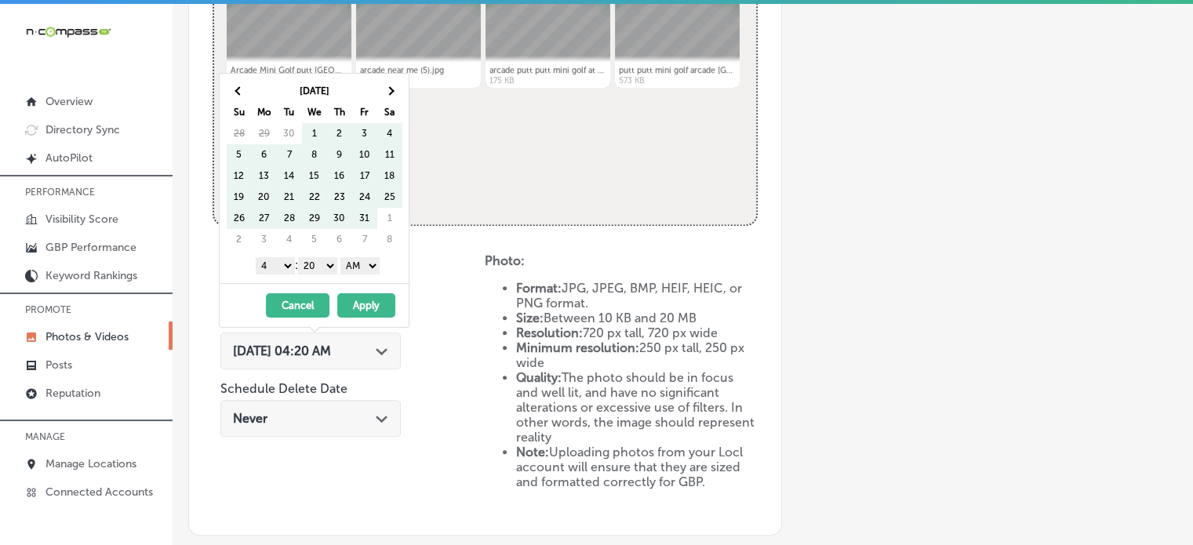
click at [391, 90] on span at bounding box center [389, 90] width 9 height 9
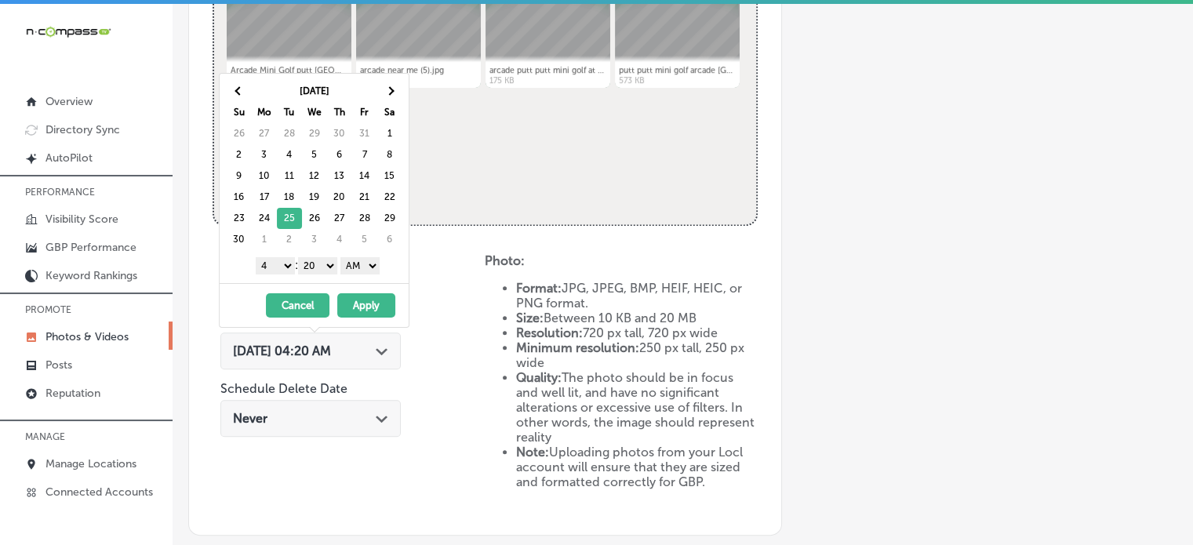
click at [276, 267] on select "1 2 3 4 5 6 7 8 9 10 11 12" at bounding box center [275, 265] width 39 height 17
click at [324, 269] on select "00 10 20 30 40 50" at bounding box center [317, 265] width 39 height 17
drag, startPoint x: 361, startPoint y: 256, endPoint x: 361, endPoint y: 302, distance: 45.5
click at [361, 302] on div "[DATE] Su Mo Tu We Th Fr Sa 26 27 28 29 30 31 1 2 3 4 5 6 7 8 9 10 11 12 13 14 …" at bounding box center [314, 200] width 191 height 255
click at [361, 302] on button "Apply" at bounding box center [366, 305] width 58 height 24
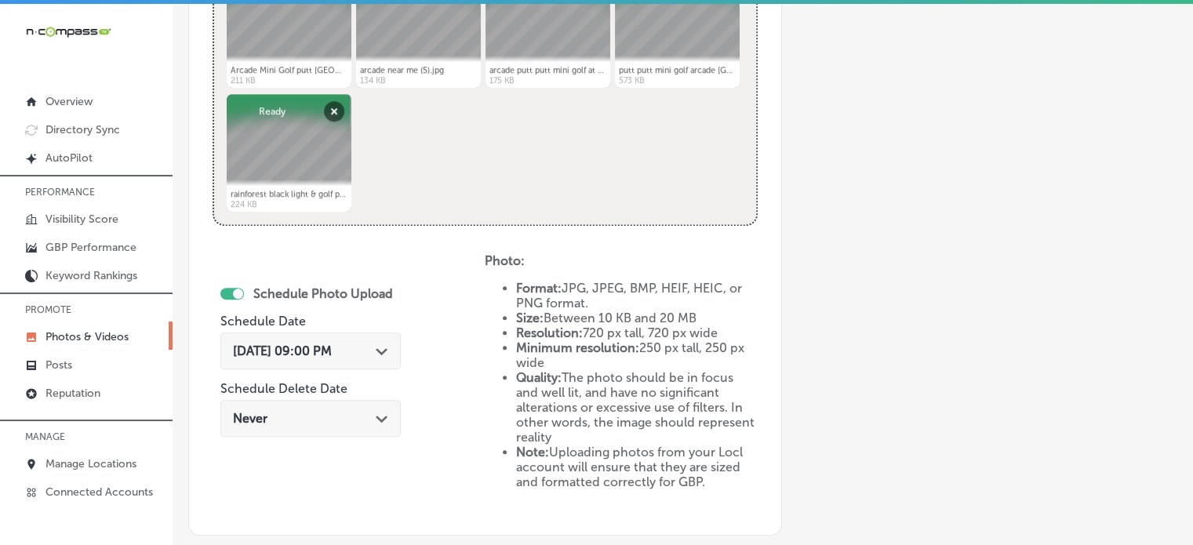
scroll to position [888, 0]
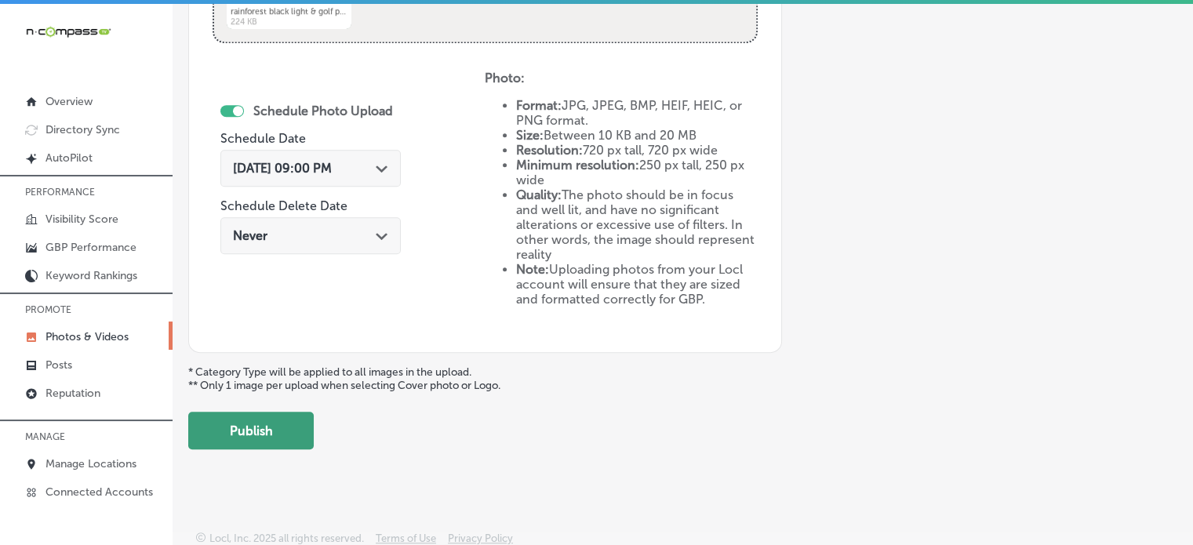
click at [252, 423] on button "Publish" at bounding box center [250, 431] width 125 height 38
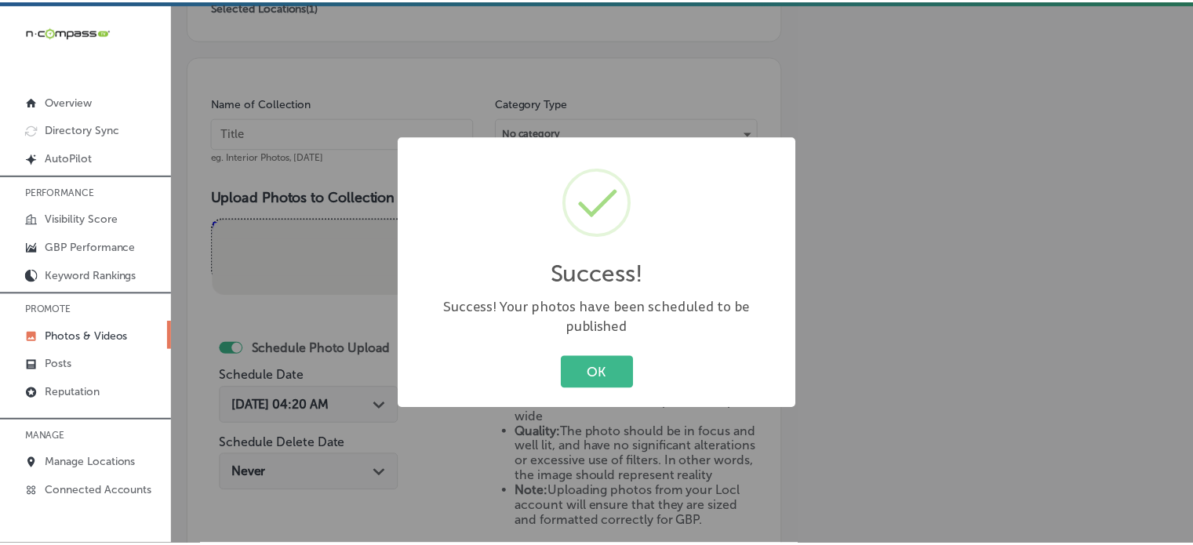
scroll to position [395, 0]
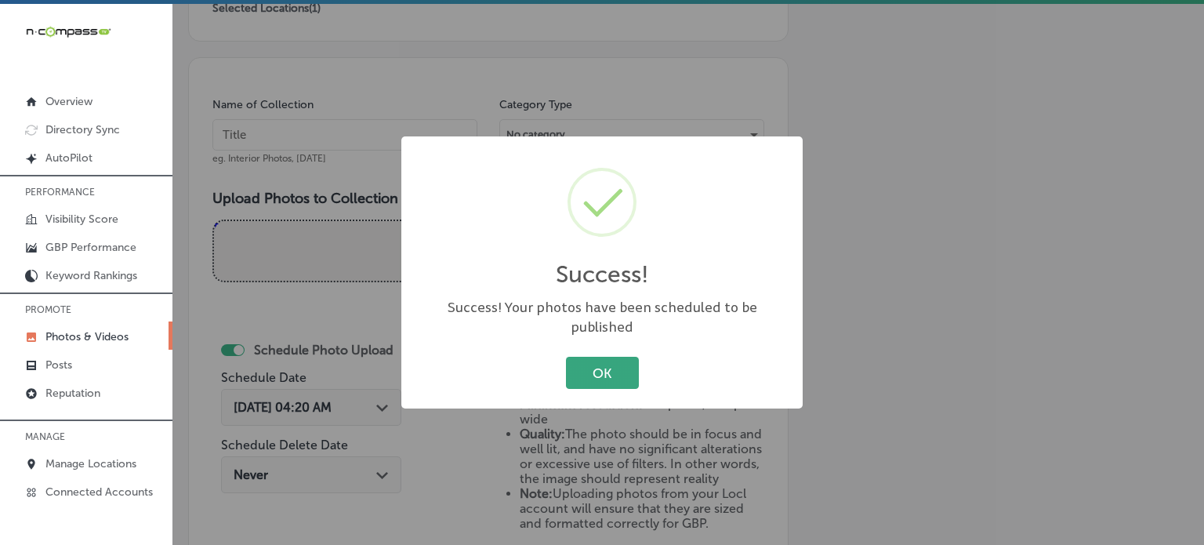
click at [622, 357] on button "OK" at bounding box center [602, 373] width 73 height 32
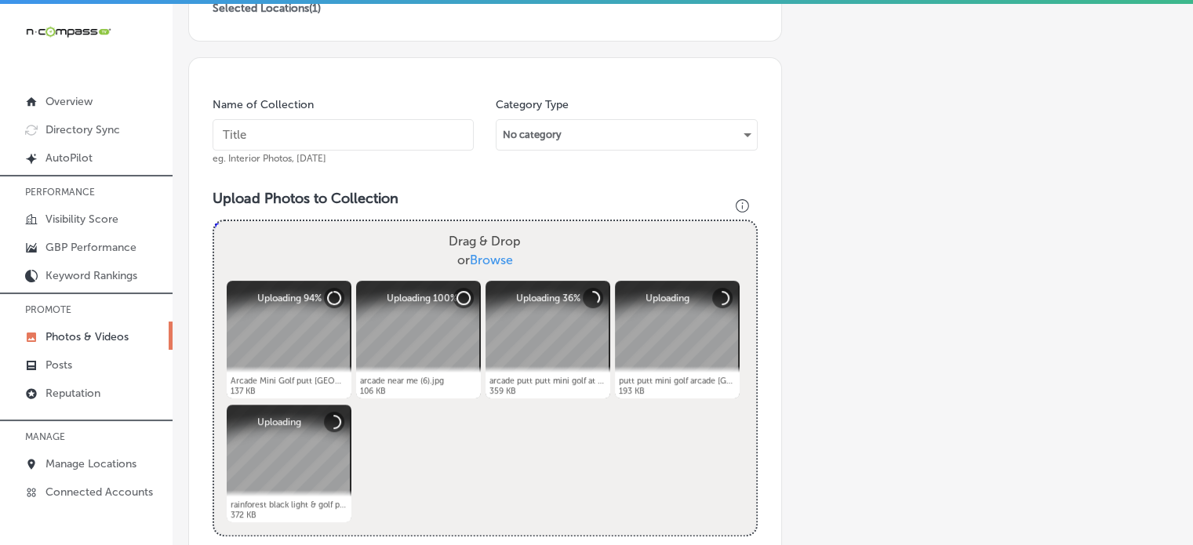
drag, startPoint x: 361, startPoint y: 114, endPoint x: 370, endPoint y: 142, distance: 29.0
click at [370, 142] on div "Name of Collection eg. Interior Photos, [DATE]" at bounding box center [343, 130] width 261 height 67
click at [370, 142] on input "text" at bounding box center [343, 134] width 261 height 31
paste input "Black light golf course"
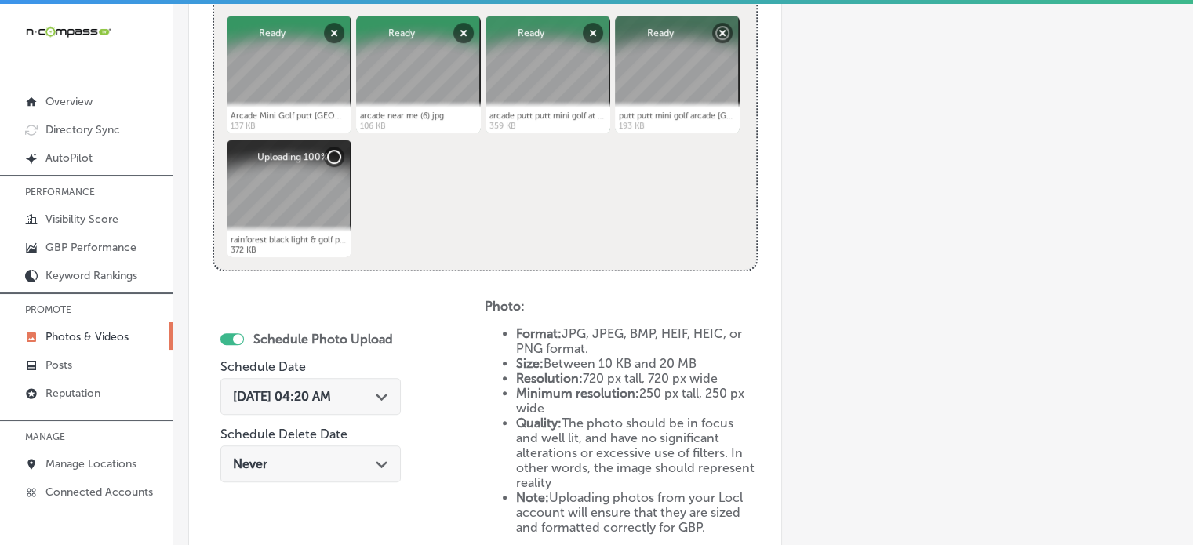
scroll to position [662, 0]
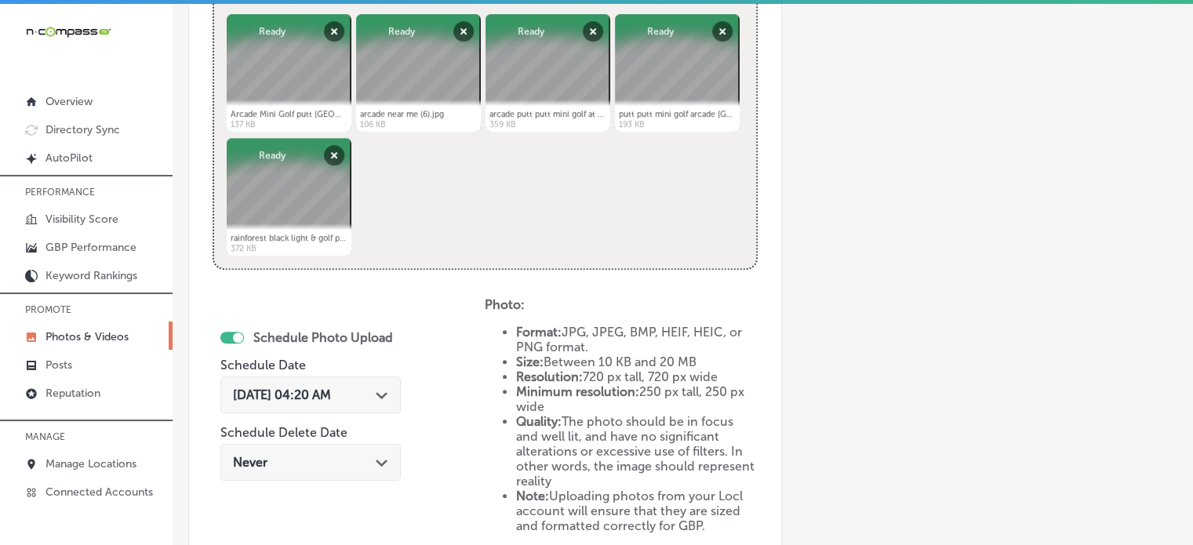
type input "Black light golf course"
click at [377, 377] on div "[DATE] 04:20 AM Path Created with Sketch." at bounding box center [310, 394] width 180 height 37
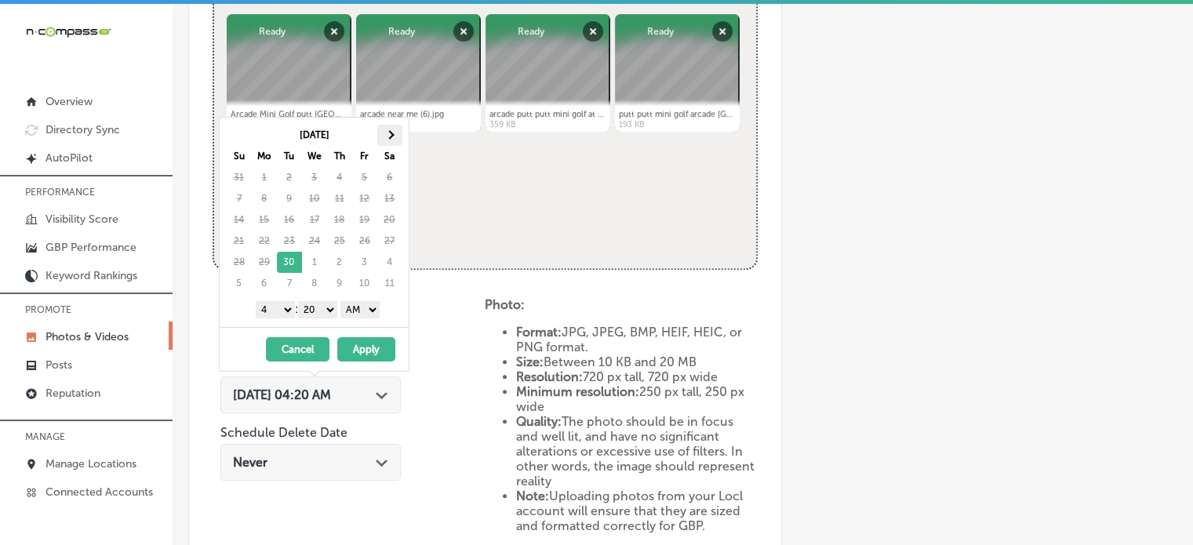
click at [389, 140] on th at bounding box center [389, 135] width 25 height 21
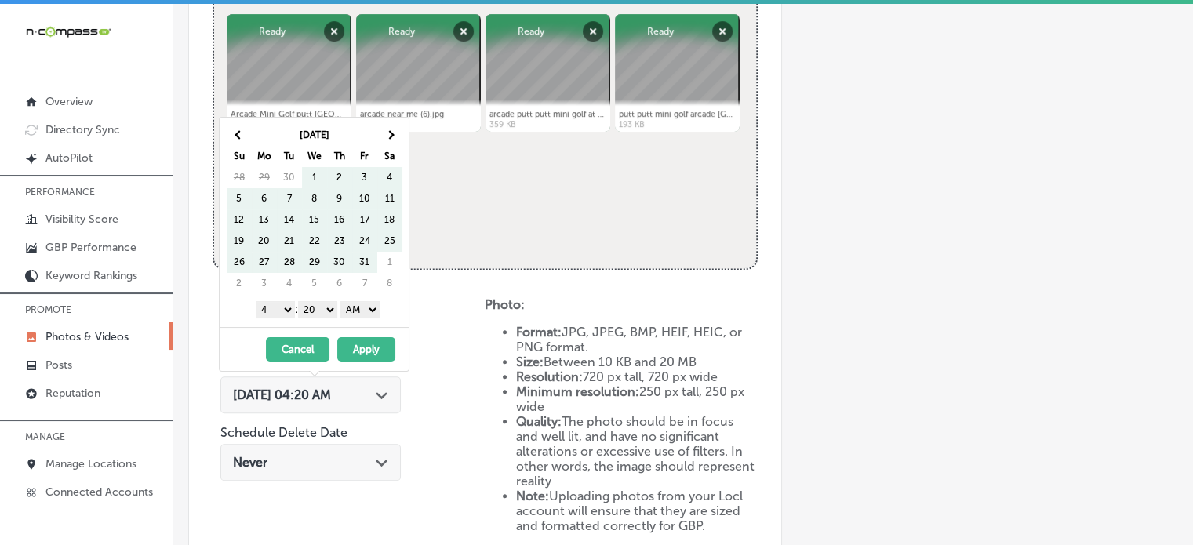
click at [389, 140] on th at bounding box center [389, 135] width 25 height 21
click at [398, 133] on th at bounding box center [389, 135] width 25 height 21
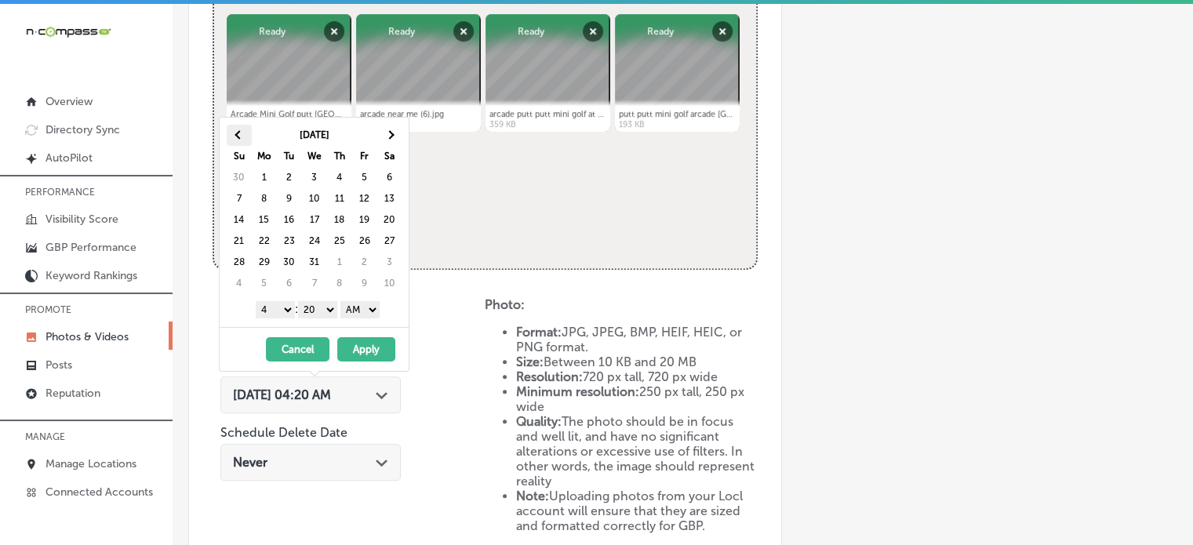
click at [244, 133] on th at bounding box center [239, 135] width 25 height 21
click at [282, 308] on select "1 2 3 4 5 6 7 8 9 10 11 12" at bounding box center [275, 309] width 39 height 17
drag, startPoint x: 319, startPoint y: 311, endPoint x: 320, endPoint y: 328, distance: 17.3
click at [320, 328] on div "[DATE] Su Mo Tu We Th Fr Sa 30 1 2 3 4 5 6 7 8 9 10 11 12 13 14 15 16 17 18 19 …" at bounding box center [314, 244] width 191 height 255
drag, startPoint x: 366, startPoint y: 313, endPoint x: 366, endPoint y: 343, distance: 30.6
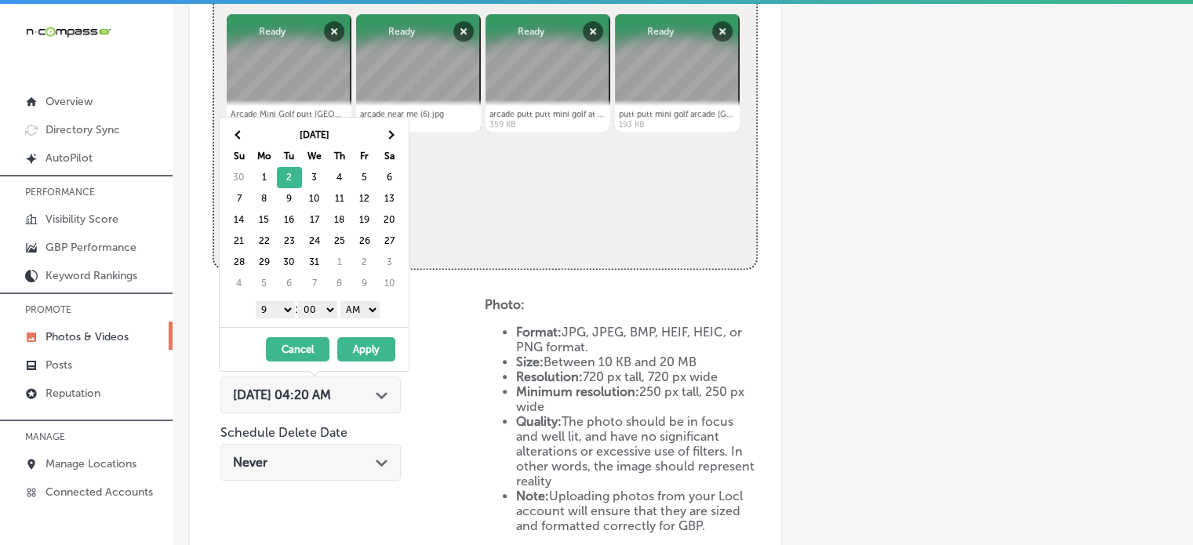
click at [366, 343] on div "[DATE] Su Mo Tu We Th Fr Sa 30 1 2 3 4 5 6 7 8 9 10 11 12 13 14 15 16 17 18 19 …" at bounding box center [314, 244] width 191 height 255
click at [366, 343] on button "Apply" at bounding box center [366, 349] width 58 height 24
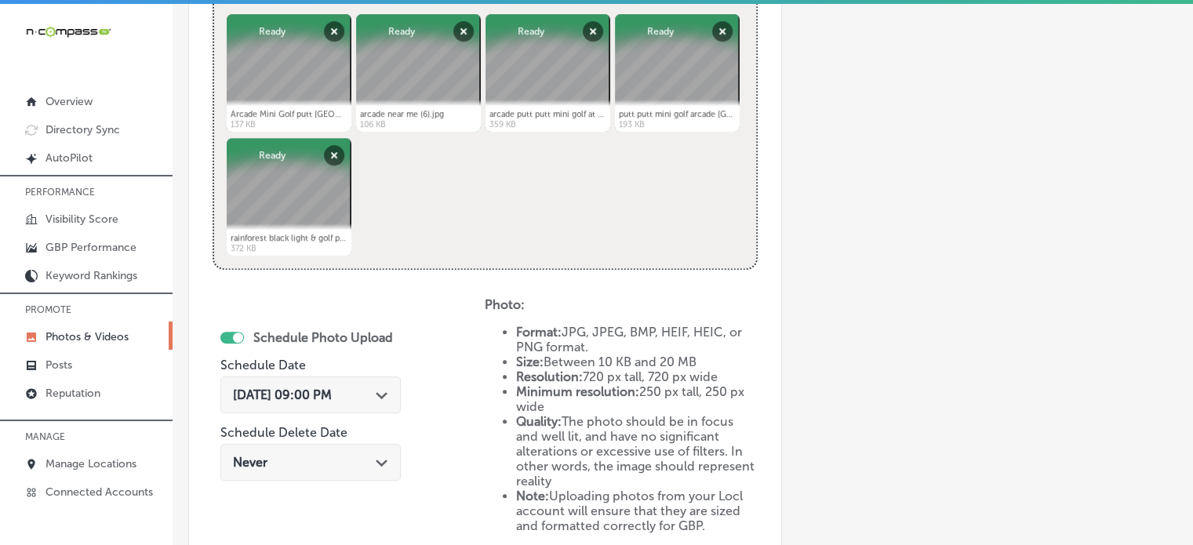
scroll to position [888, 0]
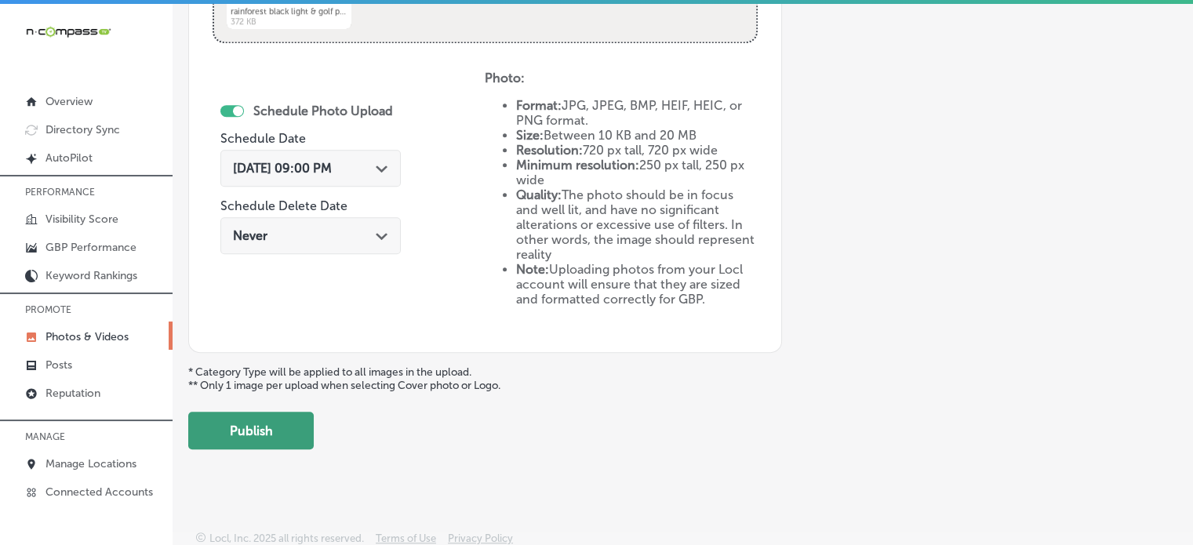
click at [262, 431] on button "Publish" at bounding box center [250, 431] width 125 height 38
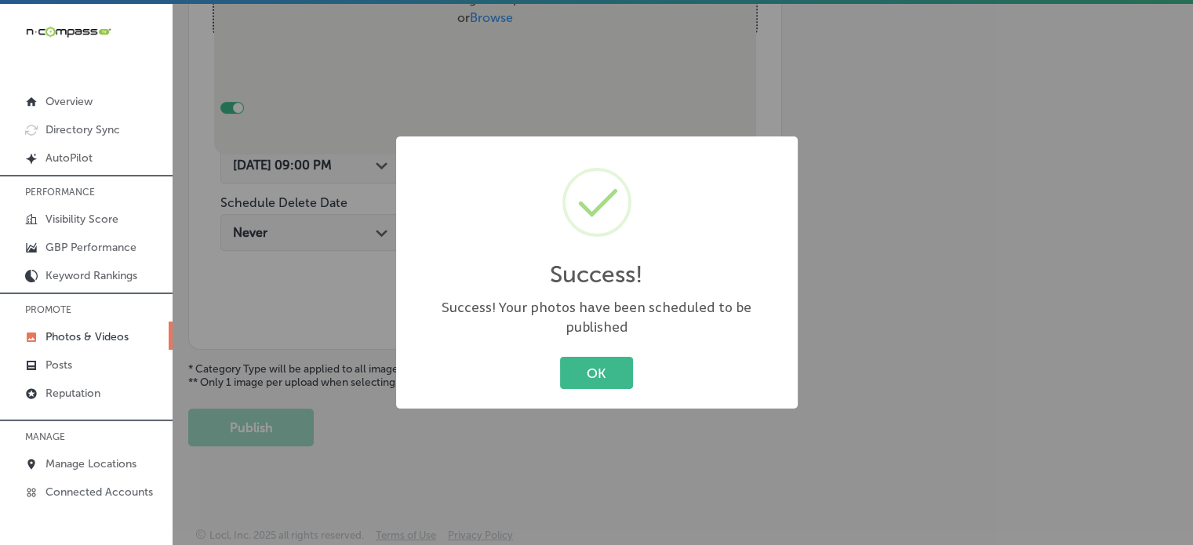
scroll to position [602, 0]
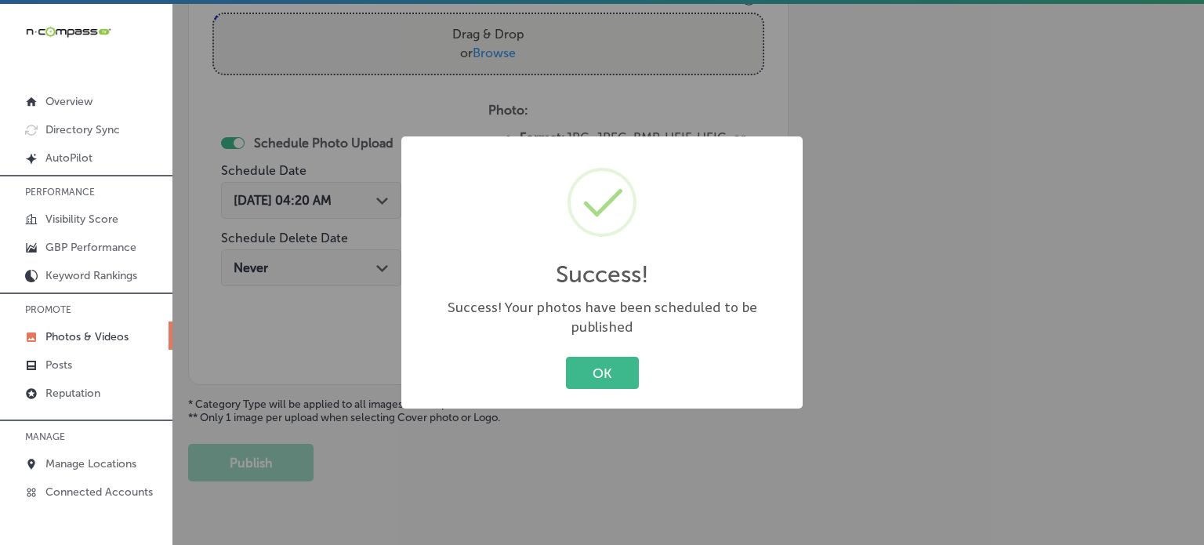
click at [571, 383] on div "OK Cancel" at bounding box center [602, 373] width 370 height 41
click at [590, 365] on button "OK" at bounding box center [602, 373] width 73 height 32
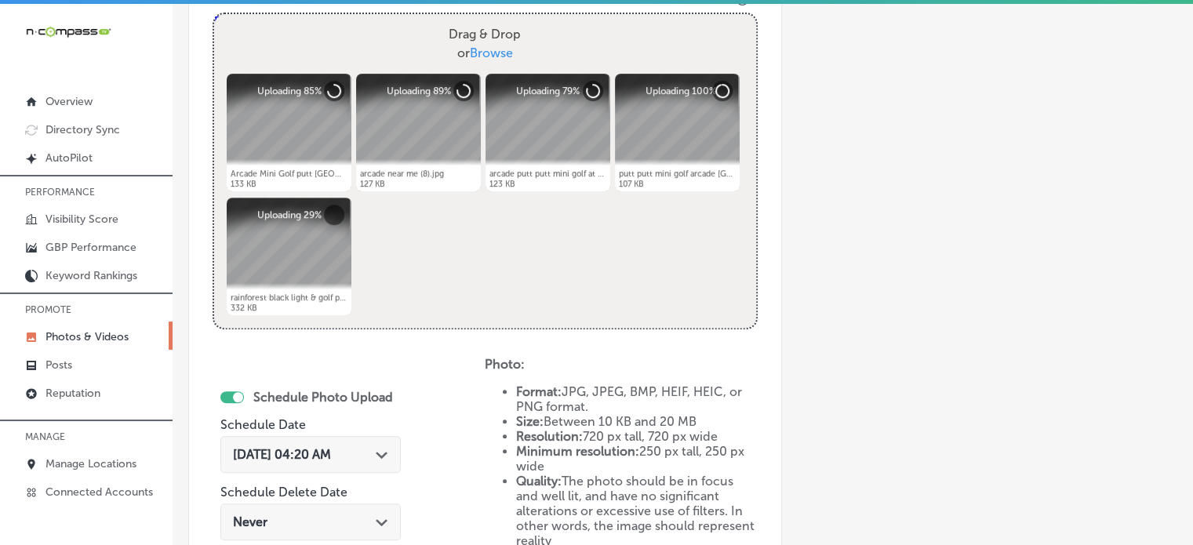
scroll to position [720, 0]
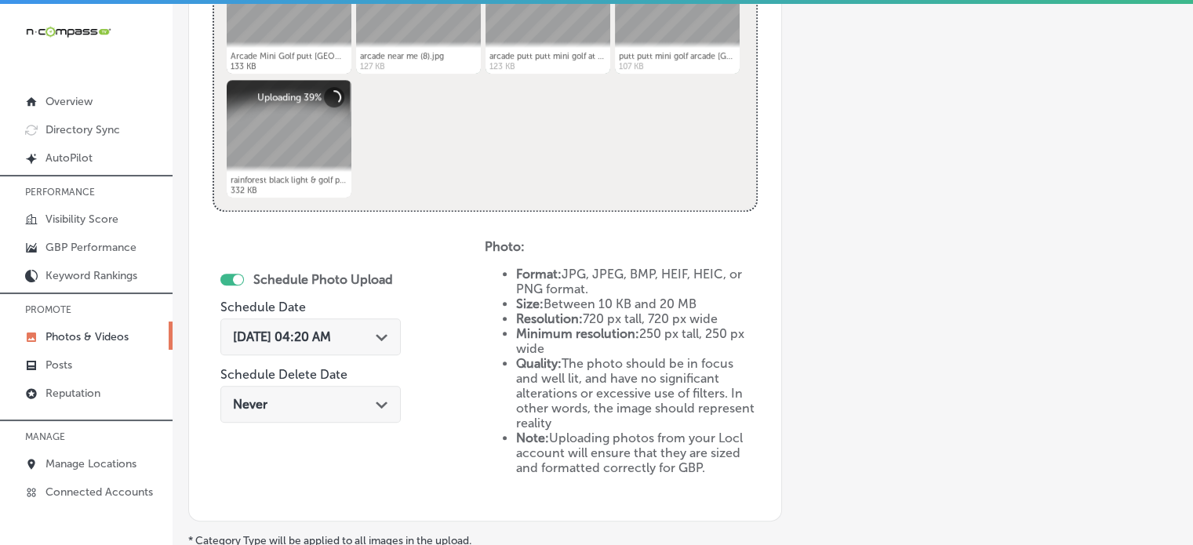
click at [370, 329] on div "[DATE] 04:20 AM Path Created with Sketch." at bounding box center [310, 336] width 155 height 15
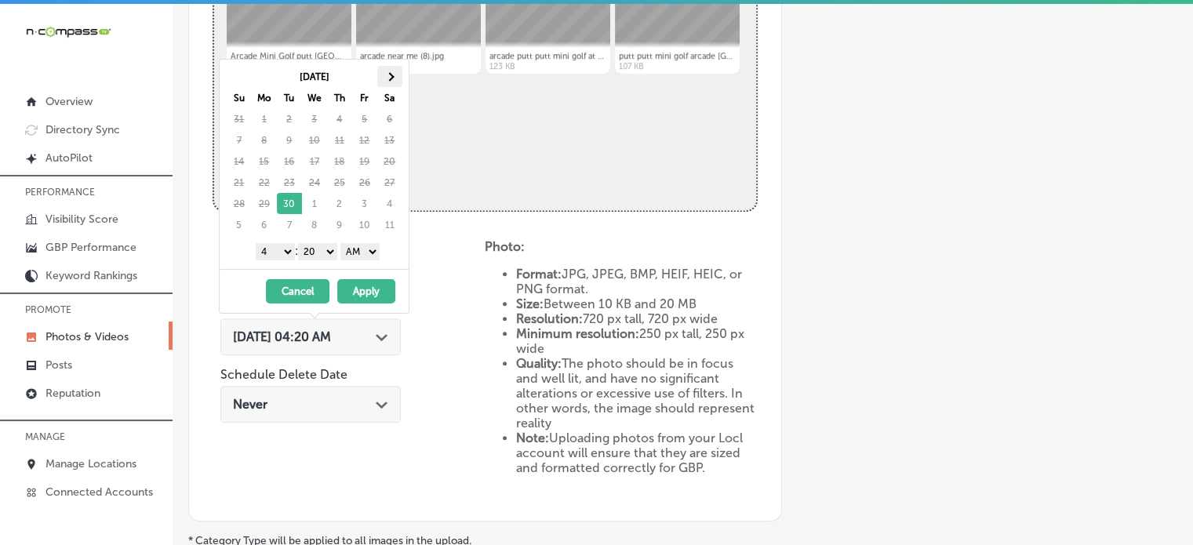
click at [388, 78] on span at bounding box center [389, 76] width 9 height 9
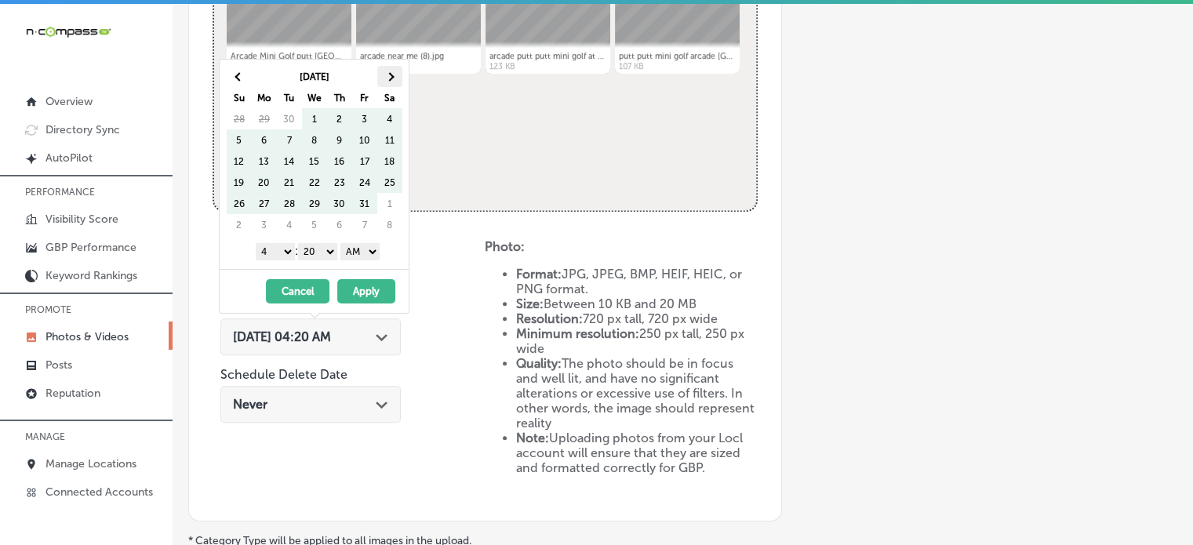
click at [384, 77] on th at bounding box center [389, 76] width 25 height 21
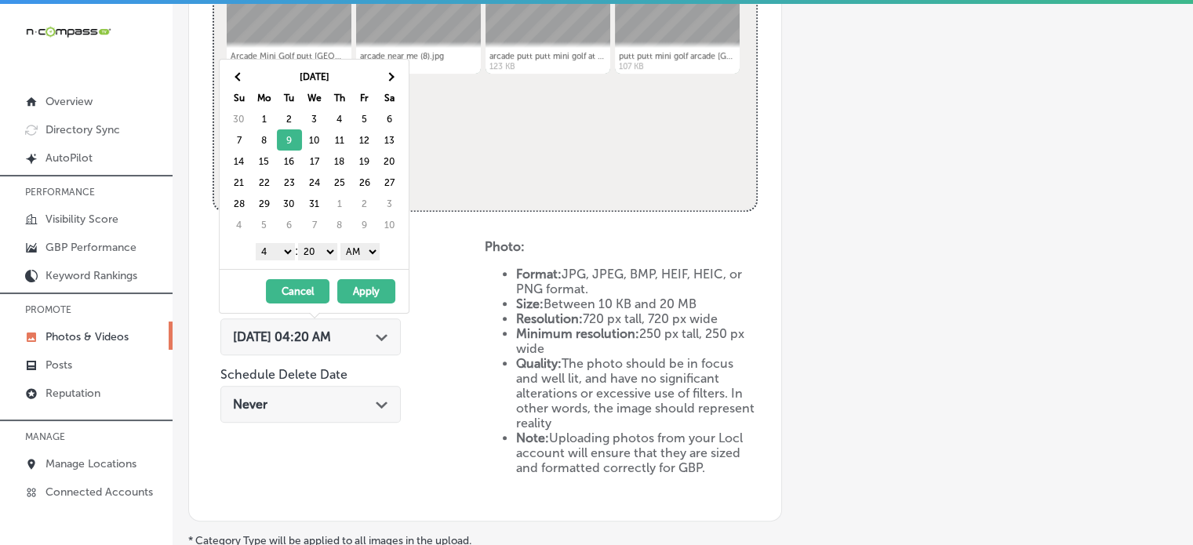
click at [279, 251] on select "1 2 3 4 5 6 7 8 9 10 11 12" at bounding box center [275, 251] width 39 height 17
drag, startPoint x: 322, startPoint y: 256, endPoint x: 321, endPoint y: 275, distance: 18.9
click at [321, 275] on div "[DATE] Su Mo Tu We Th Fr Sa 30 1 2 3 4 5 6 7 8 9 10 11 12 13 14 15 16 17 18 19 …" at bounding box center [314, 186] width 191 height 255
drag, startPoint x: 356, startPoint y: 251, endPoint x: 356, endPoint y: 285, distance: 34.5
click at [356, 285] on div "[DATE] Su Mo Tu We Th Fr Sa 30 1 2 3 4 5 6 7 8 9 10 11 12 13 14 15 16 17 18 19 …" at bounding box center [314, 186] width 191 height 255
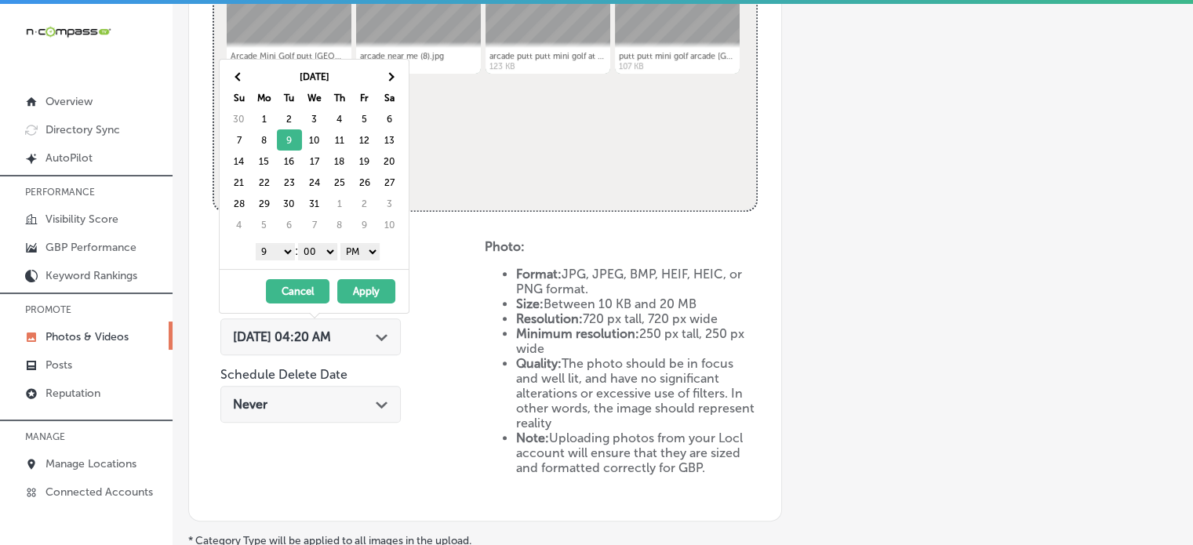
click at [365, 288] on button "Apply" at bounding box center [366, 291] width 58 height 24
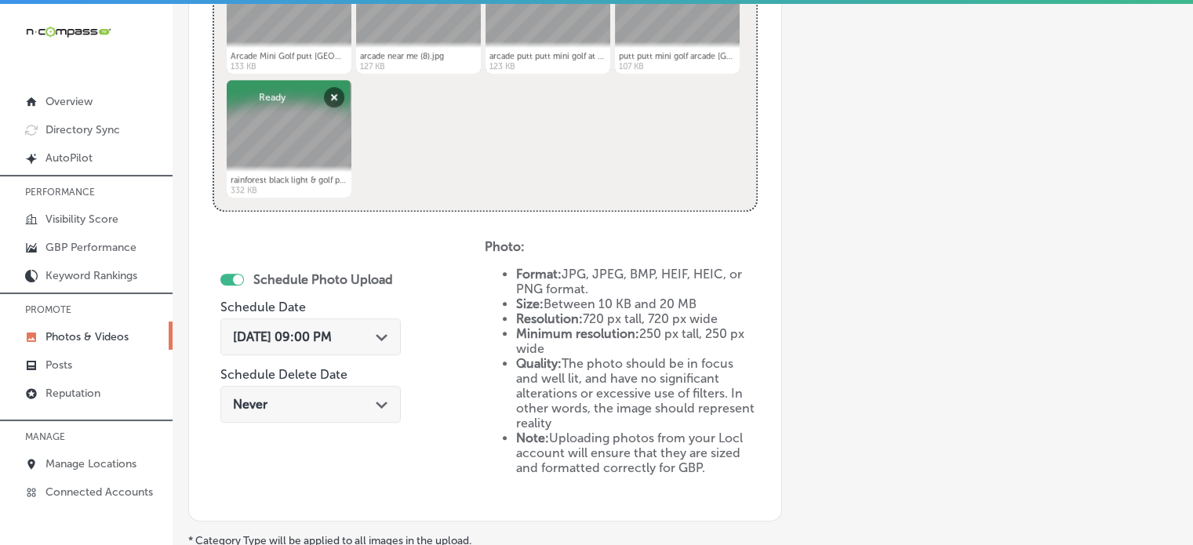
scroll to position [888, 0]
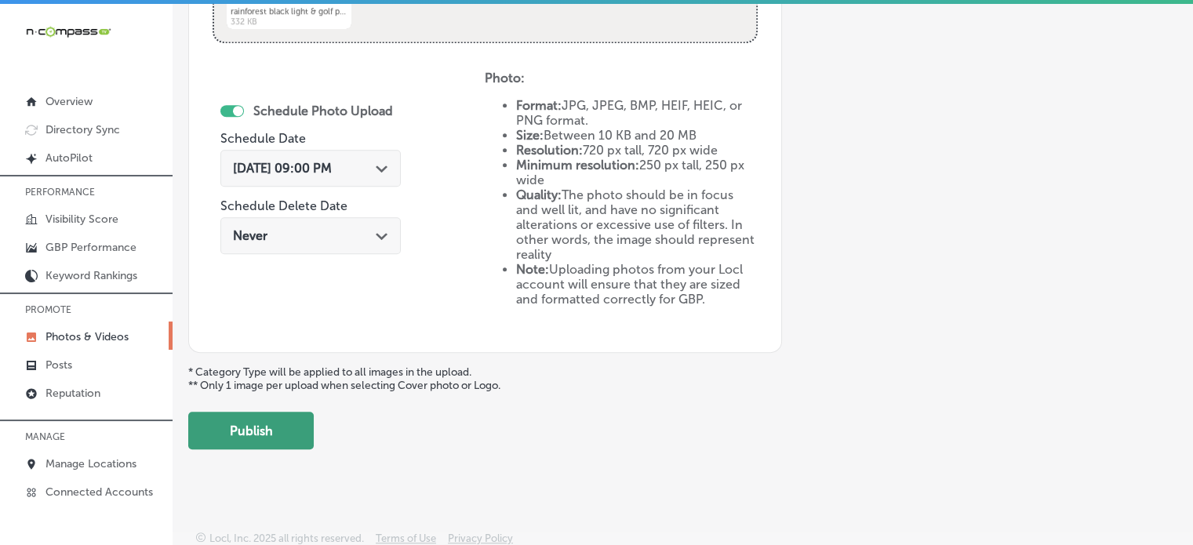
click at [288, 419] on button "Publish" at bounding box center [250, 431] width 125 height 38
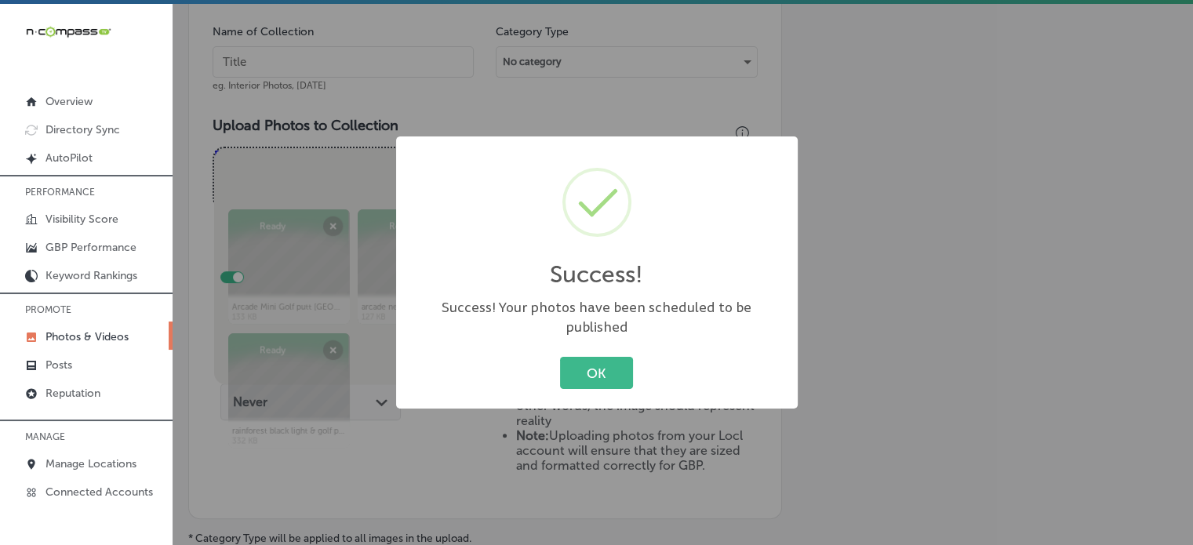
scroll to position [460, 0]
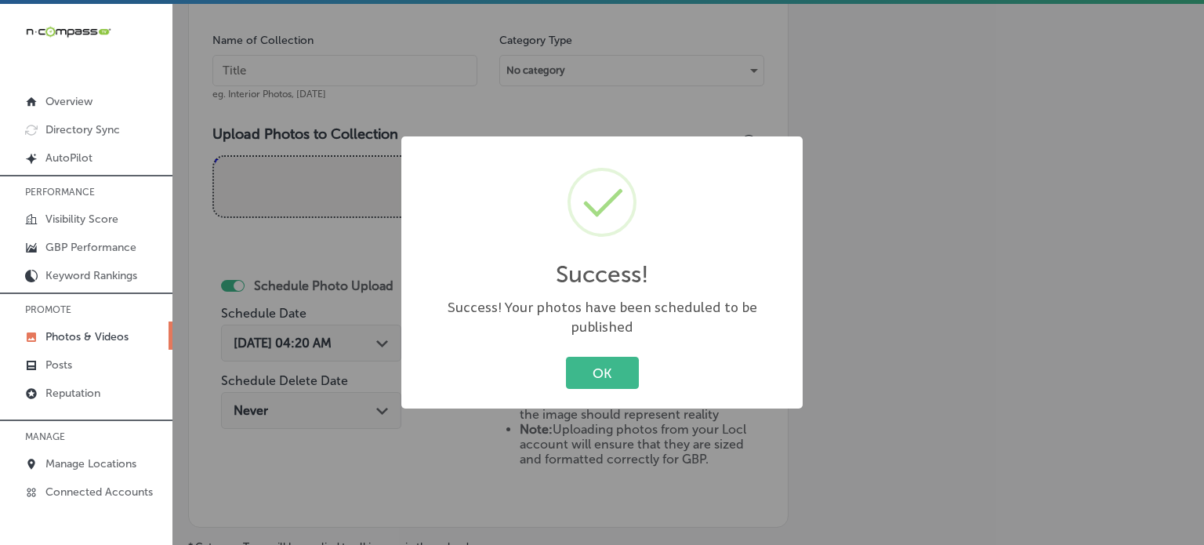
click at [617, 353] on div "OK Cancel" at bounding box center [602, 373] width 370 height 41
click at [617, 357] on button "OK" at bounding box center [602, 373] width 73 height 32
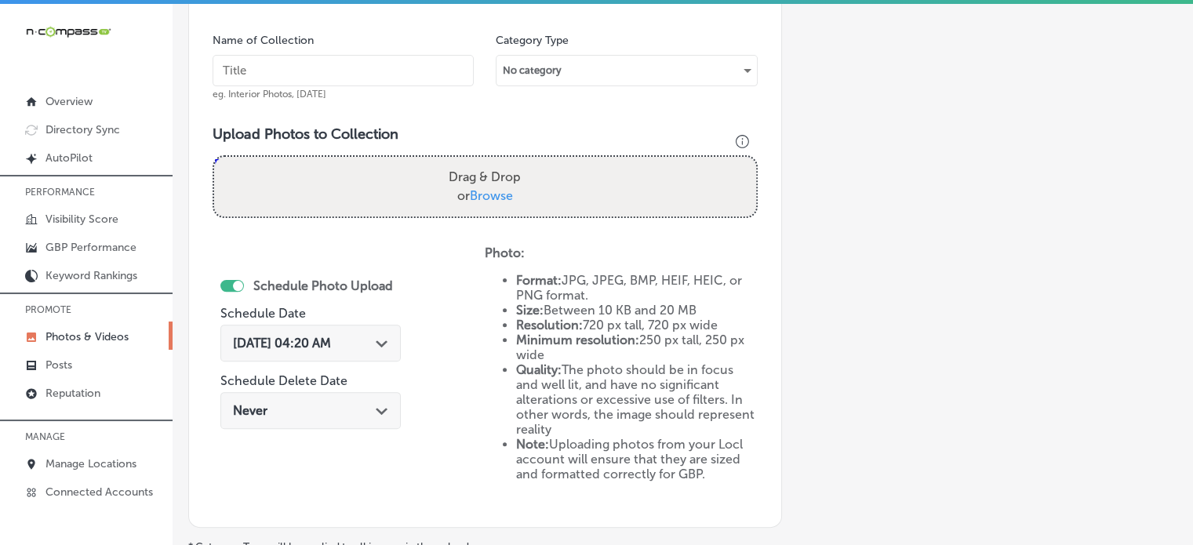
paste input "arcade"
click at [395, 67] on input "text" at bounding box center [343, 70] width 261 height 31
click at [282, 82] on input "arcade" at bounding box center [343, 70] width 261 height 31
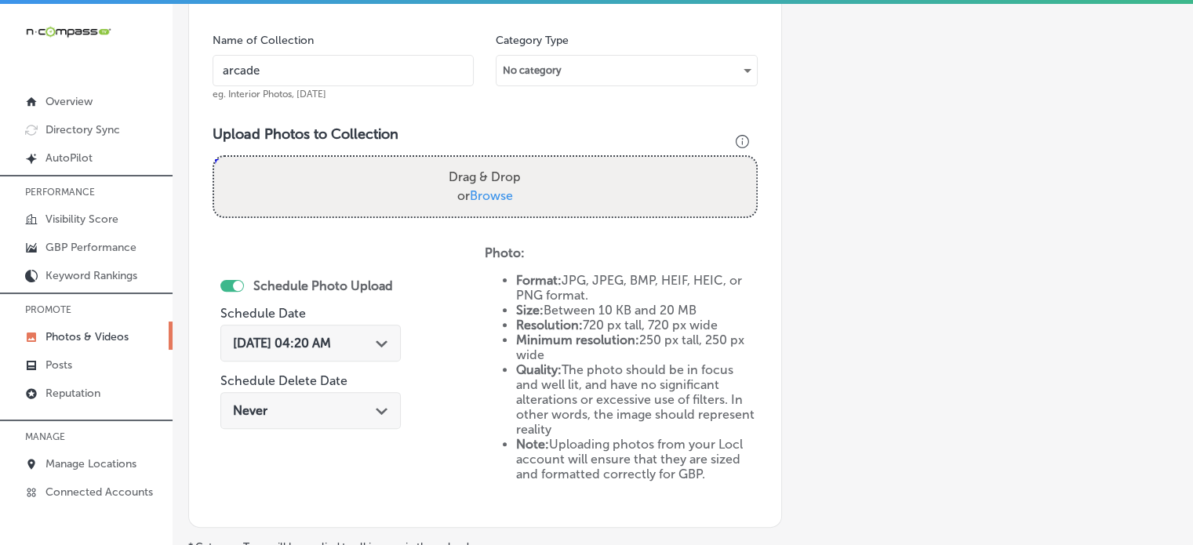
paste input "Mini golf arcade combo"
type input "Mini golf arcade combo"
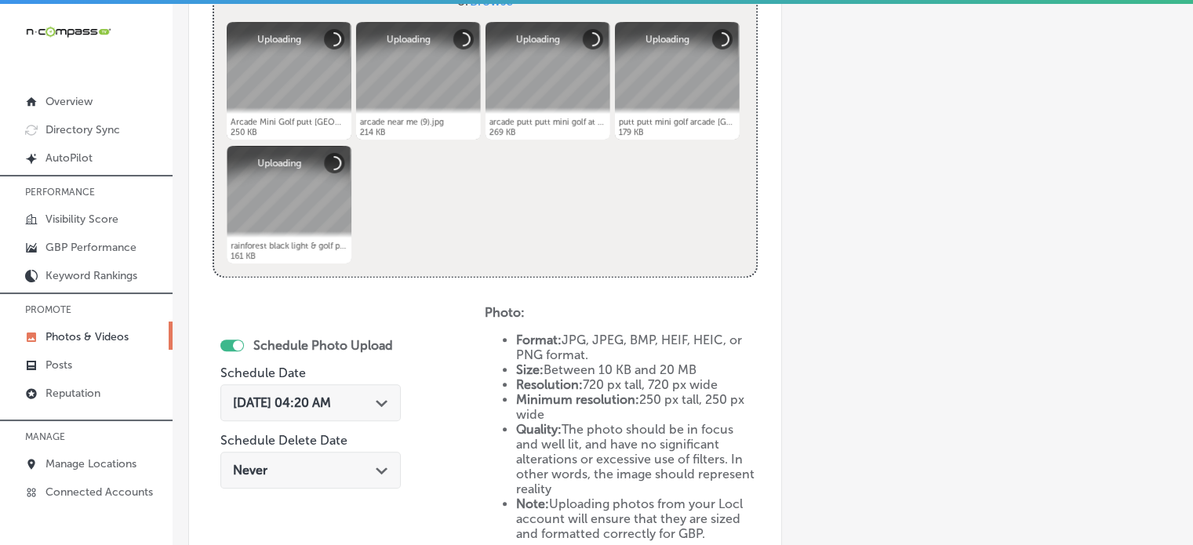
scroll to position [739, 0]
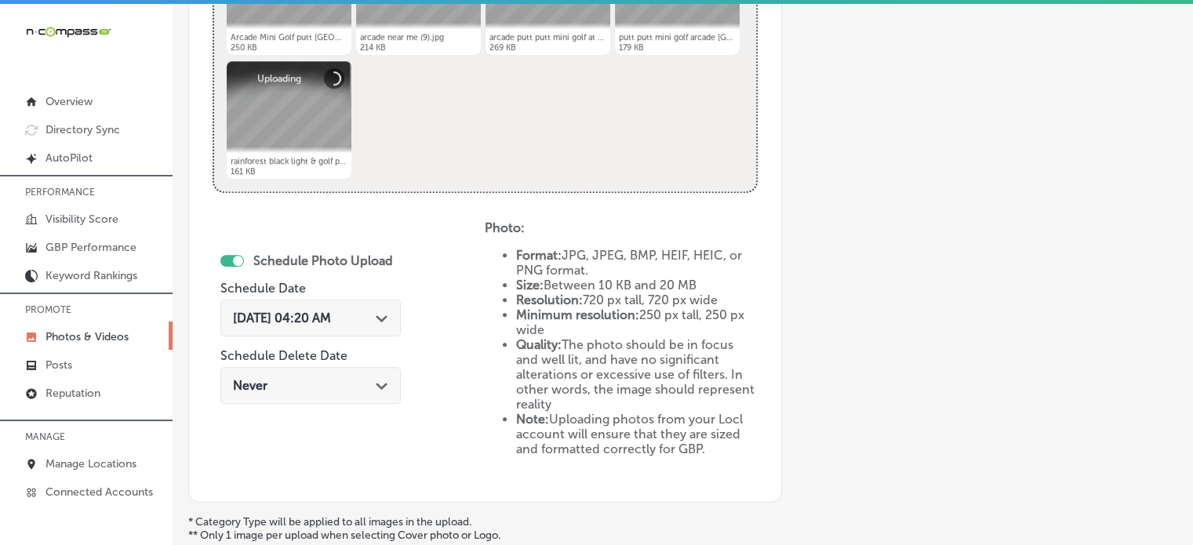
click at [376, 316] on div "[DATE] 04:20 AM Path Created with Sketch." at bounding box center [310, 318] width 155 height 15
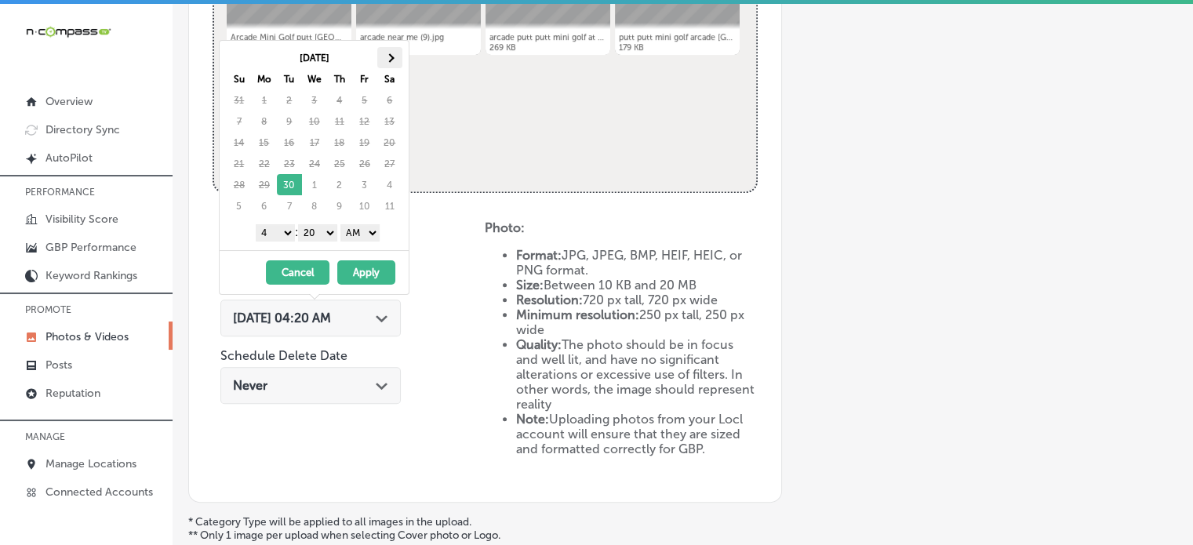
click at [387, 60] on span at bounding box center [389, 57] width 9 height 9
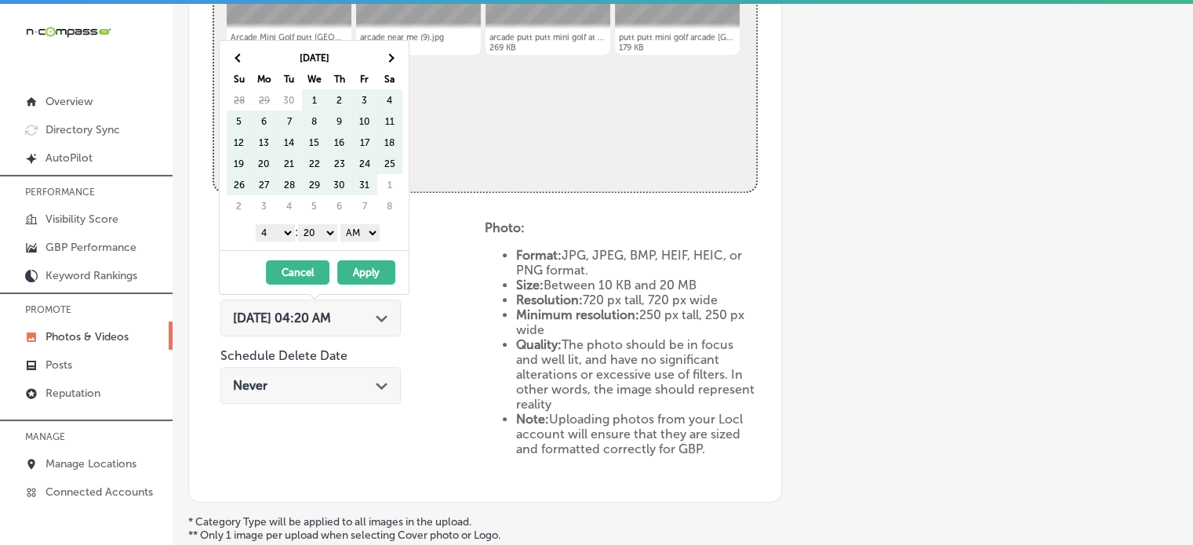
click at [387, 60] on span at bounding box center [389, 57] width 9 height 9
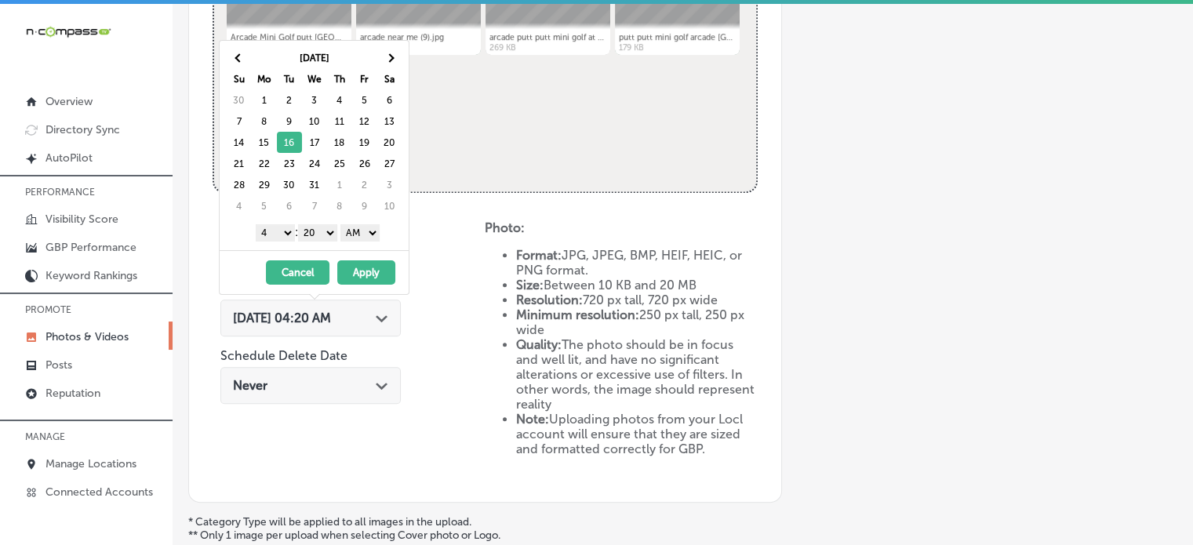
click at [276, 229] on select "1 2 3 4 5 6 7 8 9 10 11 12" at bounding box center [275, 232] width 39 height 17
drag, startPoint x: 314, startPoint y: 233, endPoint x: 321, endPoint y: 245, distance: 14.0
click at [321, 245] on div "[DATE] Su Mo Tu We Th Fr Sa 30 1 2 3 4 5 6 7 8 9 10 11 12 13 14 15 16 17 18 19 …" at bounding box center [314, 145] width 189 height 209
drag, startPoint x: 350, startPoint y: 229, endPoint x: 360, endPoint y: 269, distance: 41.3
click at [360, 269] on div "[DATE] Su Mo Tu We Th Fr Sa 30 1 2 3 4 5 6 7 8 9 10 11 12 13 14 15 16 17 18 19 …" at bounding box center [314, 167] width 191 height 255
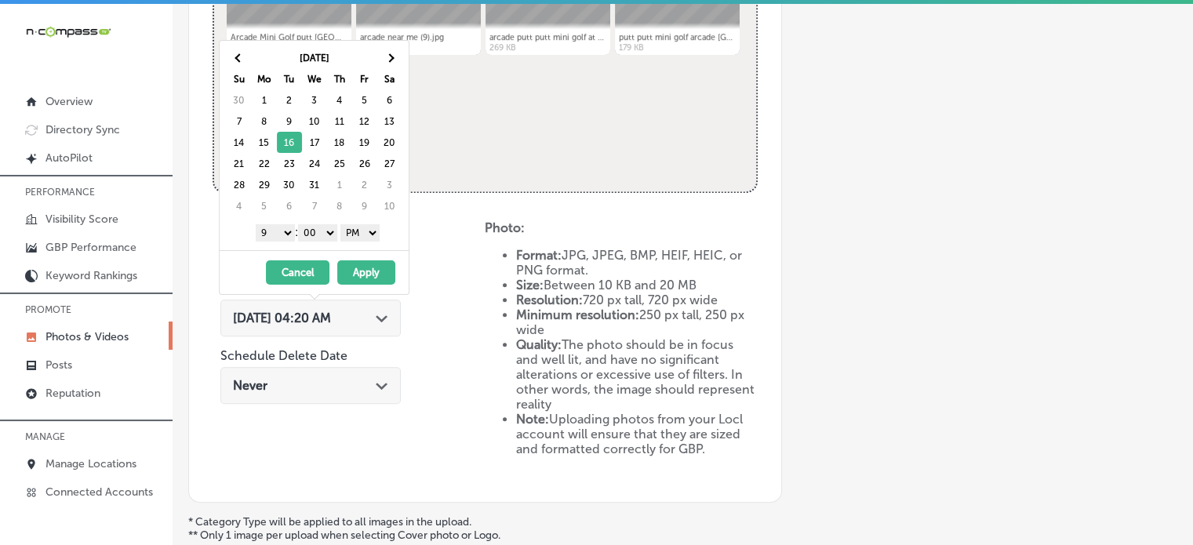
click at [360, 269] on button "Apply" at bounding box center [366, 272] width 58 height 24
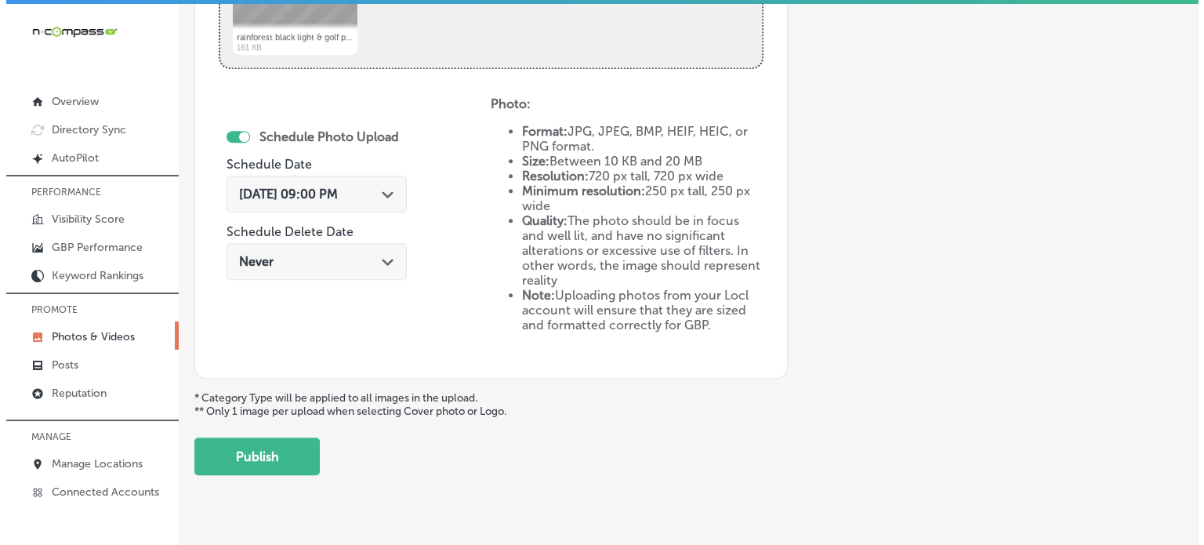
scroll to position [872, 0]
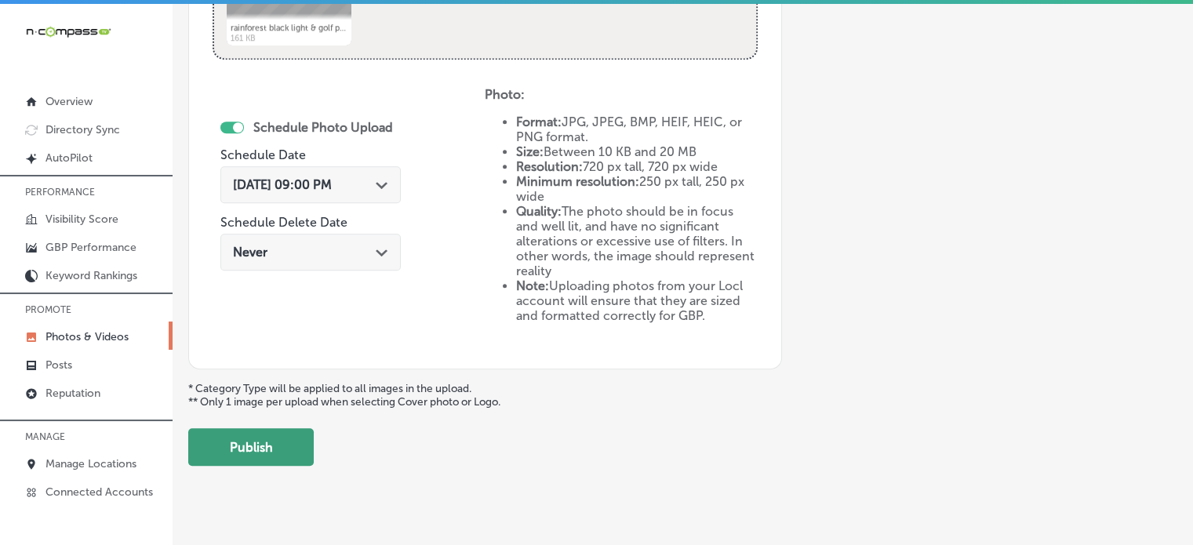
click at [290, 448] on button "Publish" at bounding box center [250, 447] width 125 height 38
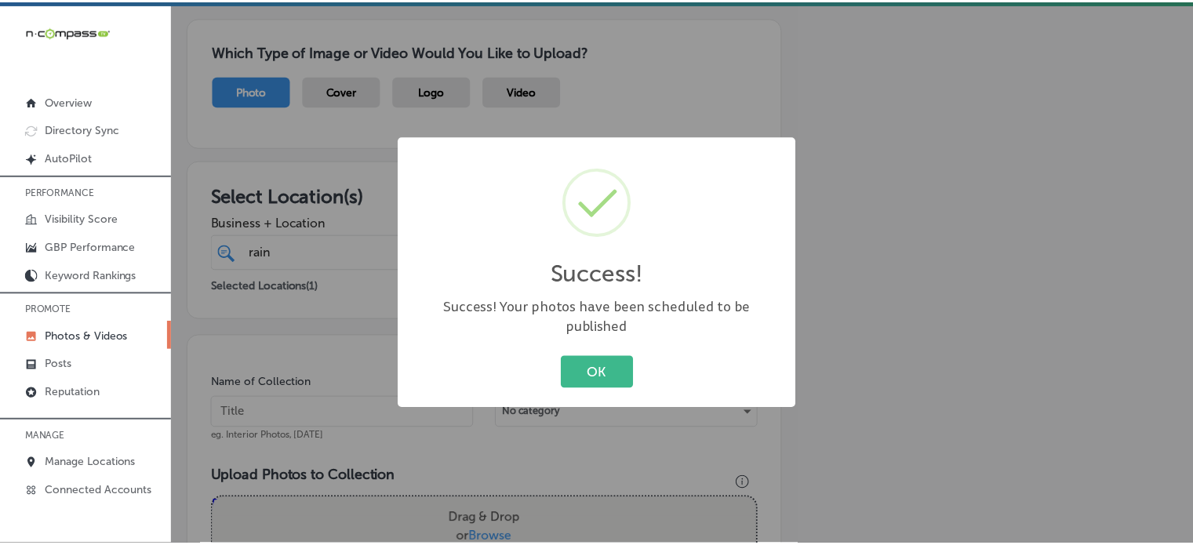
scroll to position [108, 0]
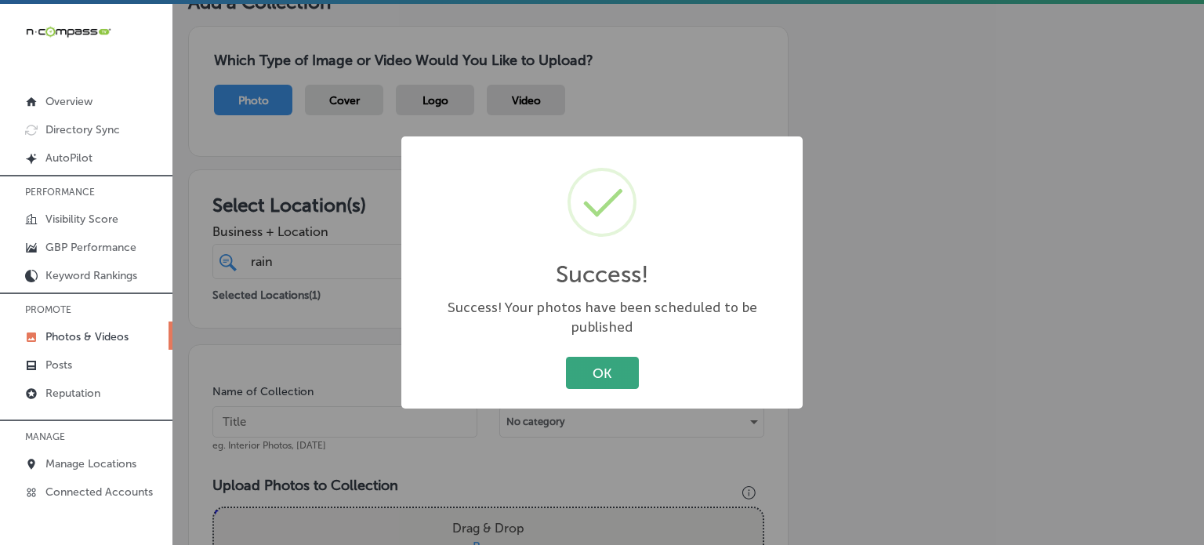
click at [592, 372] on button "OK" at bounding box center [602, 373] width 73 height 32
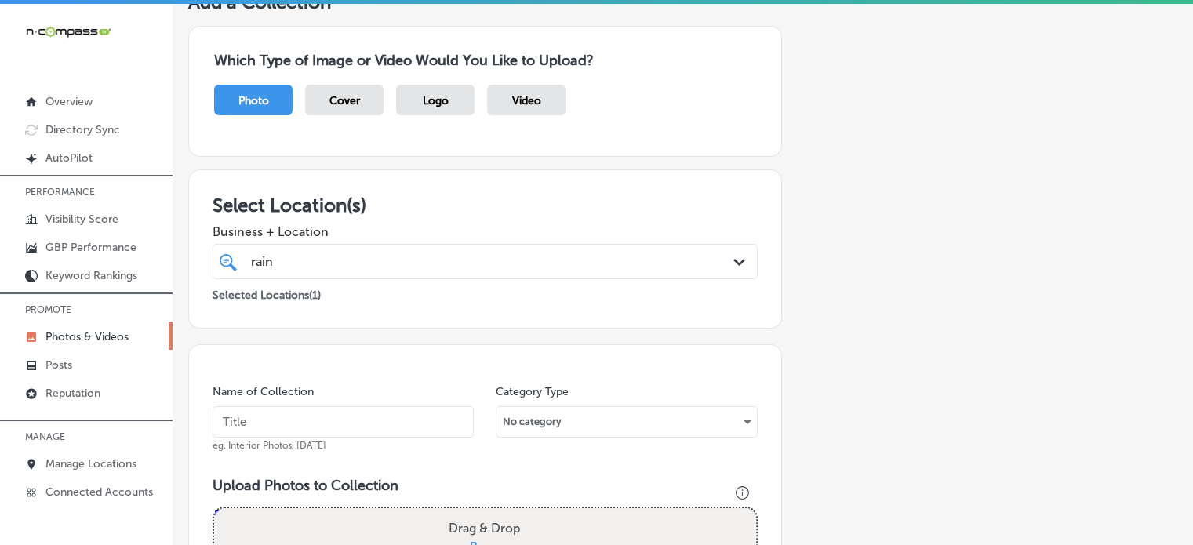
scroll to position [0, 0]
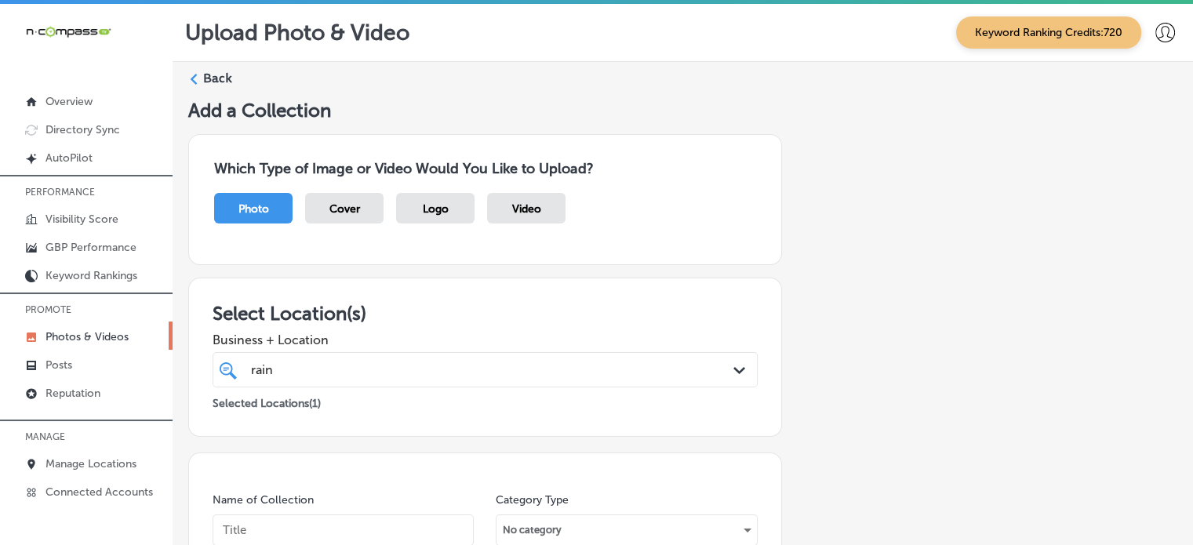
click at [210, 82] on label "Back" at bounding box center [217, 78] width 29 height 17
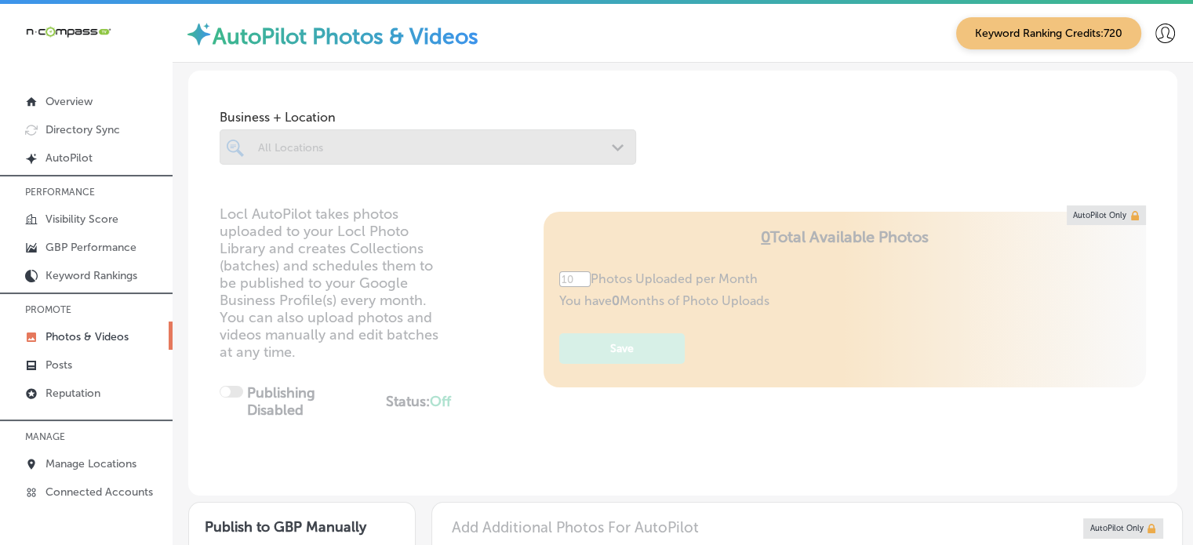
type input "5"
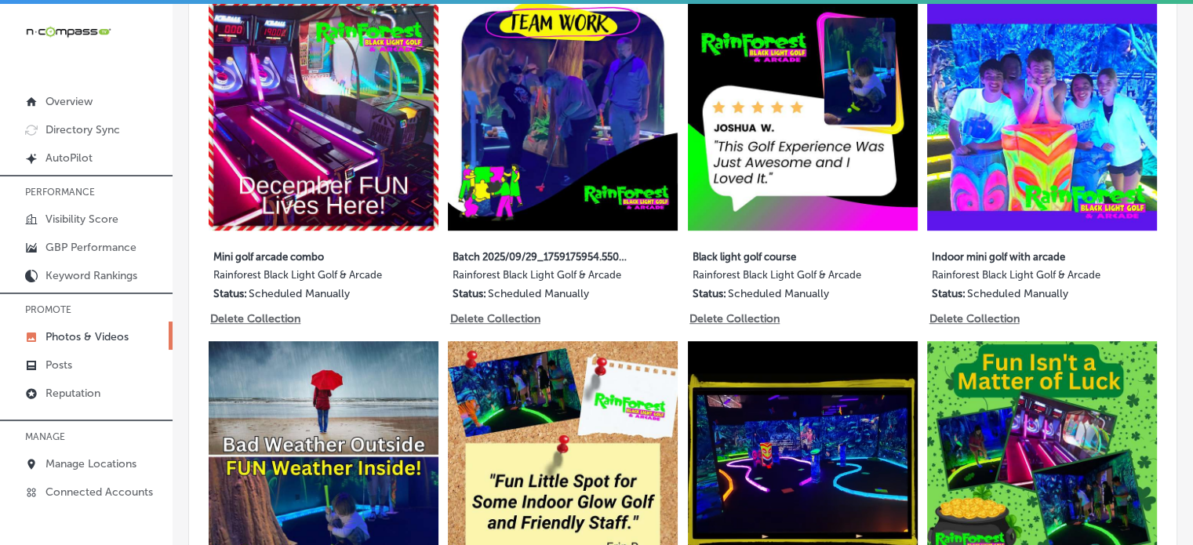
scroll to position [850, 0]
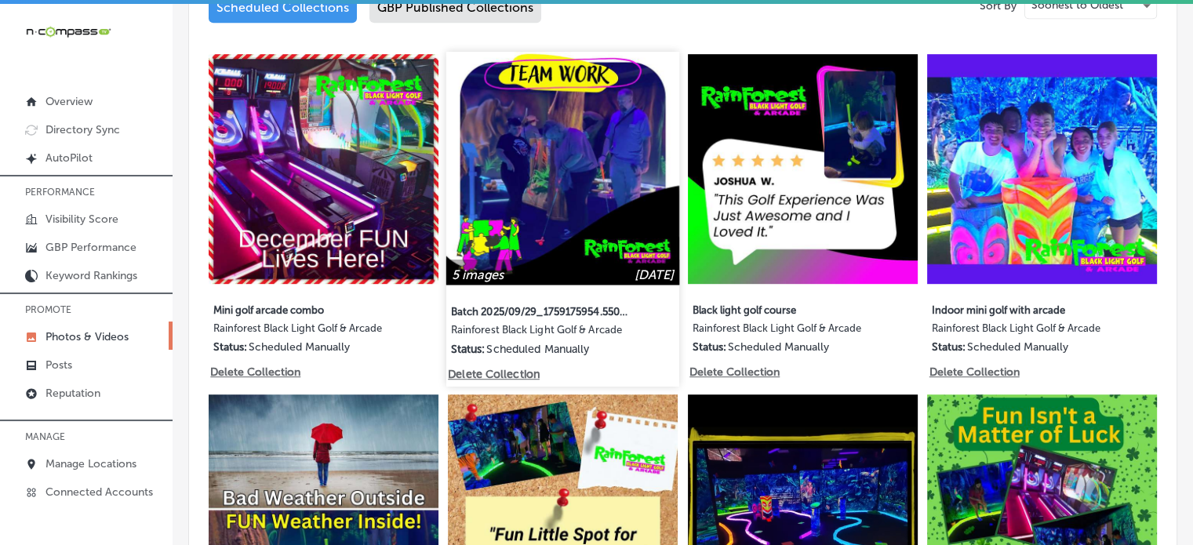
click at [522, 220] on img at bounding box center [562, 168] width 233 height 233
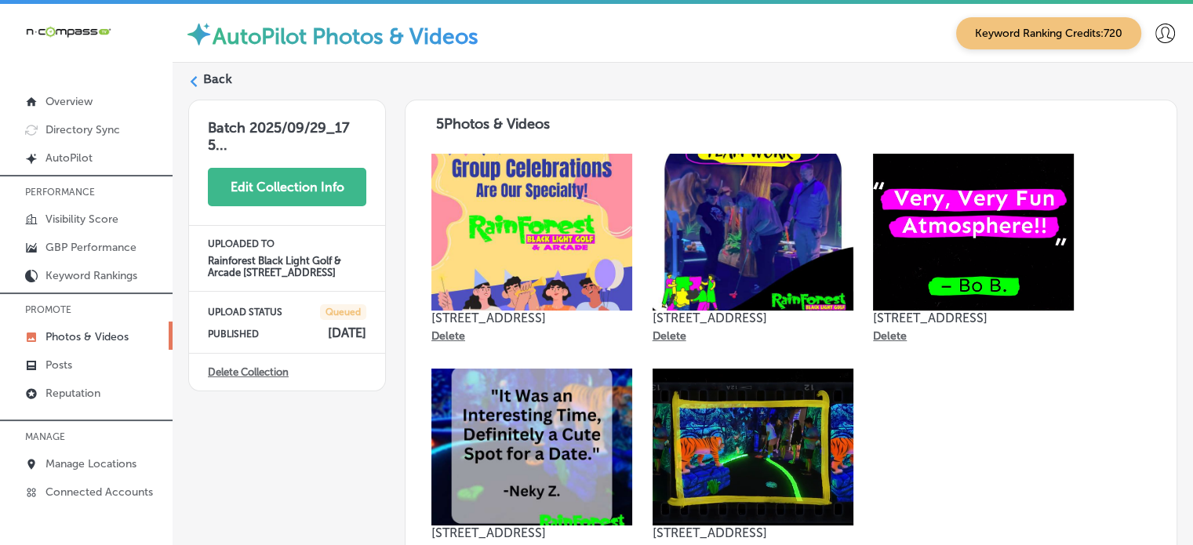
click at [280, 196] on button "Edit Collection Info" at bounding box center [287, 187] width 158 height 38
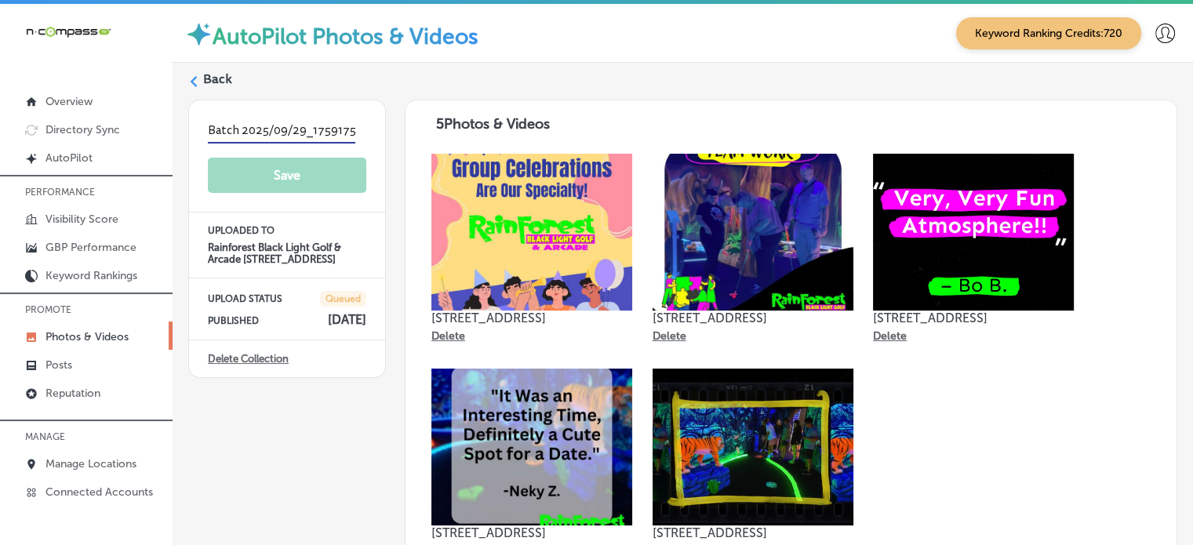
click at [276, 125] on input "Batch 2025/09/29_1759175954.5507622" at bounding box center [281, 131] width 147 height 24
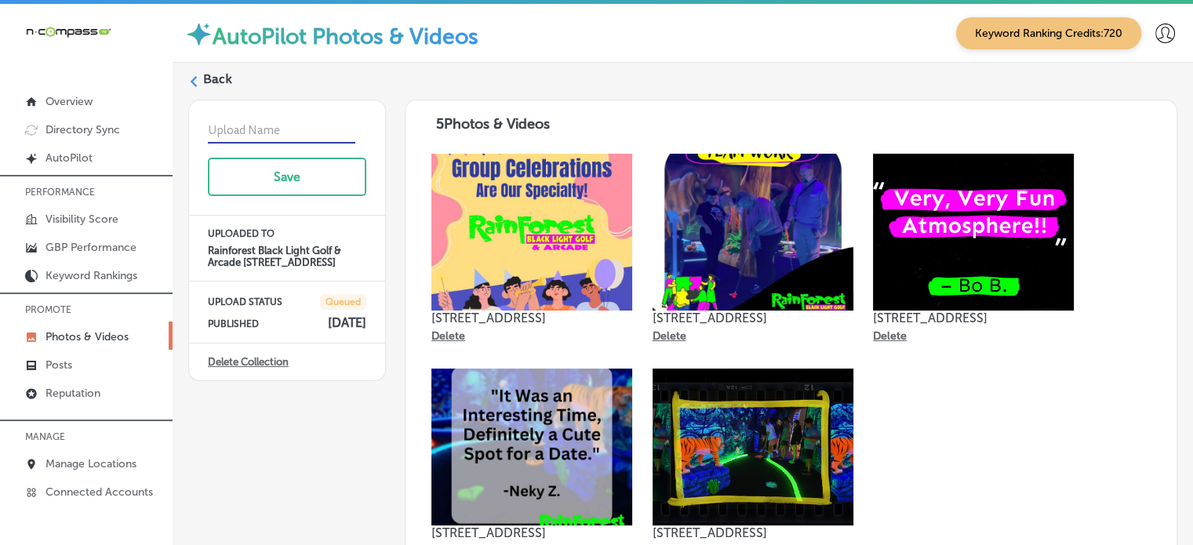
paste input "Glow in the dark mini golf"
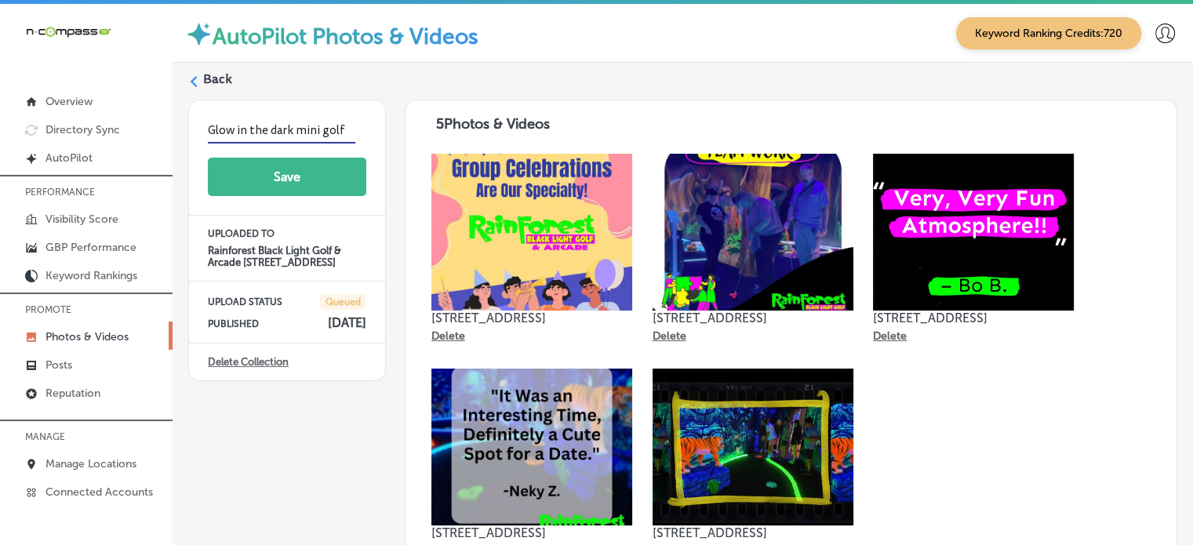
type input "Glow in the dark mini golf"
click at [300, 182] on button "Save" at bounding box center [287, 177] width 158 height 38
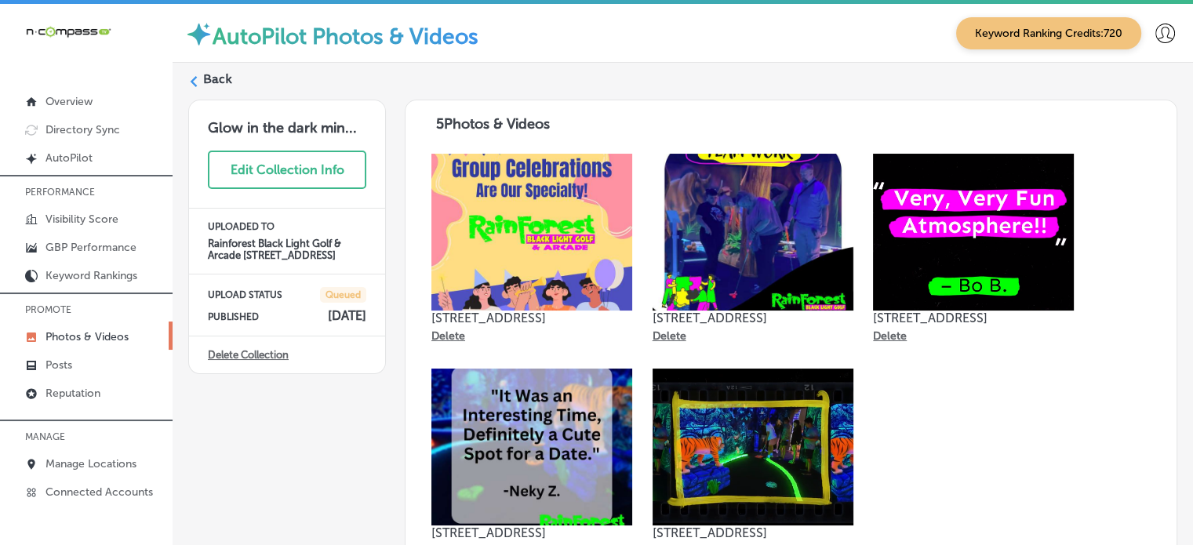
click at [221, 71] on label "Back" at bounding box center [217, 79] width 29 height 17
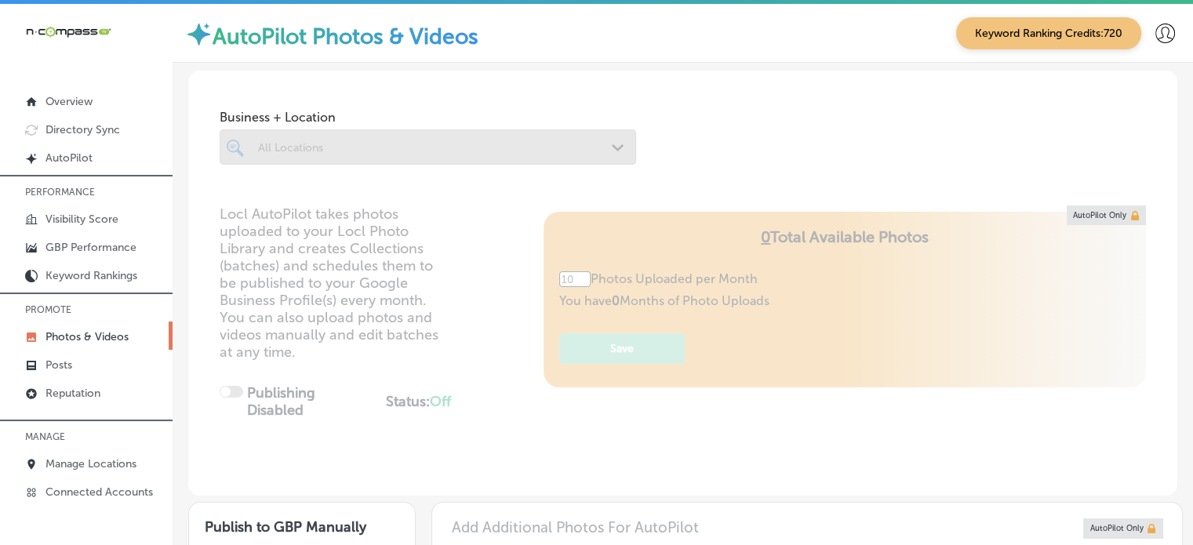
type input "5"
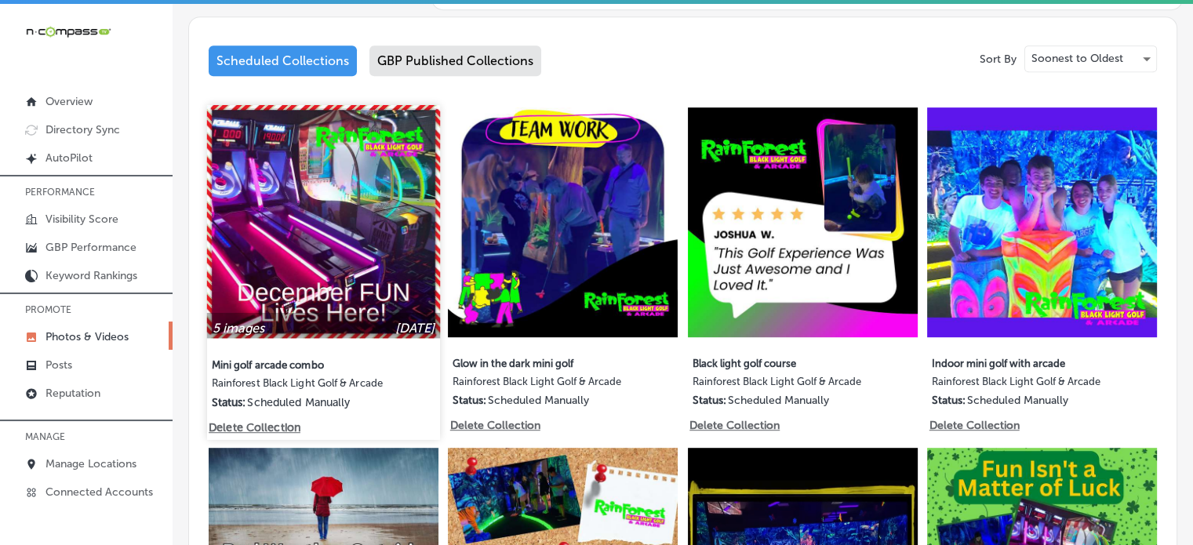
scroll to position [797, 0]
